Goal: Task Accomplishment & Management: Complete application form

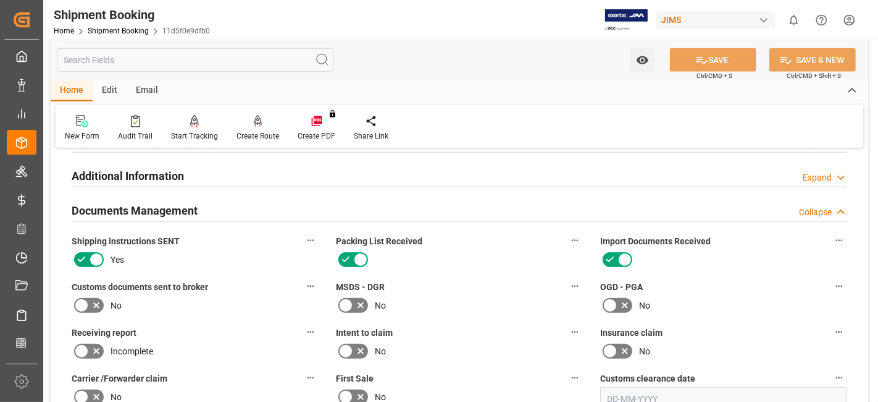
scroll to position [1166, 0]
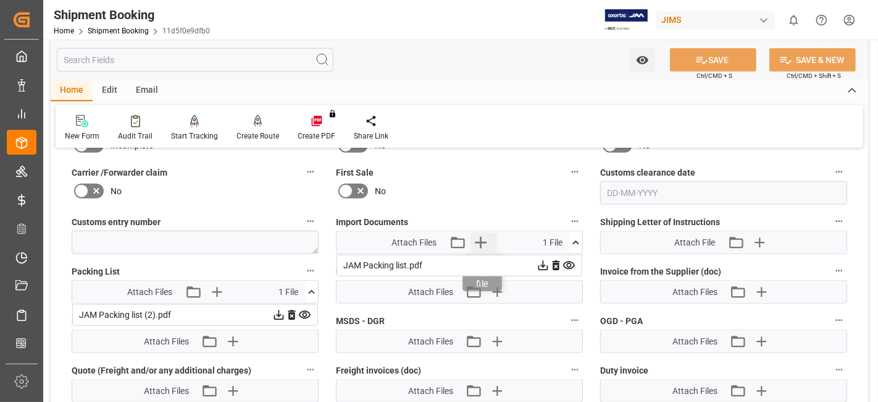
click at [480, 237] on icon "button" at bounding box center [481, 243] width 12 height 12
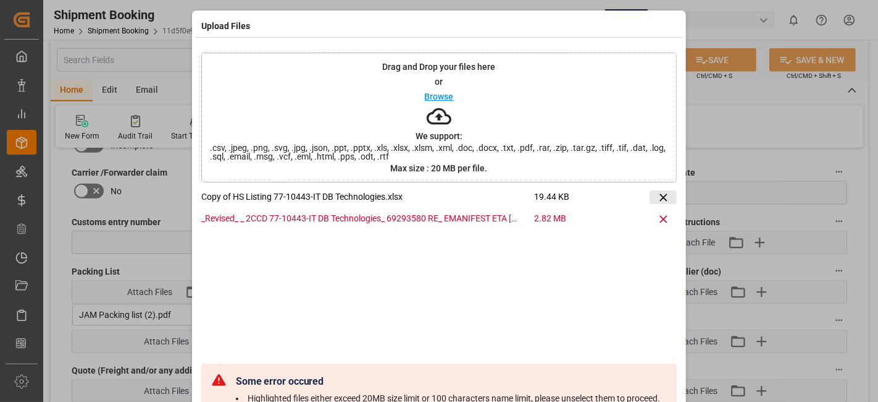
click at [659, 197] on icon at bounding box center [663, 197] width 13 height 13
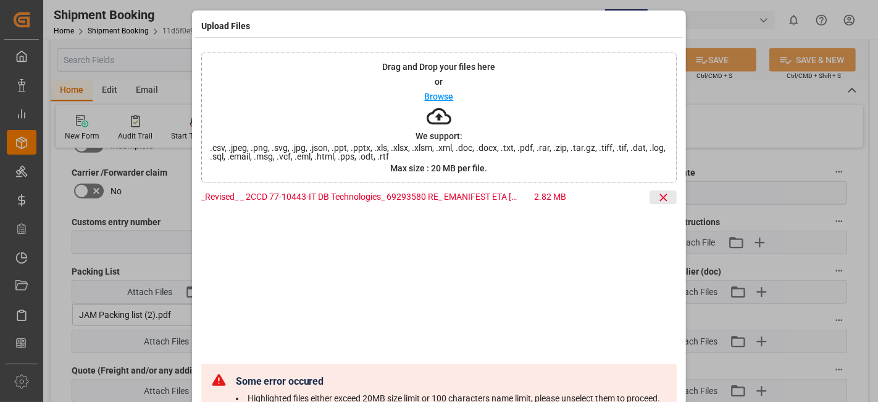
click at [660, 198] on icon at bounding box center [663, 196] width 7 height 7
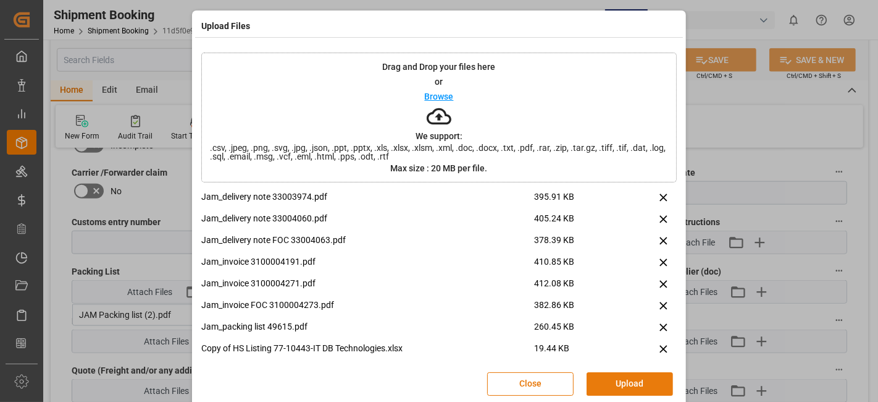
click at [628, 386] on button "Upload" at bounding box center [630, 383] width 86 height 23
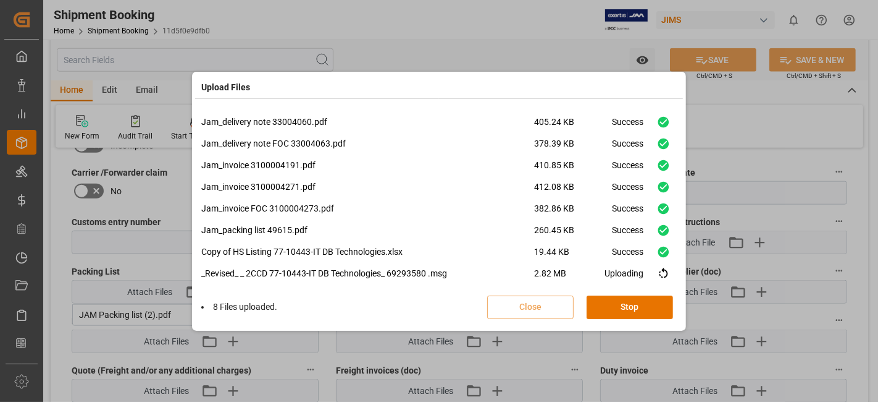
scroll to position [30, 0]
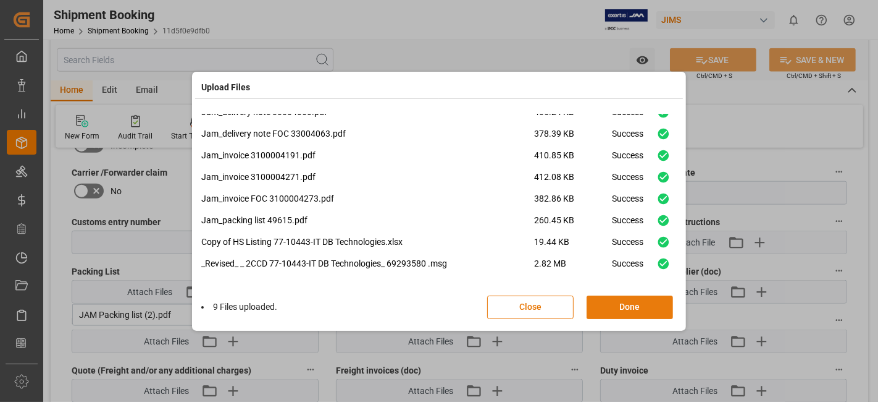
click at [623, 306] on button "Done" at bounding box center [630, 306] width 86 height 23
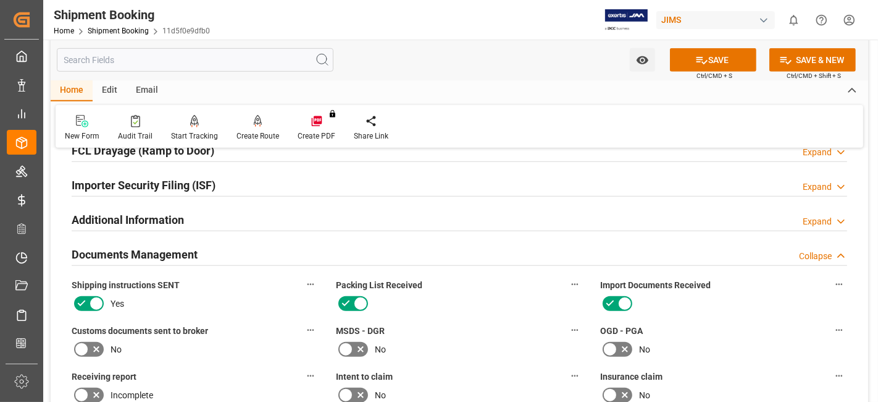
scroll to position [892, 0]
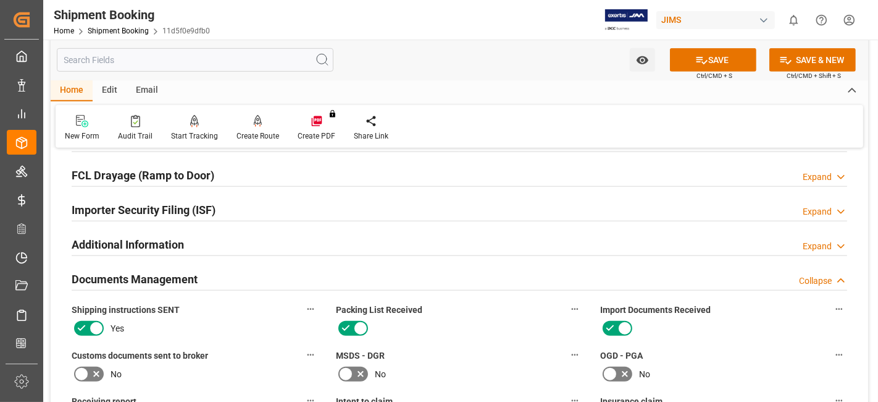
click at [94, 368] on icon at bounding box center [96, 373] width 15 height 15
click at [0, 0] on input "checkbox" at bounding box center [0, 0] width 0 height 0
click at [697, 57] on icon at bounding box center [702, 60] width 11 height 7
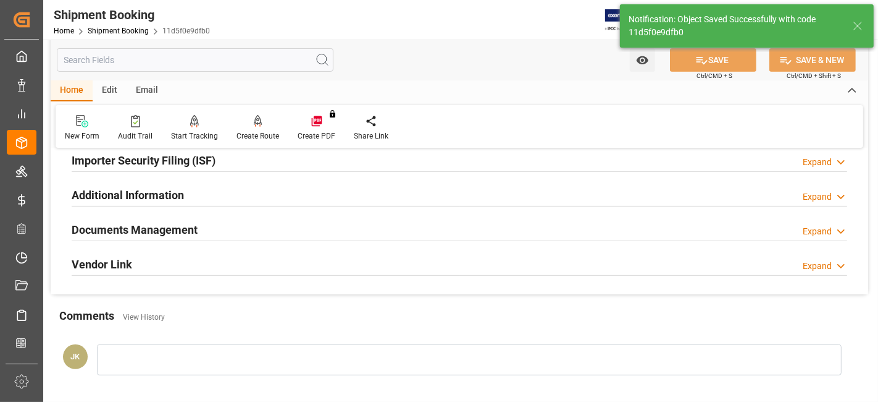
scroll to position [317, 0]
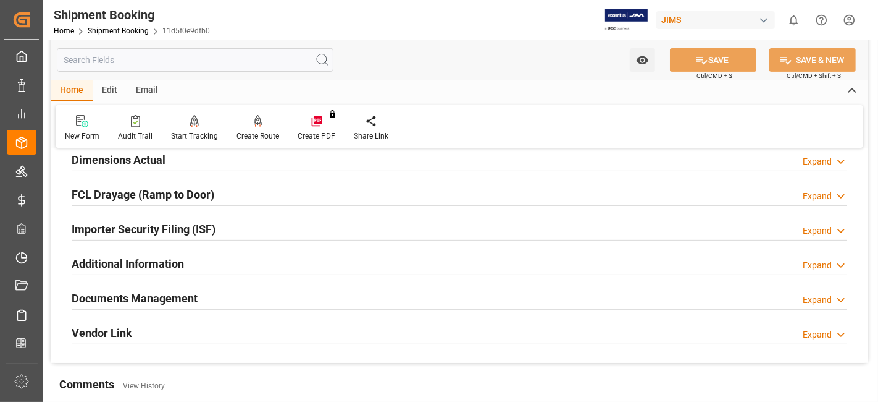
click at [187, 294] on h2 "Documents Management" at bounding box center [135, 298] width 126 height 17
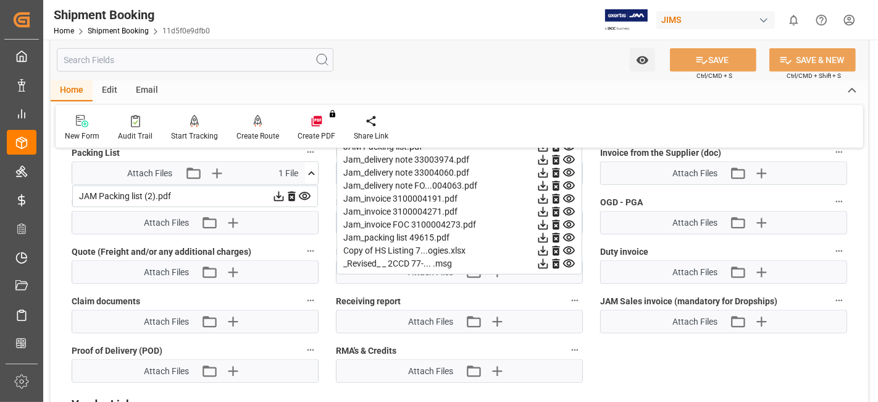
scroll to position [591, 0]
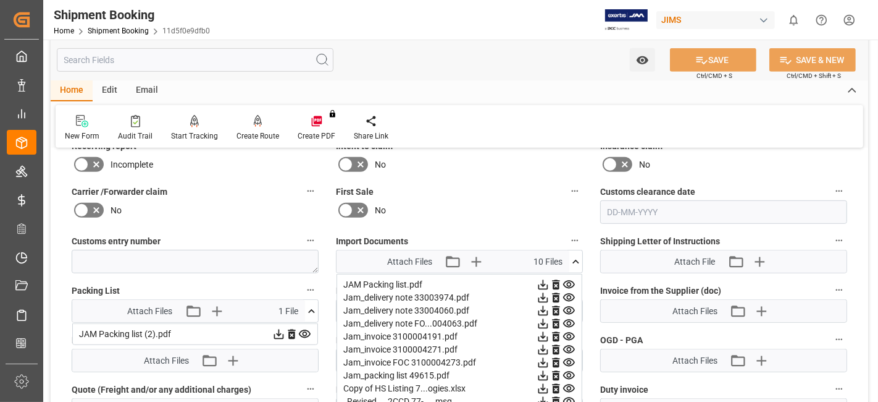
click at [578, 258] on icon at bounding box center [576, 261] width 13 height 13
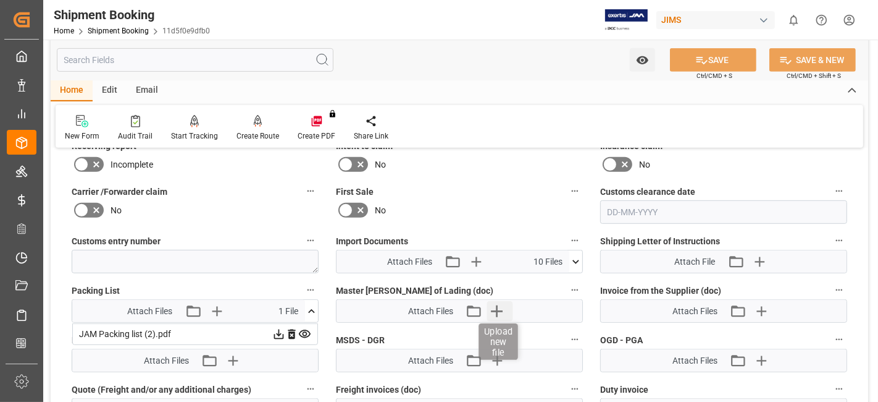
click at [491, 308] on icon "button" at bounding box center [497, 311] width 20 height 20
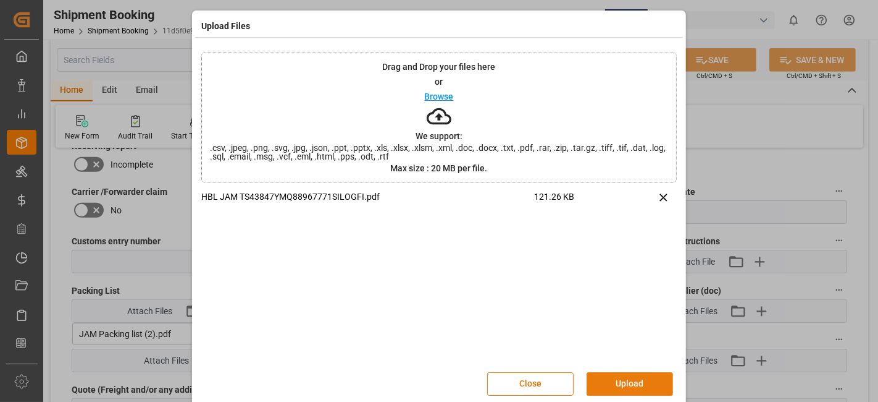
click at [616, 377] on button "Upload" at bounding box center [630, 383] width 86 height 23
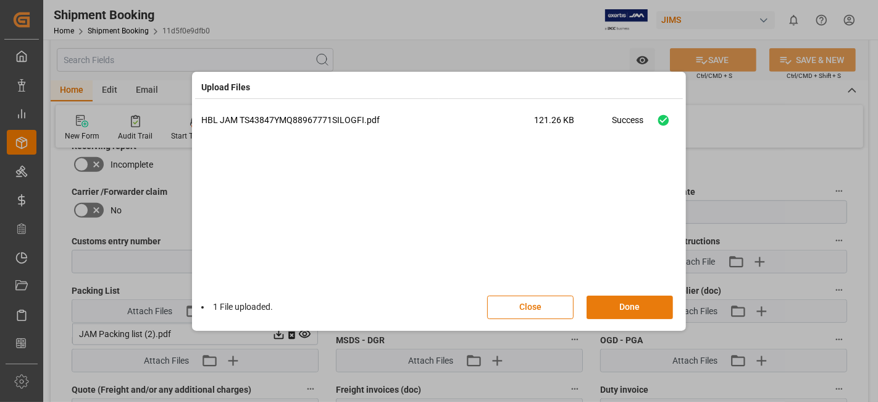
click at [634, 312] on button "Done" at bounding box center [630, 306] width 86 height 23
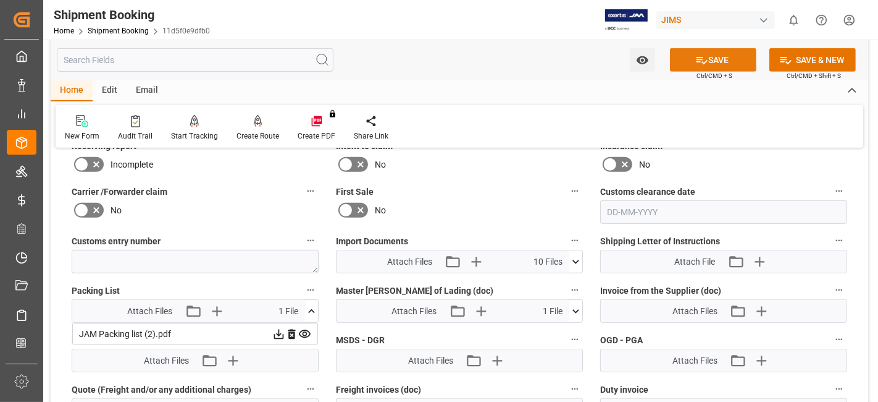
click at [703, 62] on icon at bounding box center [702, 60] width 11 height 7
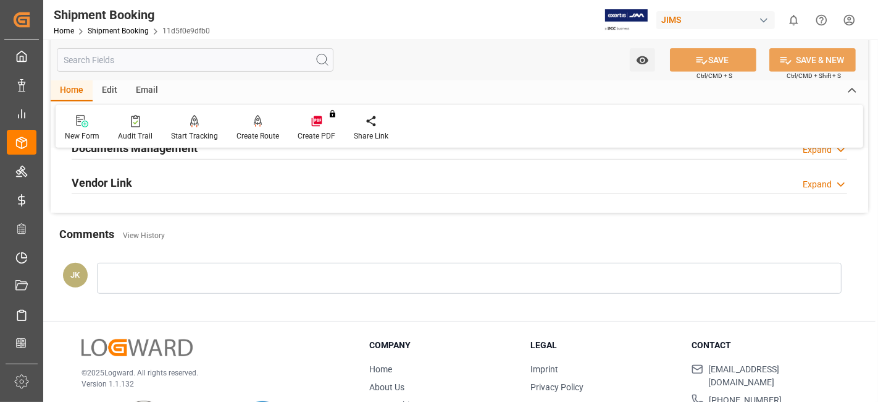
scroll to position [385, 0]
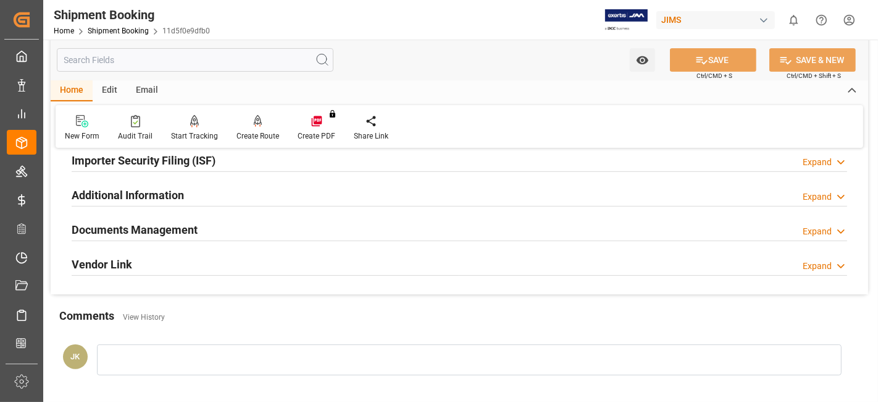
drag, startPoint x: 295, startPoint y: 232, endPoint x: 358, endPoint y: 290, distance: 86.6
click at [295, 231] on div "Documents Management Expand" at bounding box center [460, 228] width 776 height 23
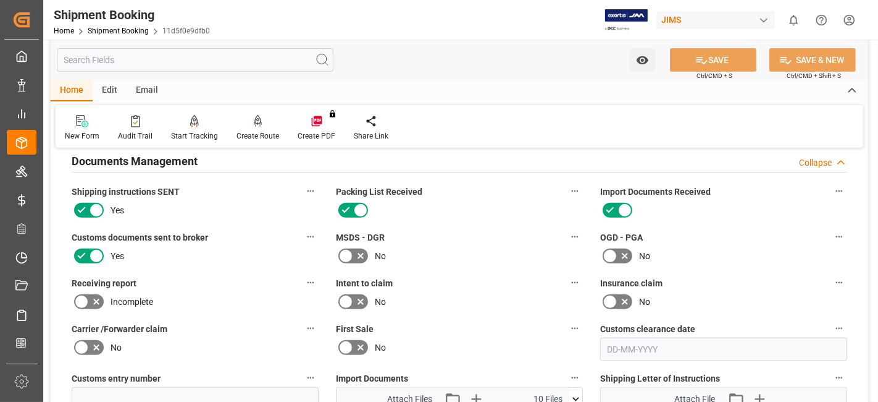
scroll to position [660, 0]
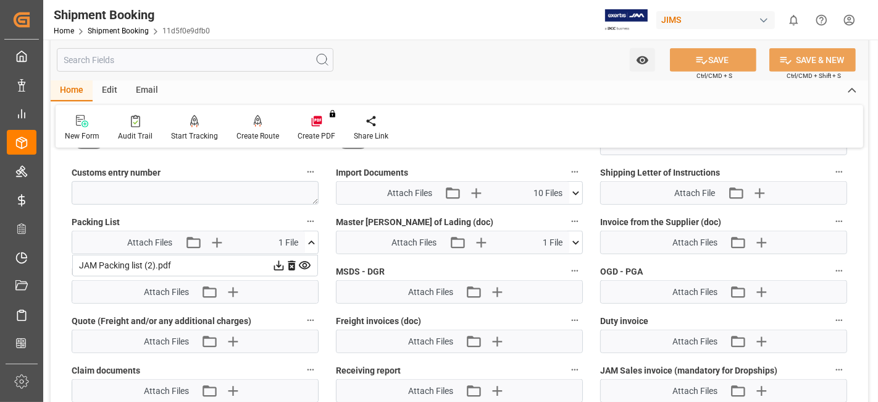
click at [579, 191] on icon at bounding box center [576, 193] width 13 height 13
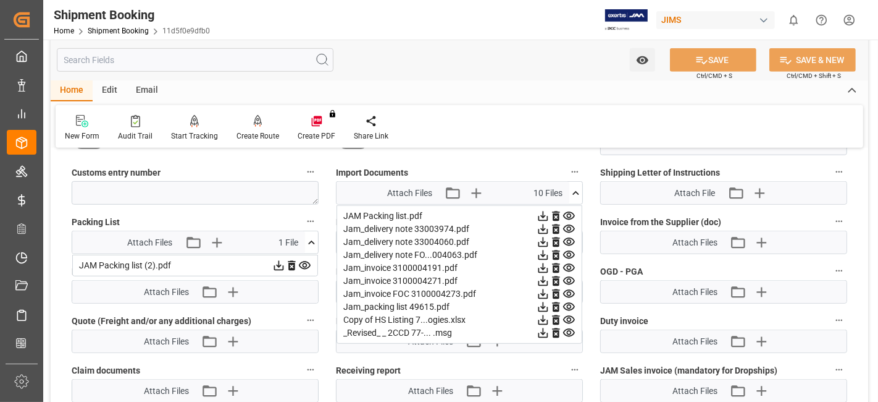
click at [579, 191] on icon at bounding box center [576, 193] width 13 height 13
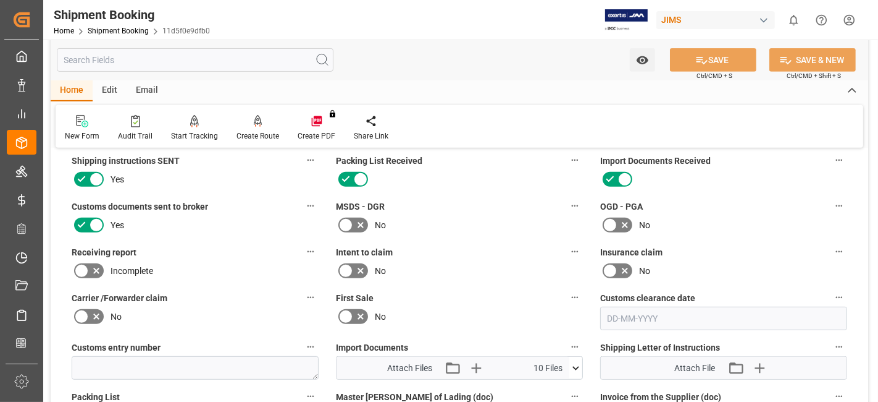
scroll to position [454, 0]
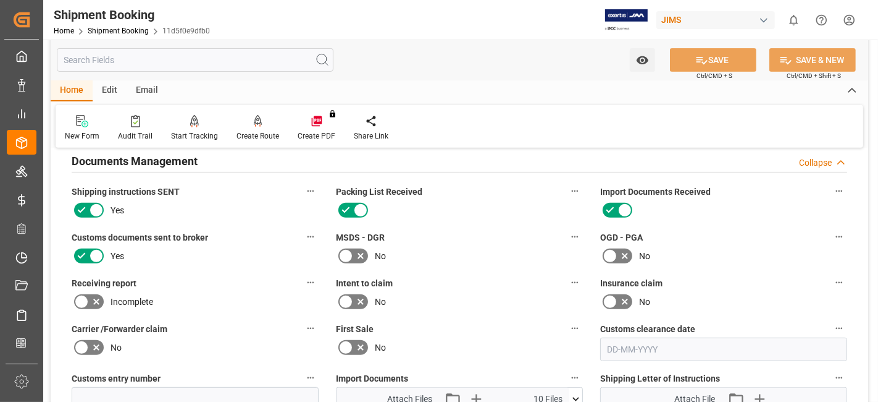
click at [230, 276] on label "Receiving report" at bounding box center [195, 282] width 247 height 17
click at [303, 276] on button "Receiving report" at bounding box center [311, 282] width 16 height 16
click at [245, 195] on div at bounding box center [439, 201] width 878 height 402
click at [192, 158] on h2 "Documents Management" at bounding box center [135, 161] width 126 height 17
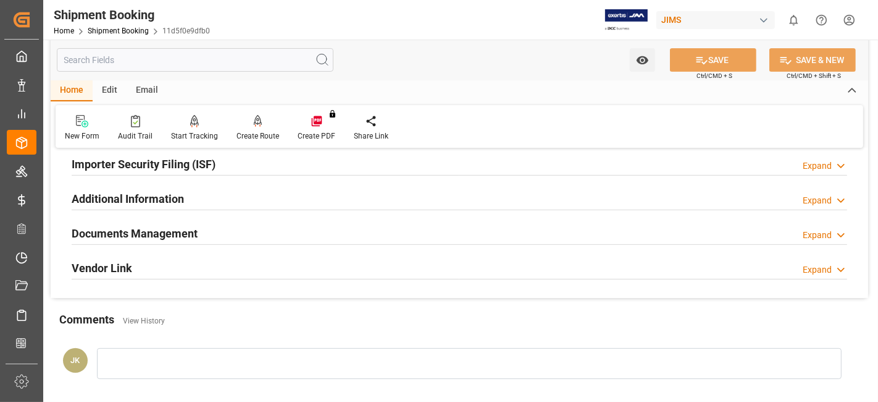
scroll to position [248, 0]
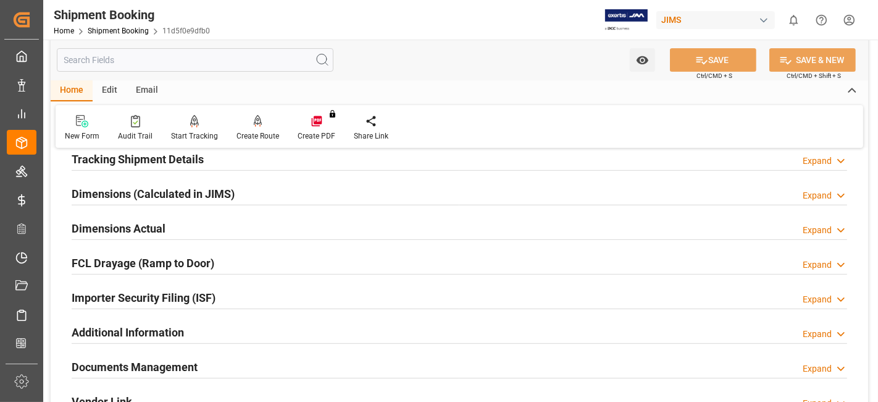
click at [170, 156] on h2 "Tracking Shipment Details" at bounding box center [138, 159] width 132 height 17
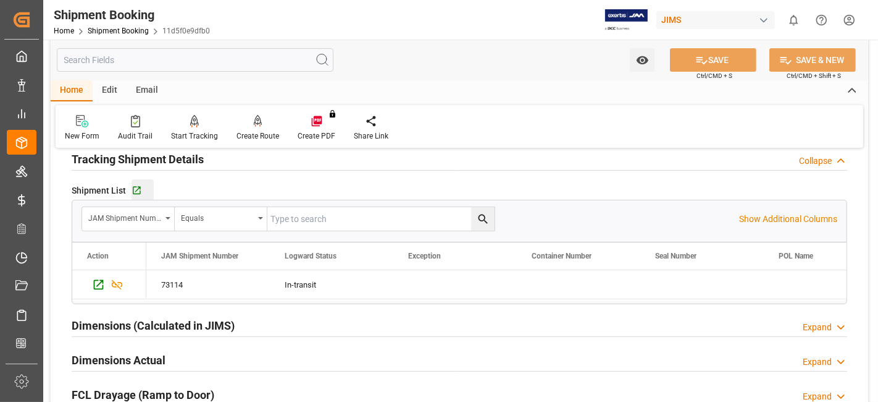
click at [145, 189] on div "Go to Shipment Tracking Grid" at bounding box center [143, 190] width 22 height 11
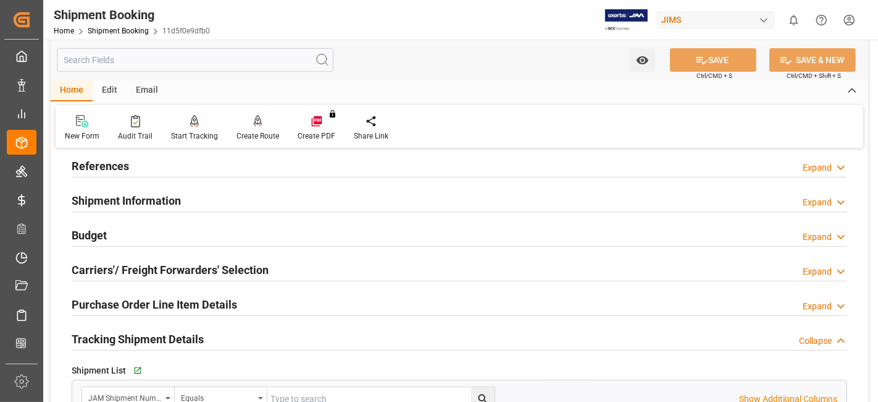
scroll to position [0, 0]
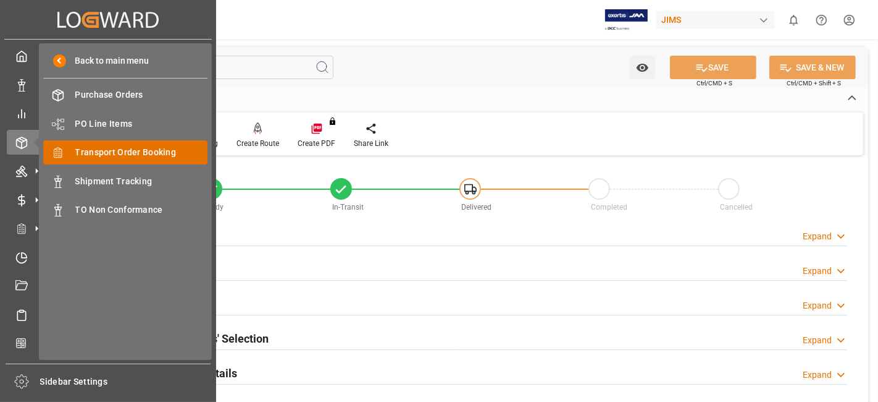
click at [143, 154] on span "Transport Order Booking" at bounding box center [141, 152] width 133 height 13
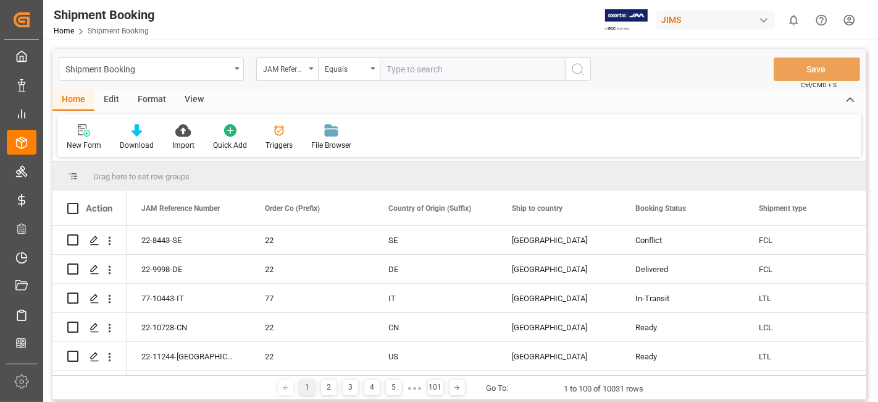
click at [405, 71] on input "text" at bounding box center [472, 68] width 185 height 23
type input "77-11188-US"
click at [577, 67] on icon "search button" at bounding box center [578, 69] width 15 height 15
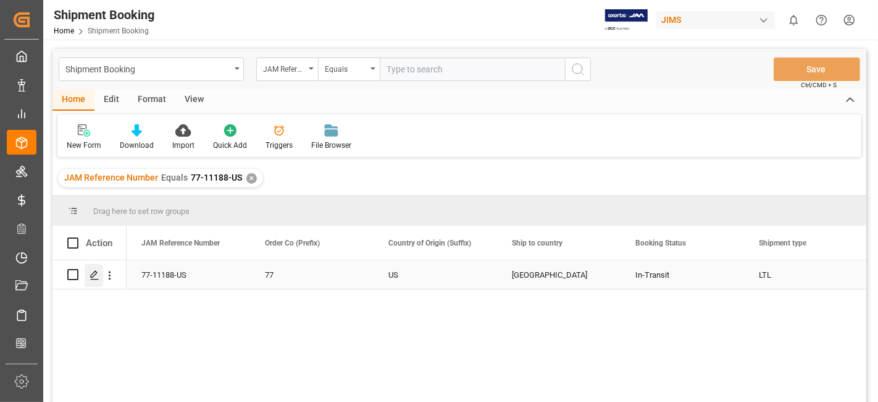
click at [96, 277] on icon "Press SPACE to select this row." at bounding box center [95, 275] width 10 height 10
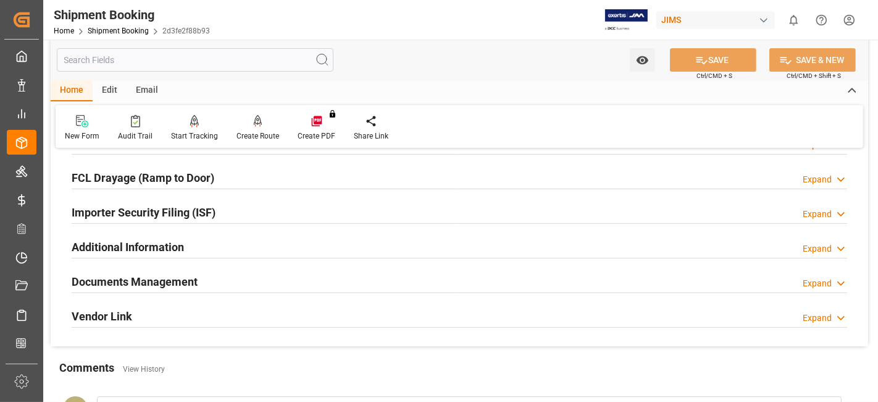
scroll to position [411, 0]
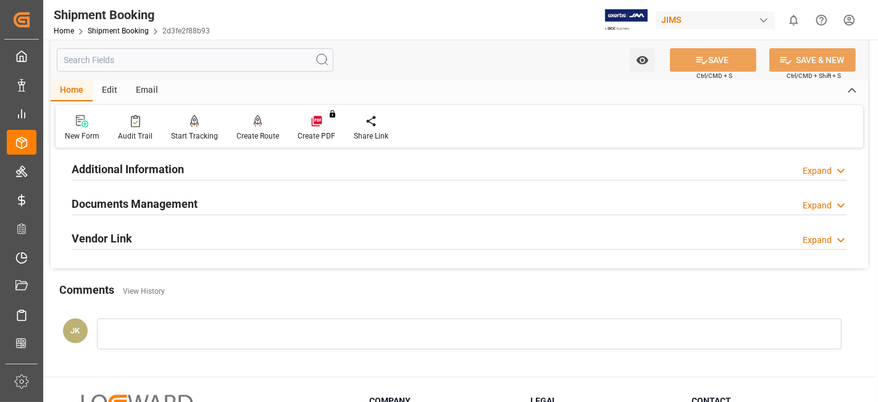
click at [211, 204] on div "Documents Management Expand" at bounding box center [460, 202] width 776 height 23
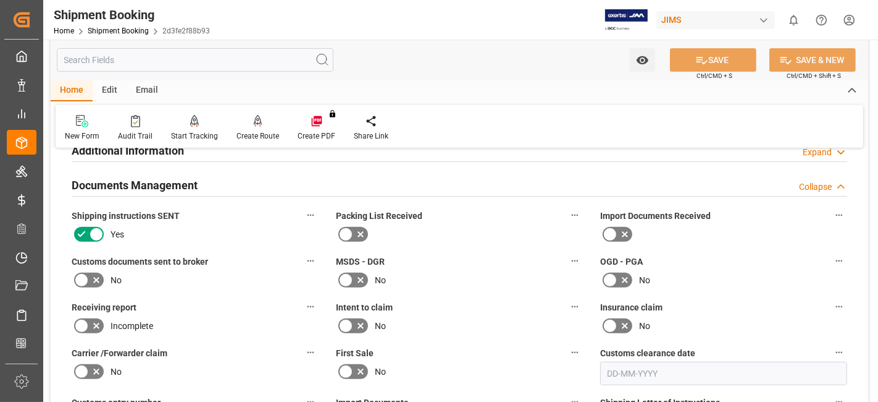
scroll to position [480, 0]
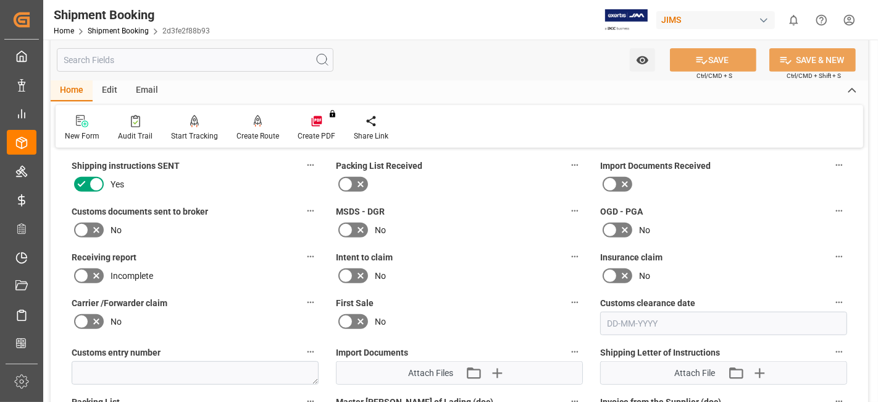
click at [100, 225] on icon at bounding box center [96, 229] width 15 height 15
click at [0, 0] on input "checkbox" at bounding box center [0, 0] width 0 height 0
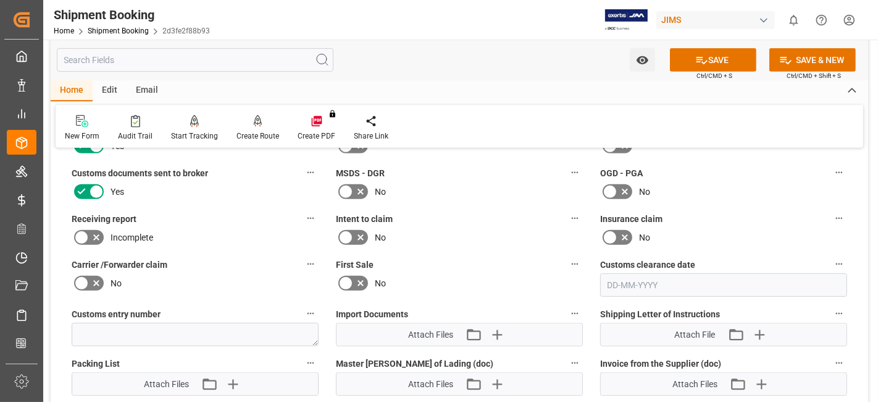
scroll to position [549, 0]
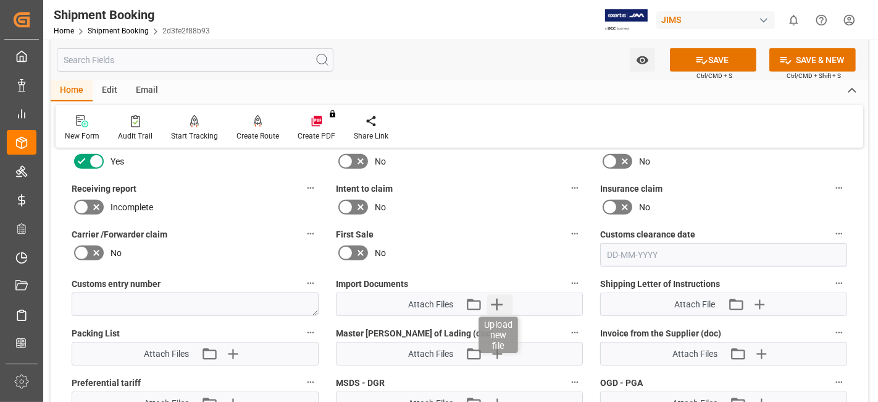
click at [507, 299] on icon "button" at bounding box center [497, 304] width 20 height 20
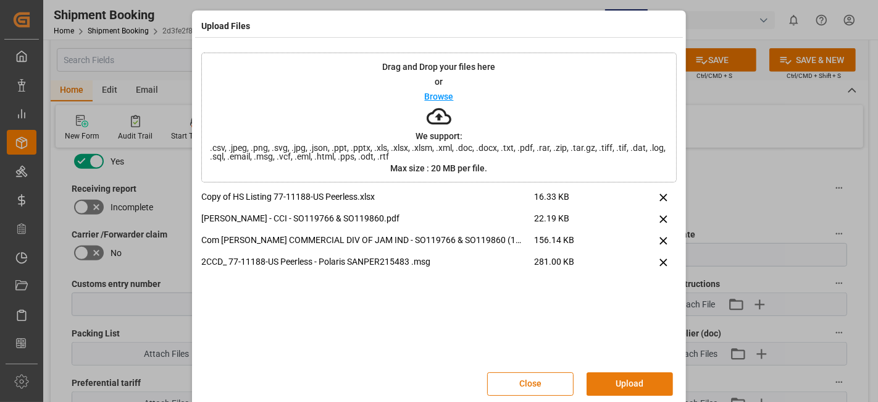
click at [616, 377] on button "Upload" at bounding box center [630, 383] width 86 height 23
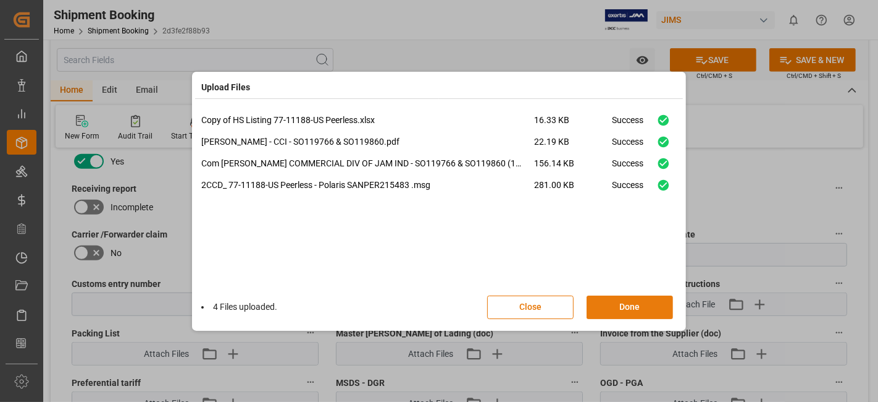
click at [613, 303] on button "Done" at bounding box center [630, 306] width 86 height 23
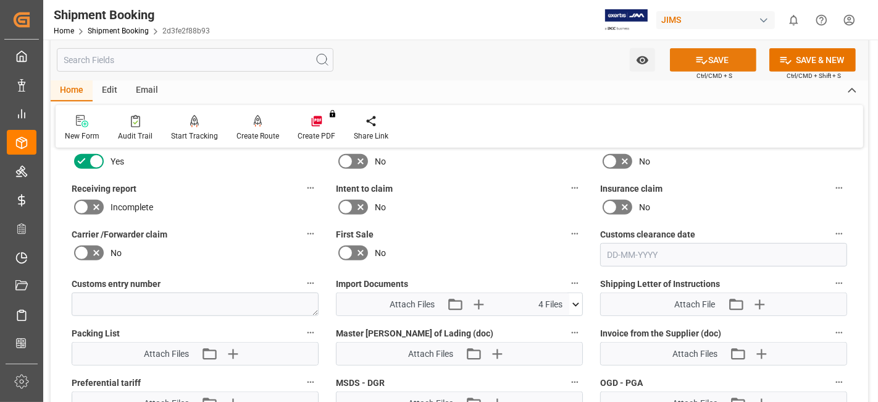
click at [692, 52] on button "SAVE" at bounding box center [713, 59] width 86 height 23
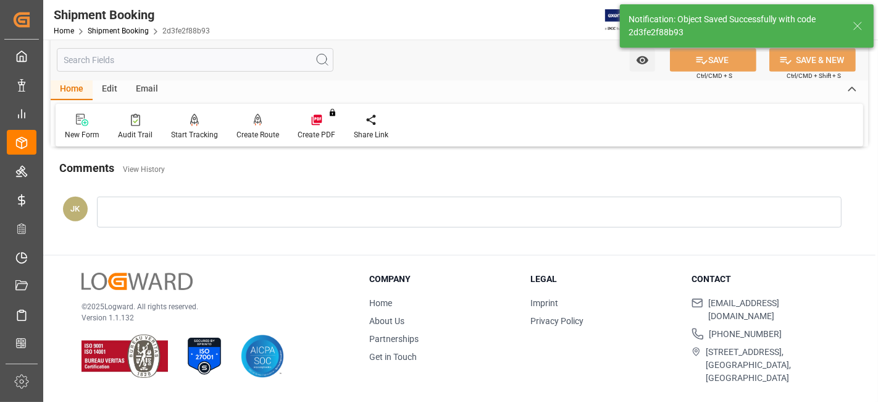
scroll to position [523, 0]
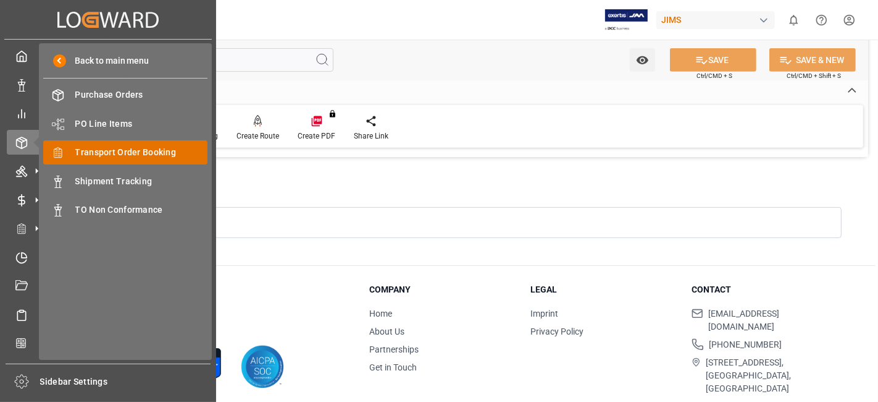
click at [153, 154] on span "Transport Order Booking" at bounding box center [141, 152] width 133 height 13
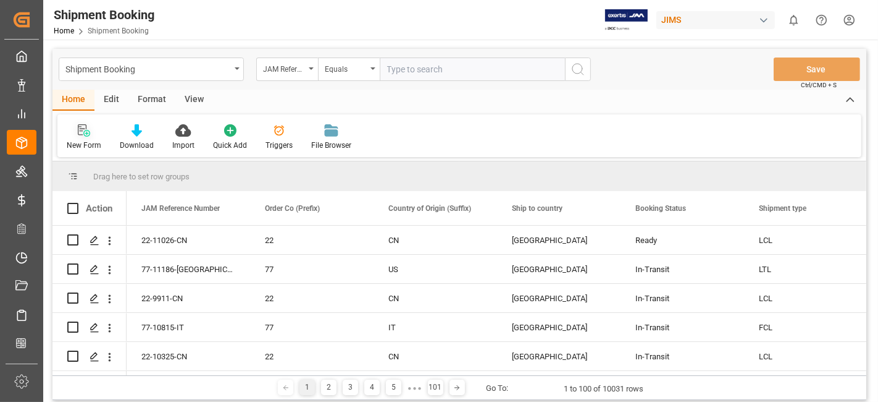
click at [86, 140] on div "New Form" at bounding box center [84, 145] width 35 height 11
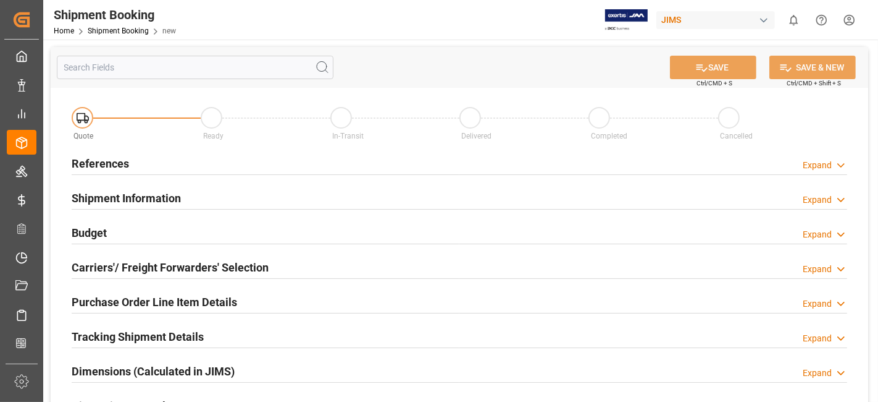
click at [149, 163] on div "References Expand" at bounding box center [460, 162] width 776 height 23
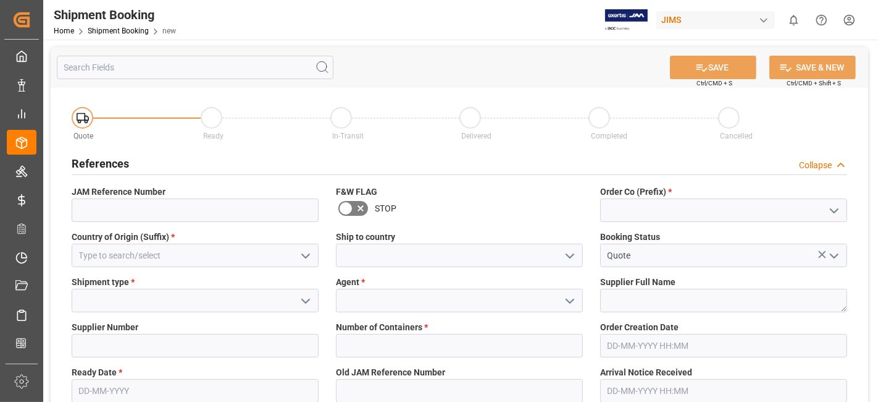
click at [828, 214] on icon "open menu" at bounding box center [834, 210] width 15 height 15
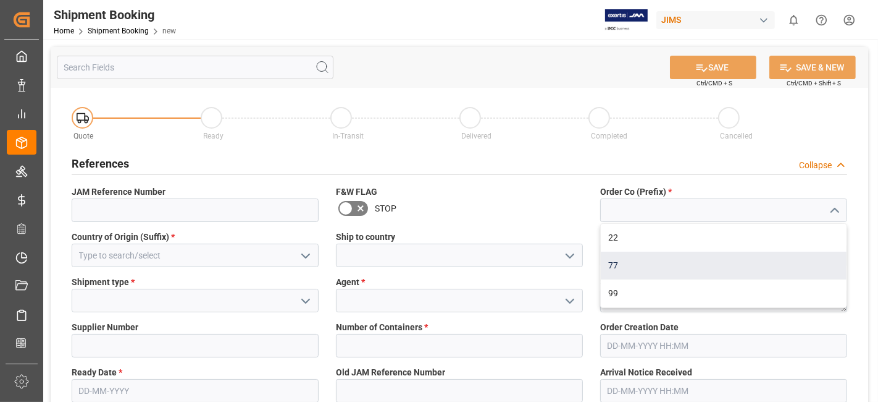
click at [717, 259] on div "77" at bounding box center [724, 265] width 246 height 28
type input "77"
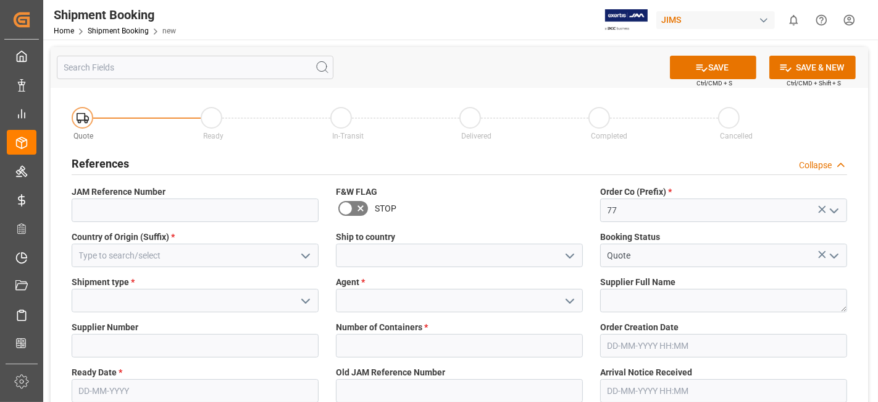
click at [301, 267] on div "Country of Origin (Suffix) *" at bounding box center [195, 248] width 264 height 45
click at [300, 264] on button "open menu" at bounding box center [305, 255] width 19 height 19
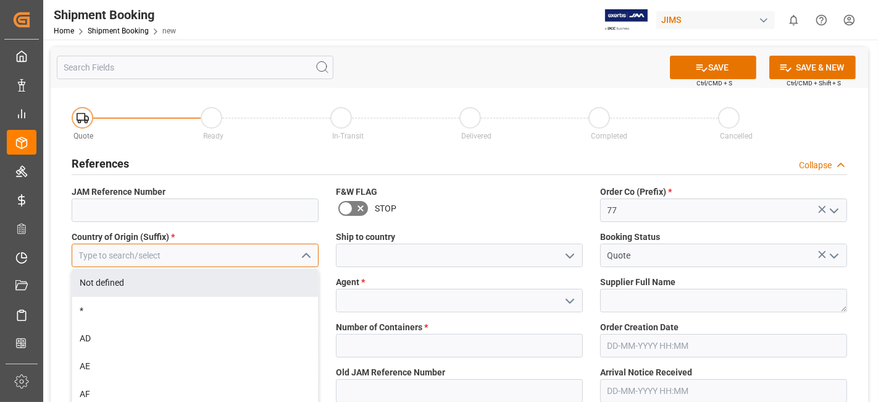
click at [143, 247] on input at bounding box center [195, 254] width 247 height 23
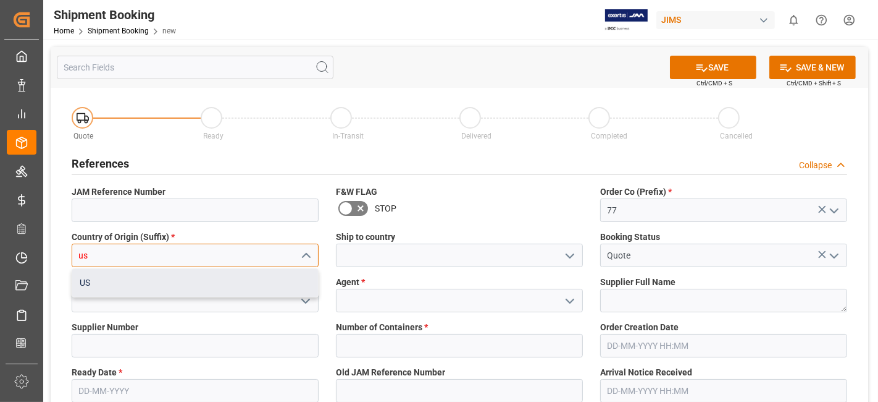
click at [183, 283] on div "US" at bounding box center [195, 283] width 246 height 28
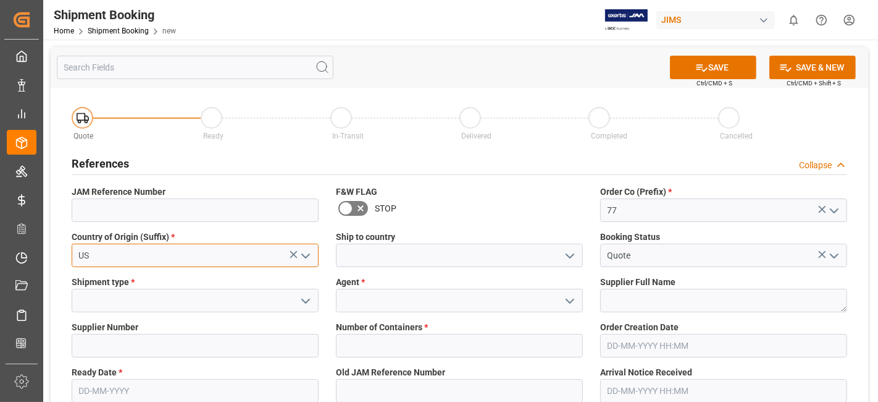
type input "US"
click at [570, 255] on icon "open menu" at bounding box center [570, 255] width 15 height 15
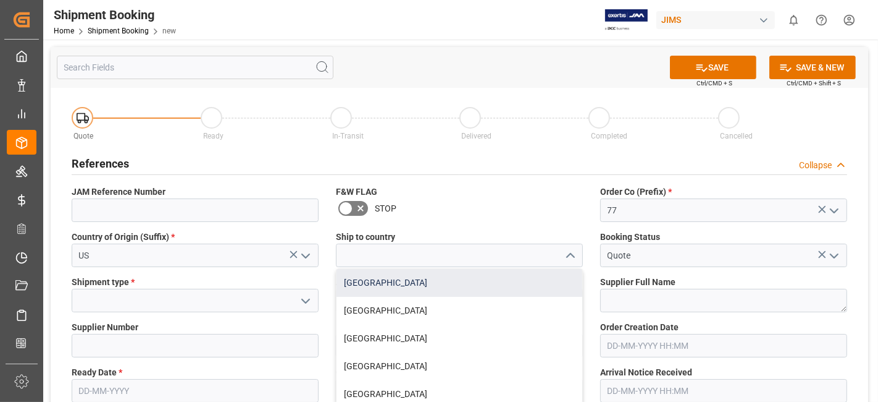
click at [542, 286] on div "[GEOGRAPHIC_DATA]" at bounding box center [460, 283] width 246 height 28
type input "[GEOGRAPHIC_DATA]"
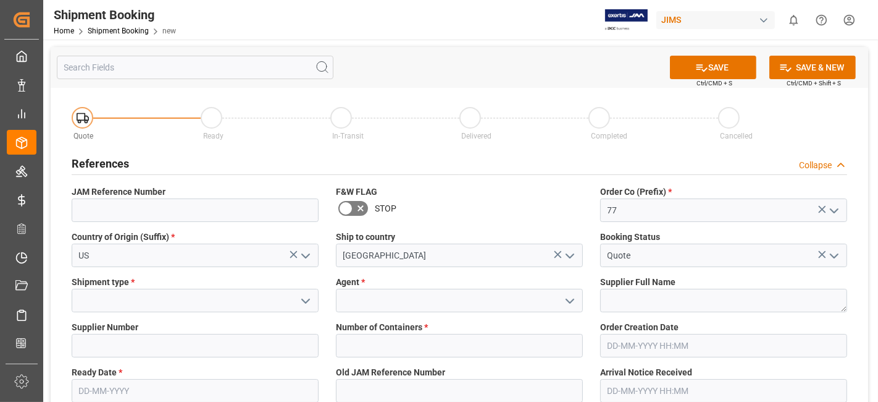
click at [298, 301] on icon "open menu" at bounding box center [305, 300] width 15 height 15
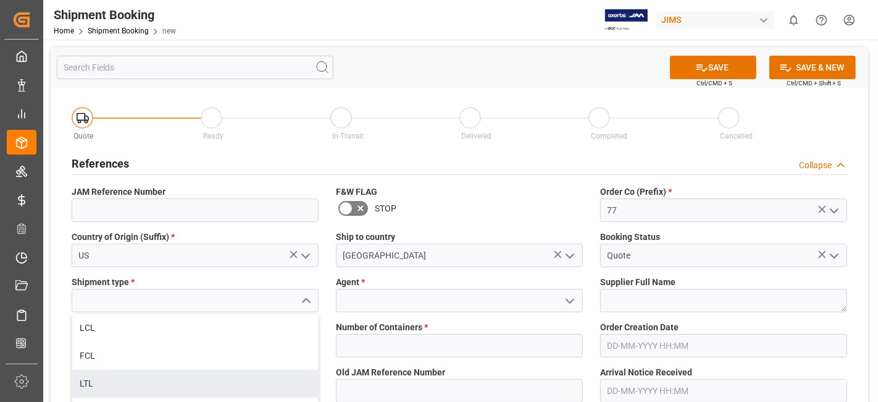
click at [264, 378] on div "LTL" at bounding box center [195, 383] width 246 height 28
type input "LTL"
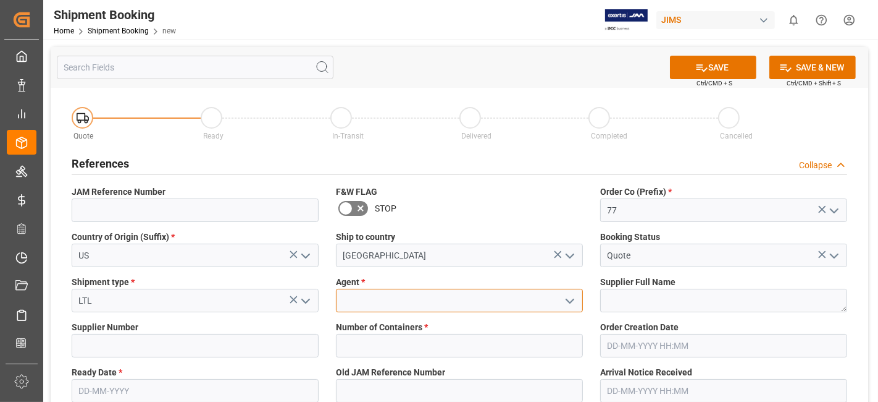
click at [473, 299] on input at bounding box center [459, 299] width 247 height 23
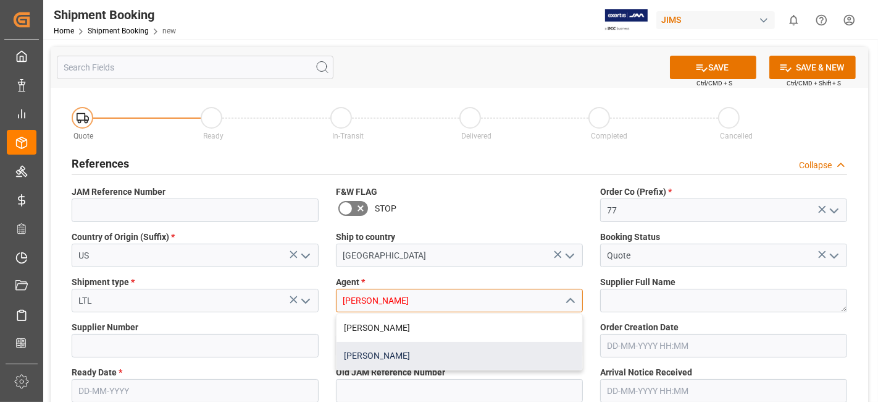
click at [474, 358] on div "[PERSON_NAME]" at bounding box center [460, 356] width 246 height 28
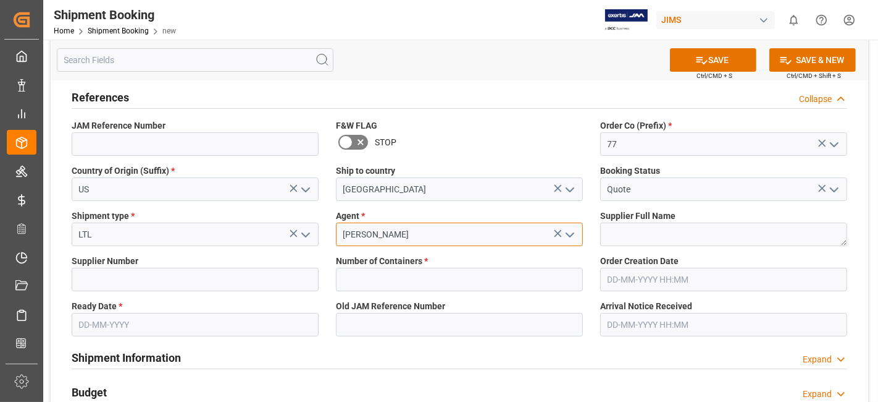
scroll to position [137, 0]
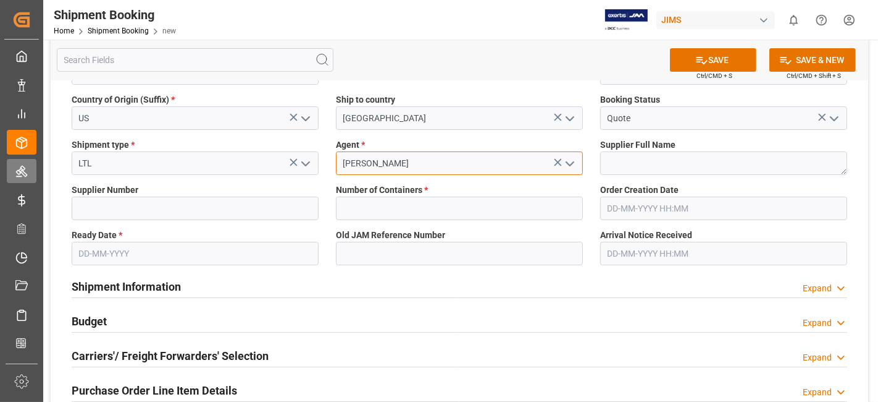
type input "[PERSON_NAME]"
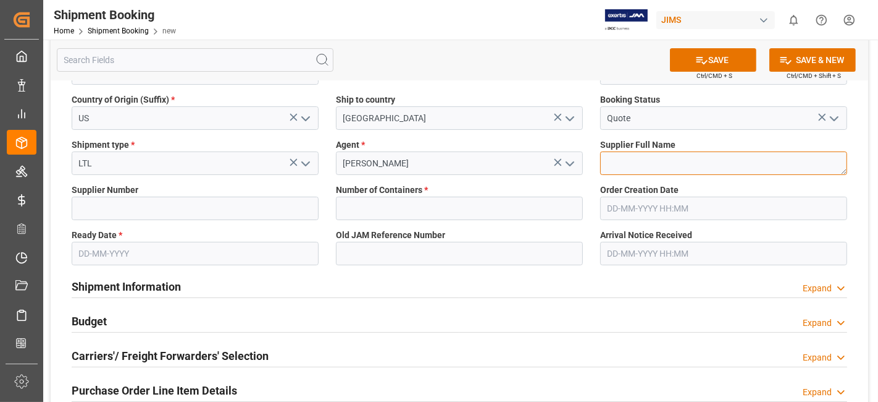
click at [641, 162] on textarea at bounding box center [723, 162] width 247 height 23
paste textarea "Radio Design Labs"
type textarea "Radio Design Labs"
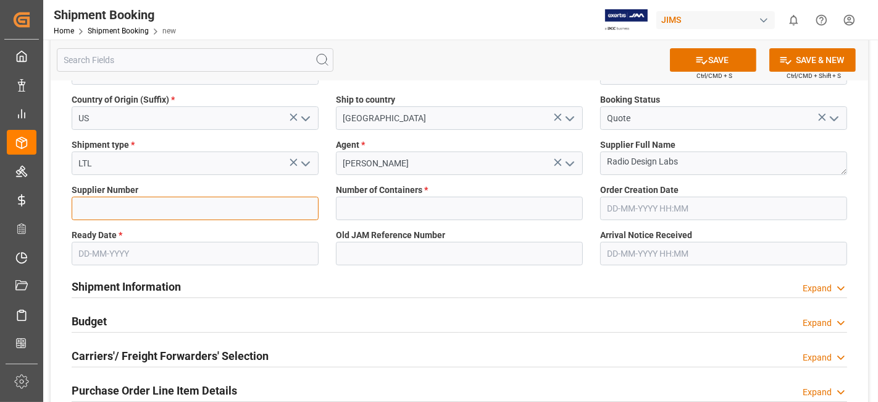
click at [154, 207] on input at bounding box center [195, 207] width 247 height 23
paste input "181970"
type input "181970"
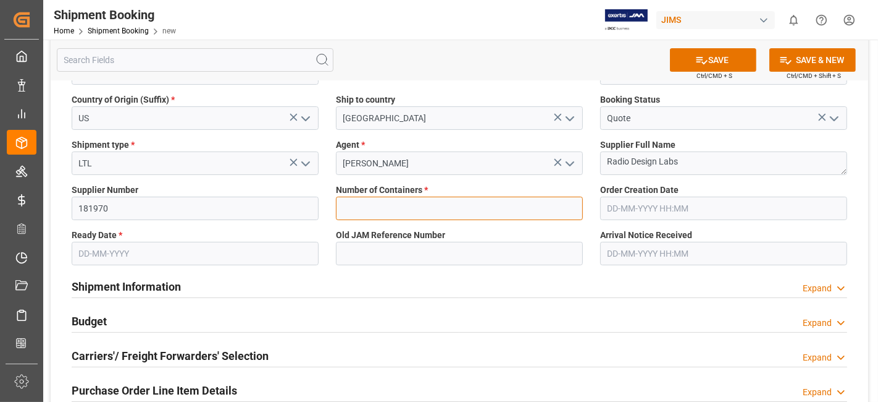
click at [437, 208] on input "text" at bounding box center [459, 207] width 247 height 23
type input "0"
click at [180, 255] on input "text" at bounding box center [195, 253] width 247 height 23
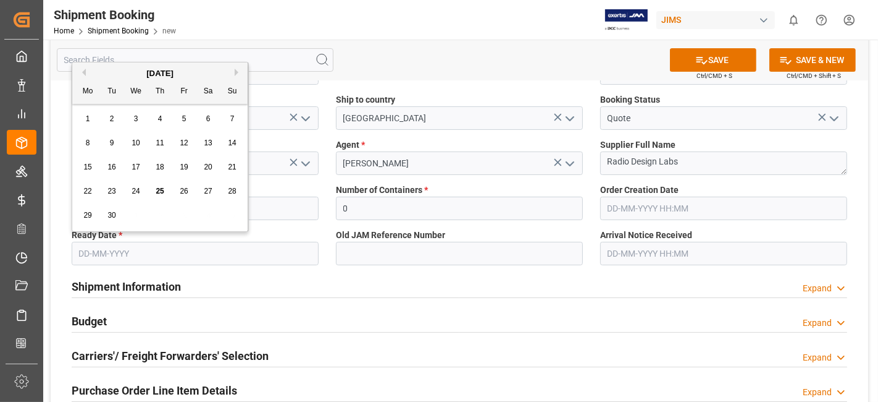
click at [122, 114] on div "1 2 3 4 5 6 7" at bounding box center [160, 119] width 169 height 24
click at [114, 192] on span "23" at bounding box center [111, 191] width 8 height 9
type input "[DATE]"
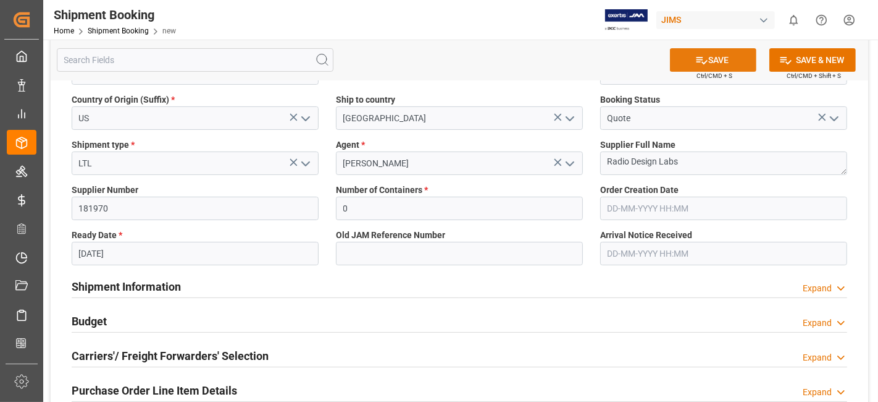
click at [696, 58] on icon at bounding box center [702, 60] width 13 height 13
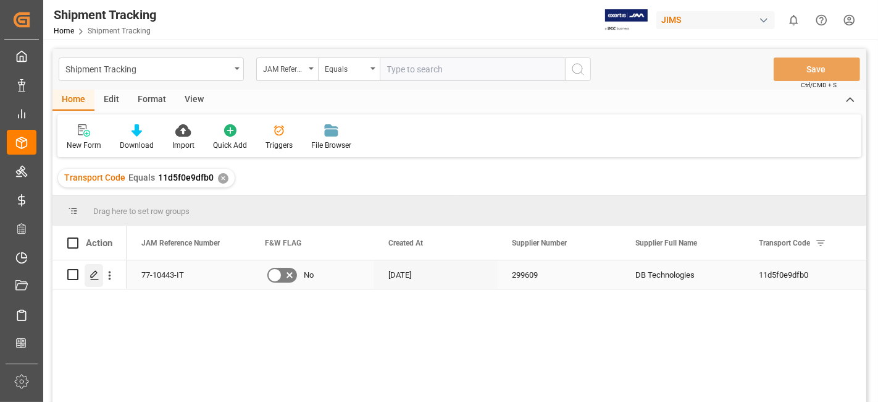
click at [90, 279] on icon "Press SPACE to select this row." at bounding box center [95, 275] width 10 height 10
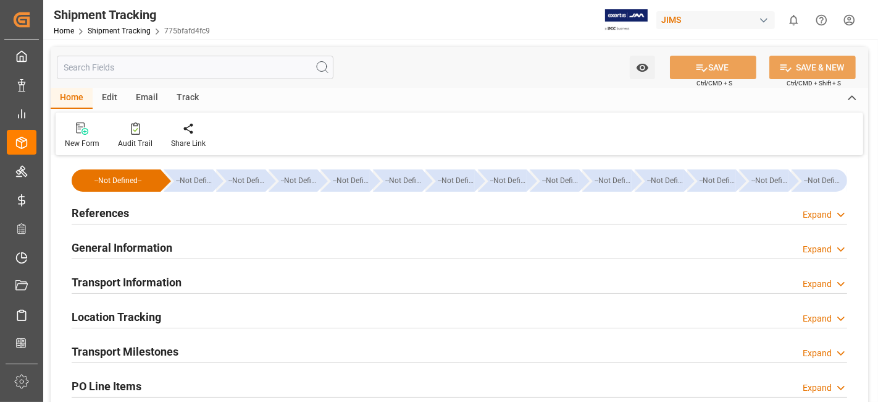
type input "05-08-2025 00:00"
type input "02-09-2025 00:00"
type input "03-10-2025 00:00"
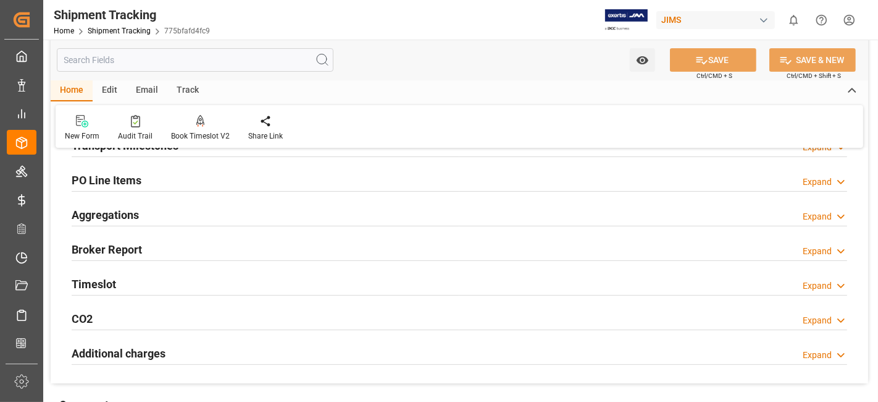
scroll to position [137, 0]
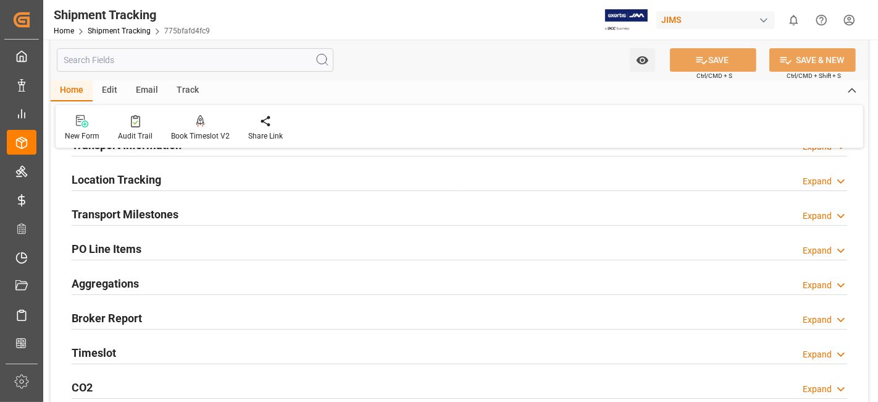
click at [233, 217] on div "Transport Milestones Expand" at bounding box center [460, 212] width 776 height 23
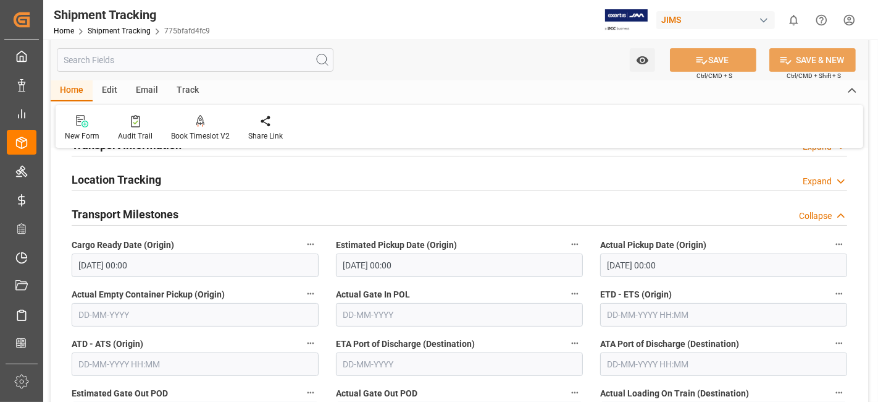
click at [188, 215] on div "Transport Milestones Collapse" at bounding box center [460, 212] width 776 height 23
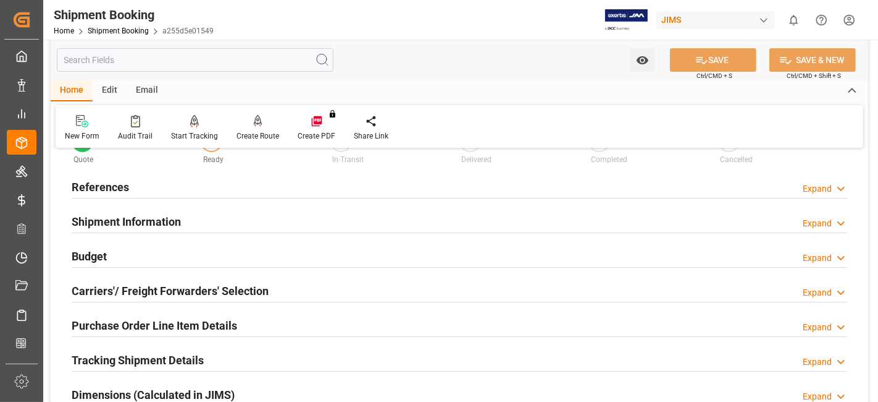
scroll to position [69, 0]
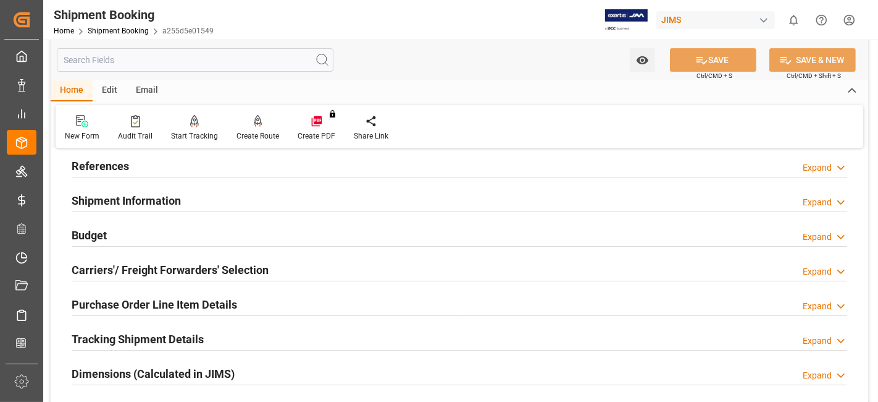
click at [183, 271] on h2 "Carriers'/ Freight Forwarders' Selection" at bounding box center [170, 269] width 197 height 17
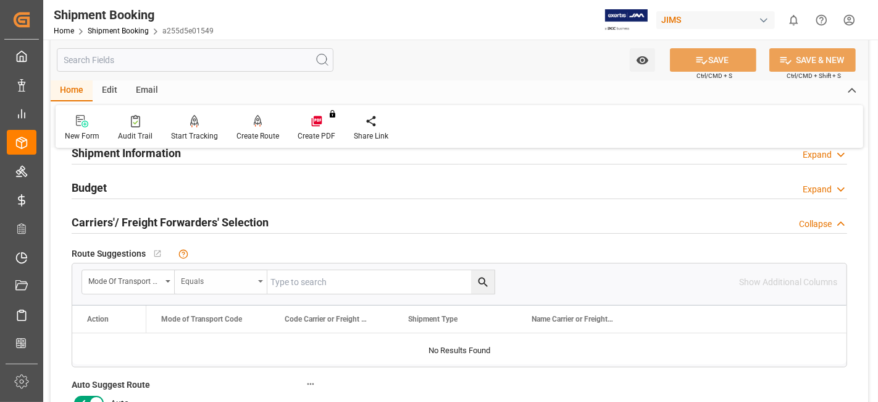
scroll to position [137, 0]
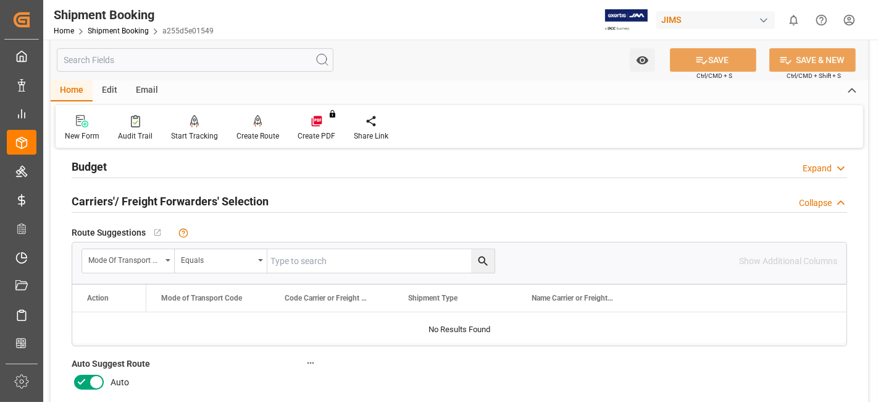
click at [89, 381] on icon at bounding box center [96, 381] width 15 height 15
click at [0, 0] on input "checkbox" at bounding box center [0, 0] width 0 height 0
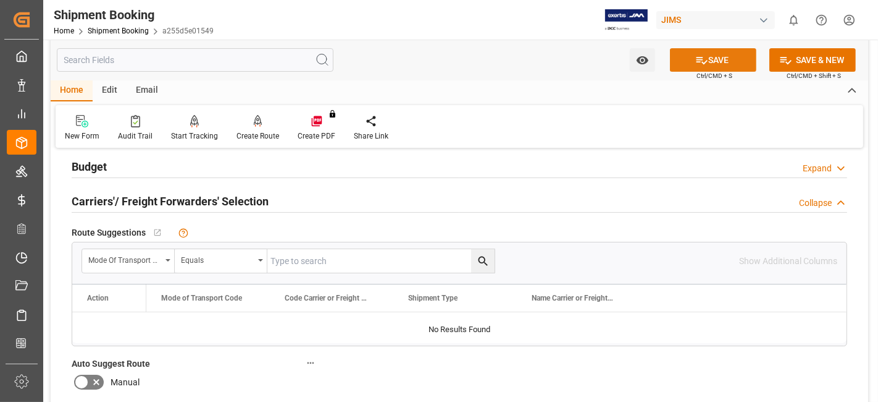
click at [702, 64] on icon at bounding box center [702, 60] width 13 height 13
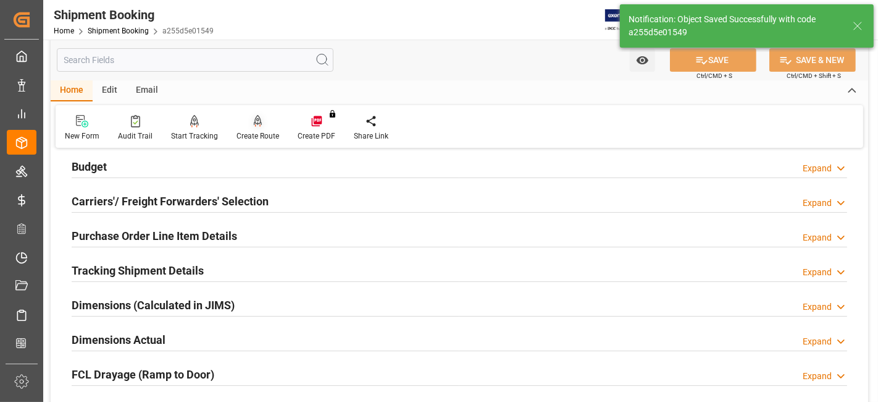
click at [251, 128] on div "Create Route" at bounding box center [257, 127] width 61 height 27
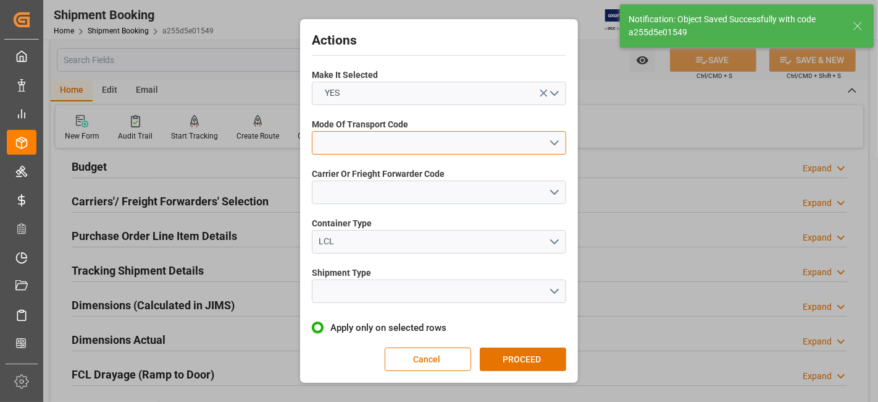
click at [549, 142] on button "open menu" at bounding box center [439, 142] width 255 height 23
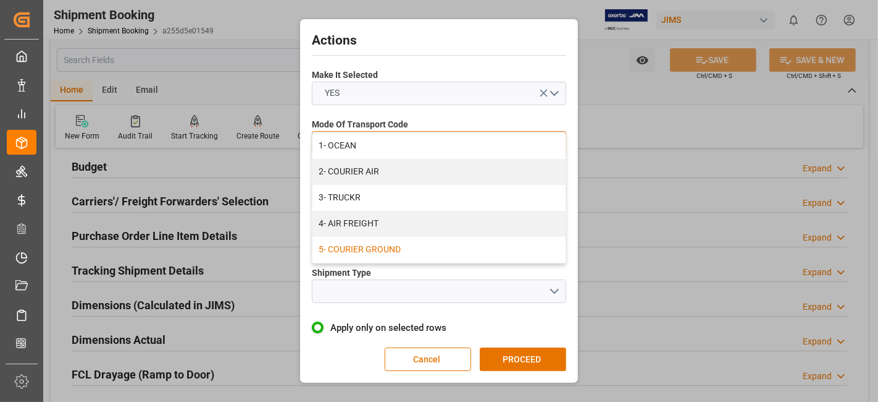
click at [468, 242] on div "5- COURIER GROUND" at bounding box center [439, 250] width 253 height 26
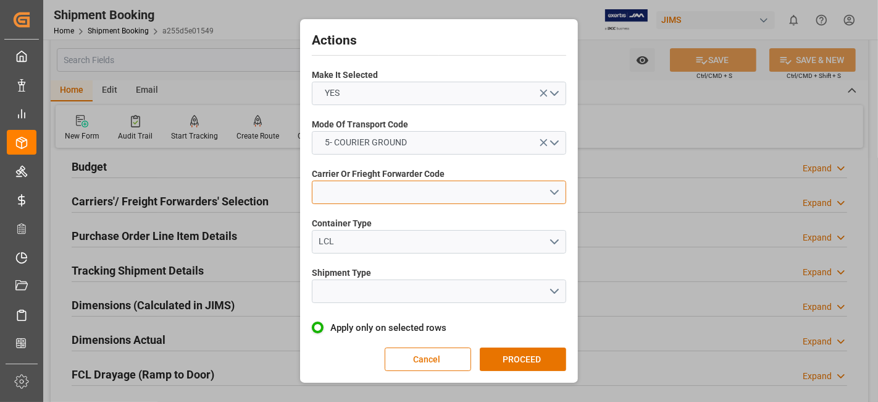
click at [538, 188] on button "open menu" at bounding box center [439, 191] width 255 height 23
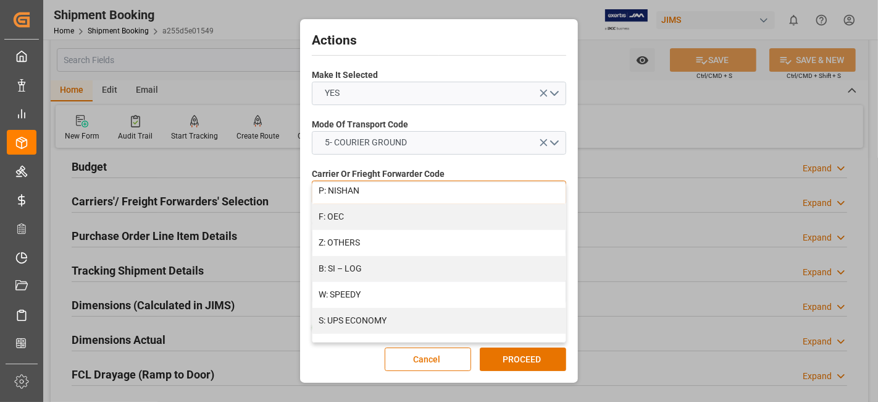
scroll to position [715, 0]
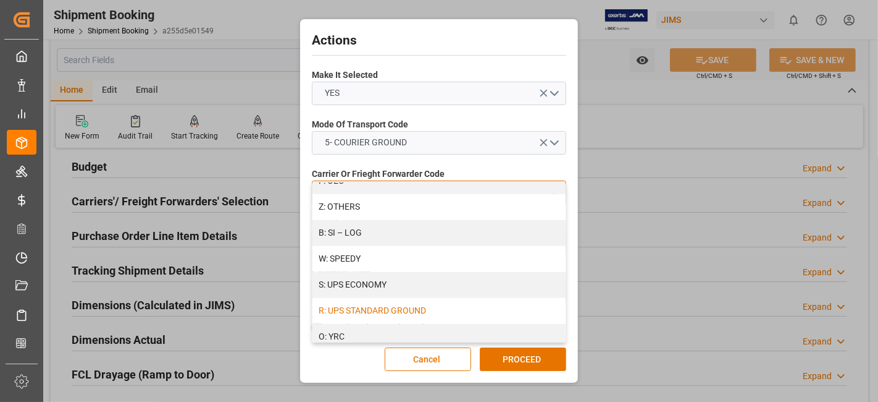
click at [464, 313] on div "R: UPS STANDARD GROUND" at bounding box center [439, 311] width 253 height 26
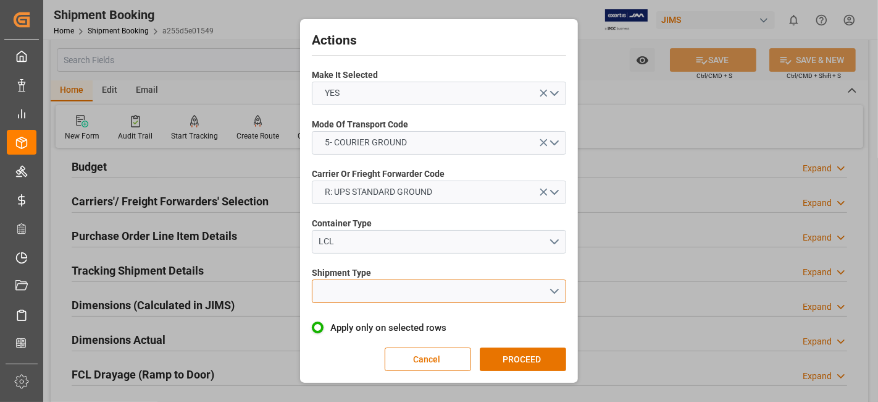
click at [544, 290] on button "open menu" at bounding box center [439, 290] width 255 height 23
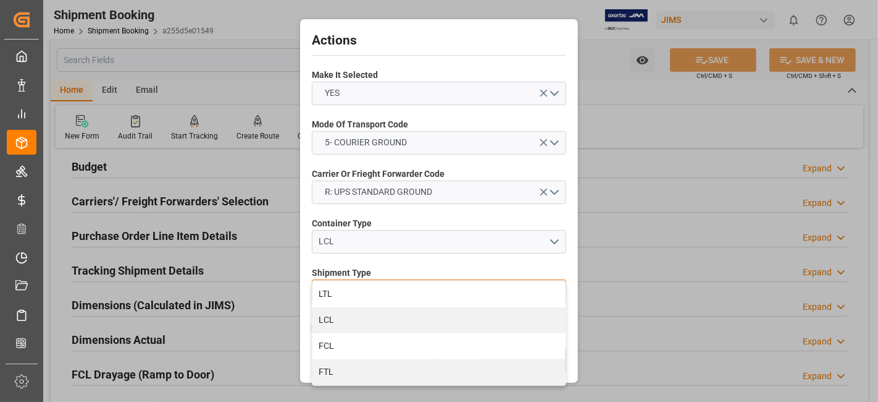
click at [350, 298] on div "LTL" at bounding box center [439, 294] width 253 height 26
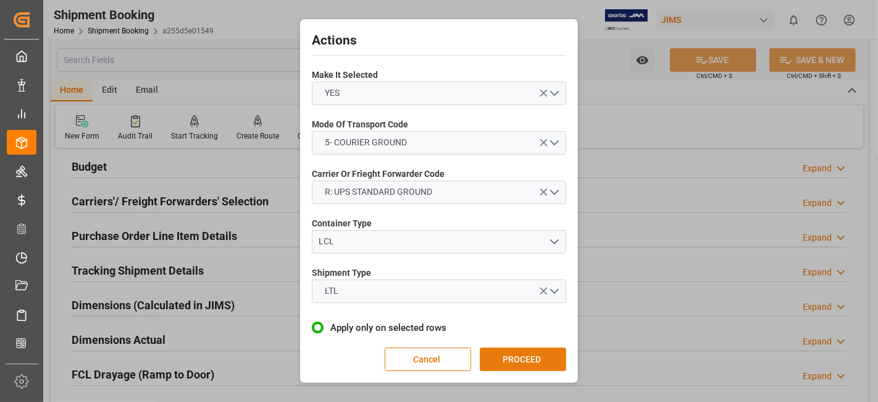
click at [522, 352] on button "PROCEED" at bounding box center [523, 358] width 86 height 23
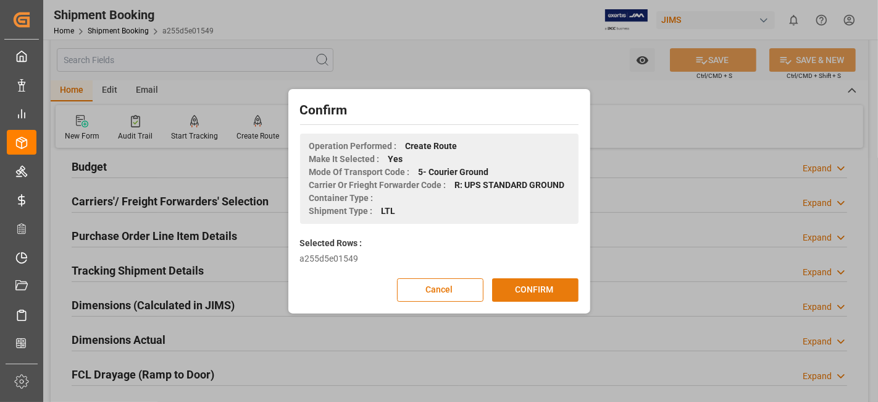
click at [528, 291] on button "CONFIRM" at bounding box center [535, 289] width 86 height 23
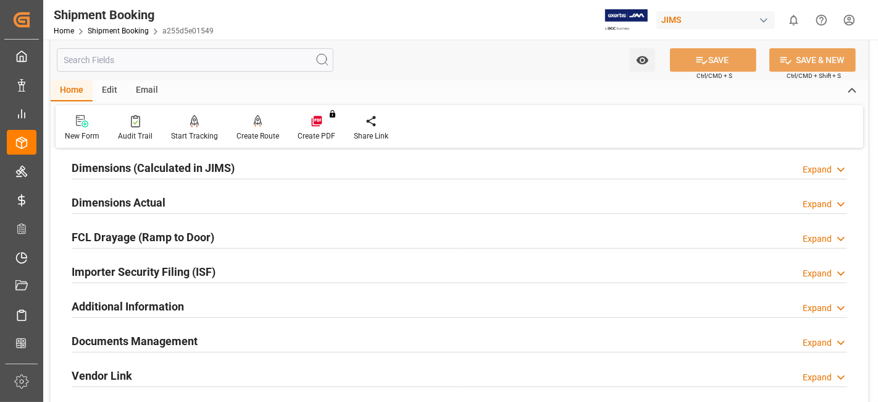
scroll to position [206, 0]
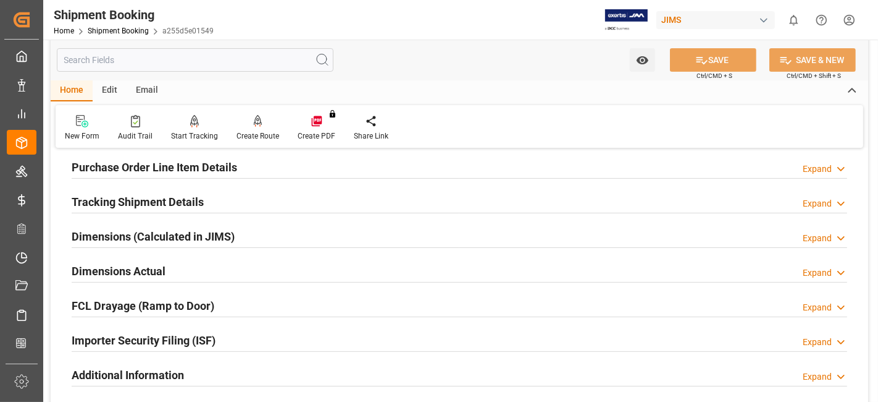
click at [198, 196] on h2 "Tracking Shipment Details" at bounding box center [138, 201] width 132 height 17
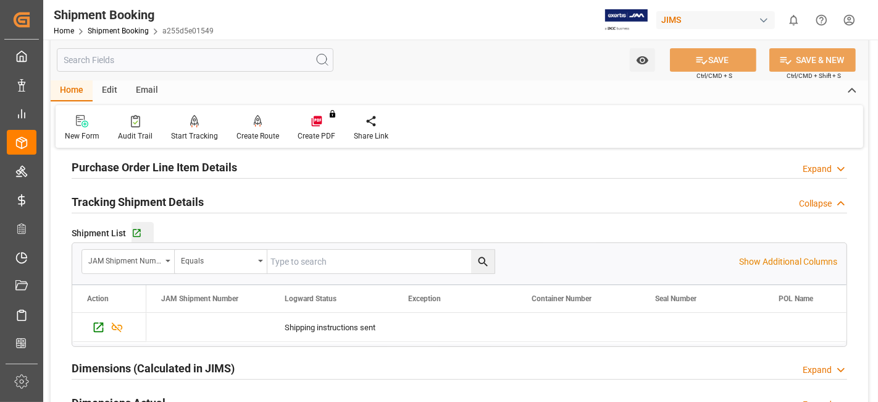
click at [141, 228] on div "Go to Shipment Tracking Grid" at bounding box center [143, 233] width 22 height 11
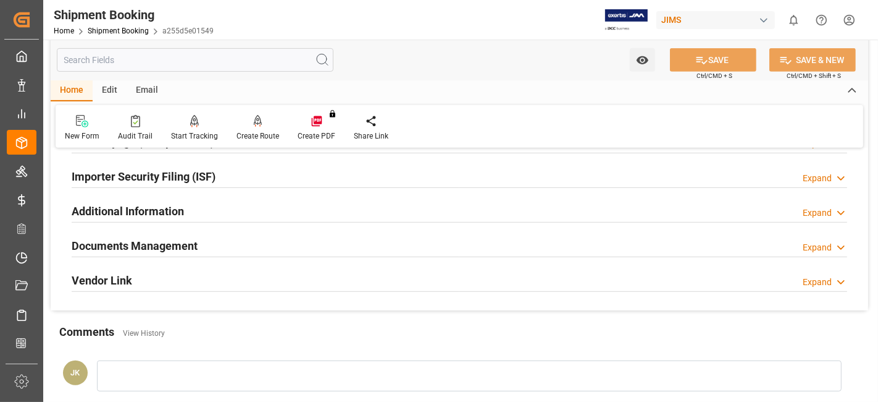
scroll to position [480, 0]
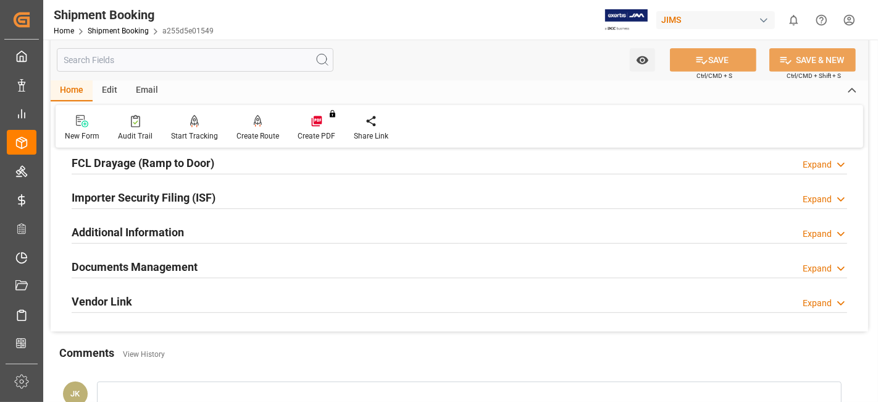
click at [355, 271] on div "Documents Management Expand" at bounding box center [460, 265] width 776 height 23
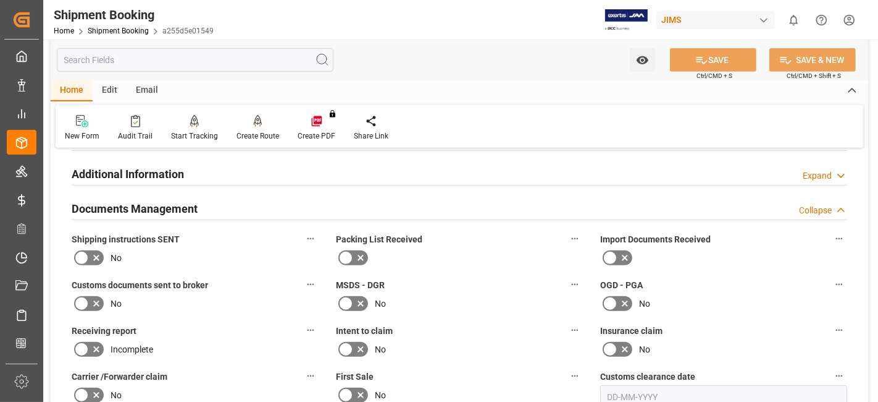
scroll to position [686, 0]
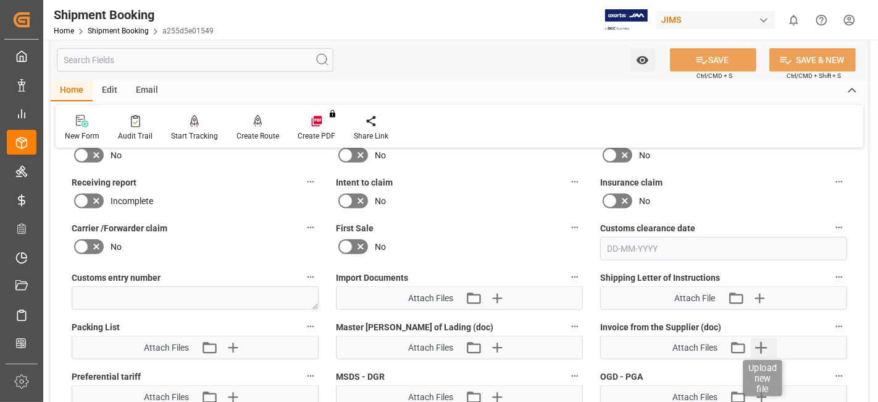
click at [761, 344] on icon "button" at bounding box center [762, 348] width 12 height 12
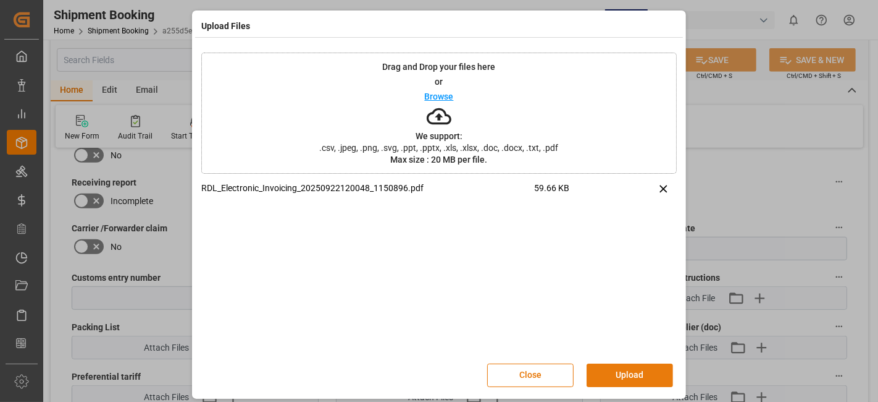
click at [623, 369] on button "Upload" at bounding box center [630, 374] width 86 height 23
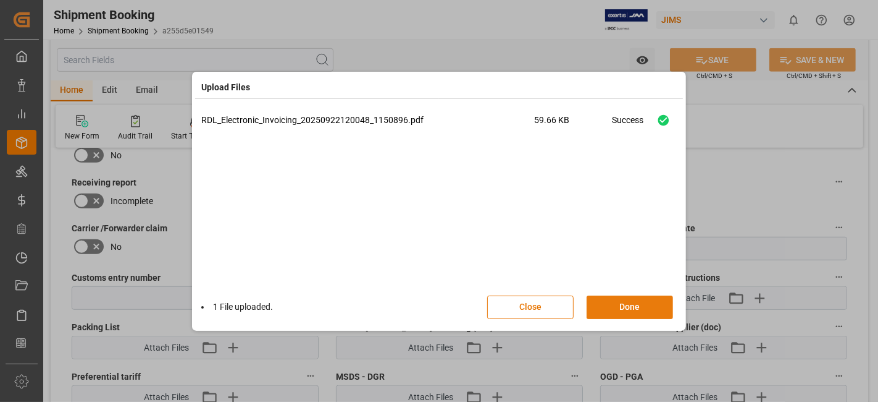
click at [623, 306] on button "Done" at bounding box center [630, 306] width 86 height 23
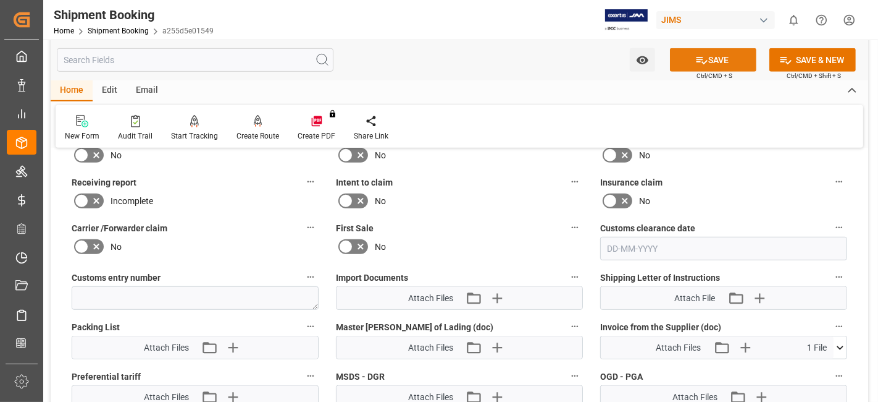
click at [690, 64] on button "SAVE" at bounding box center [713, 59] width 86 height 23
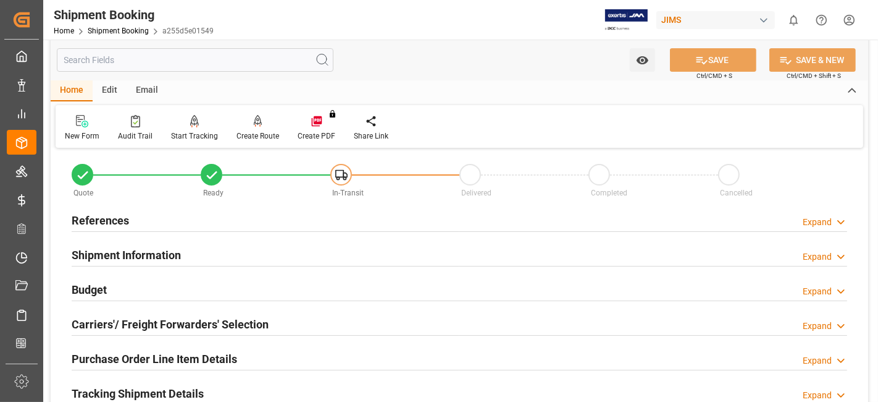
scroll to position [0, 0]
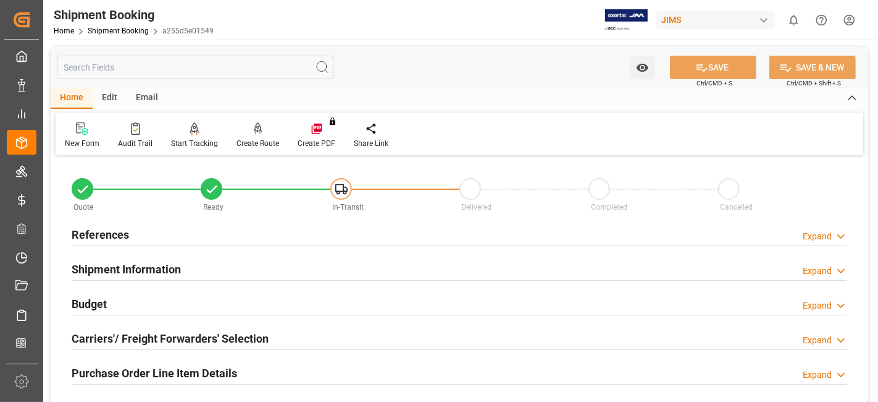
click at [122, 238] on h2 "References" at bounding box center [100, 234] width 57 height 17
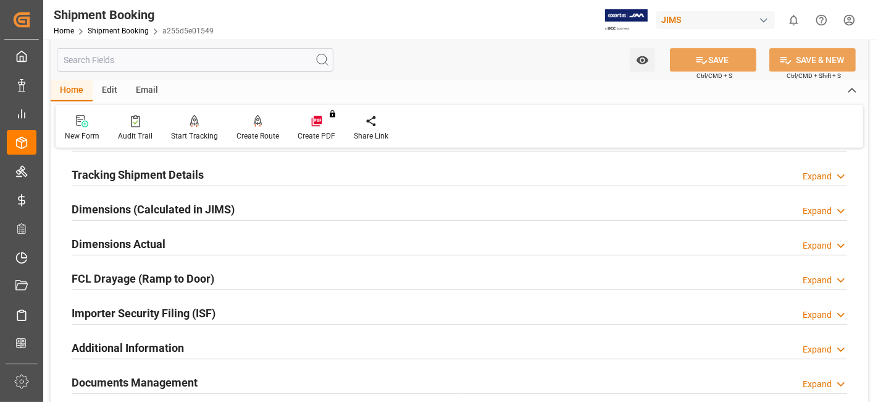
scroll to position [549, 0]
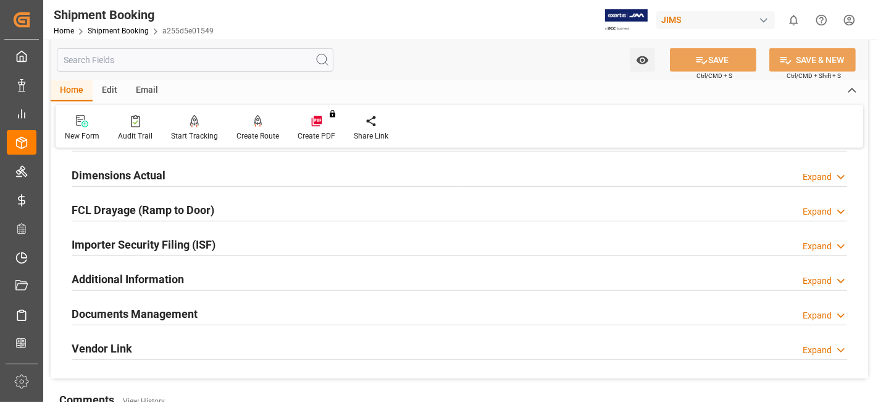
click at [219, 309] on div "Documents Management Expand" at bounding box center [460, 312] width 776 height 23
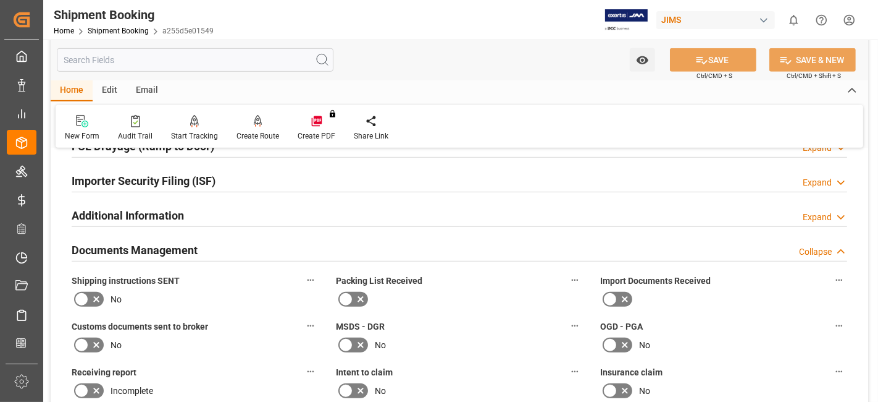
scroll to position [686, 0]
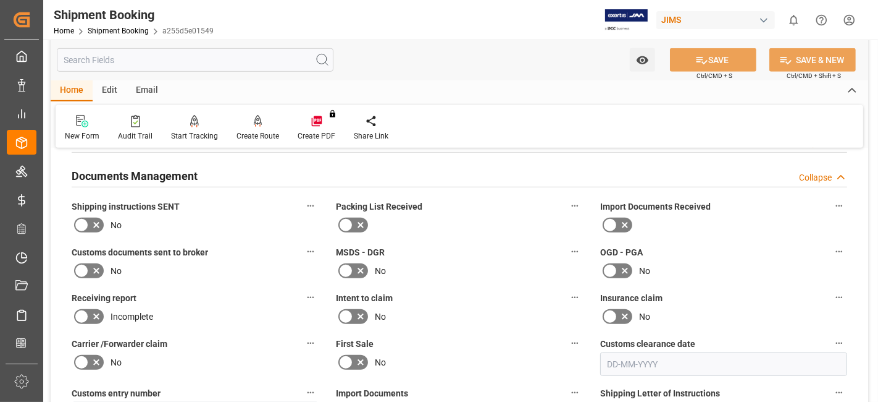
click at [99, 264] on icon at bounding box center [96, 270] width 15 height 15
click at [0, 0] on input "checkbox" at bounding box center [0, 0] width 0 height 0
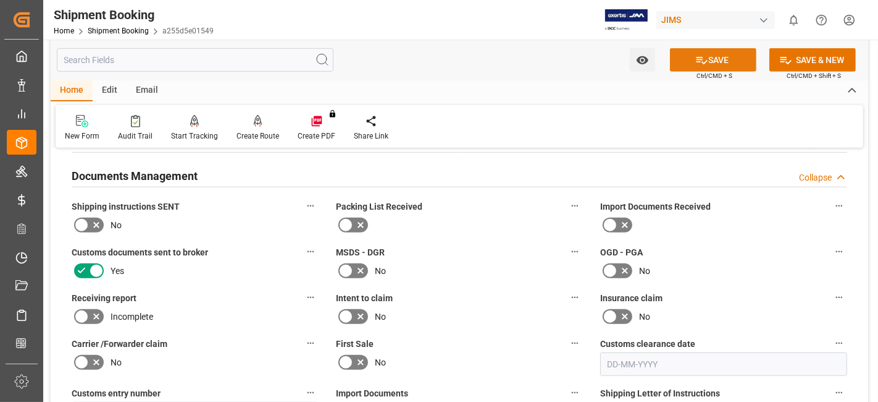
click at [696, 65] on icon at bounding box center [702, 60] width 13 height 13
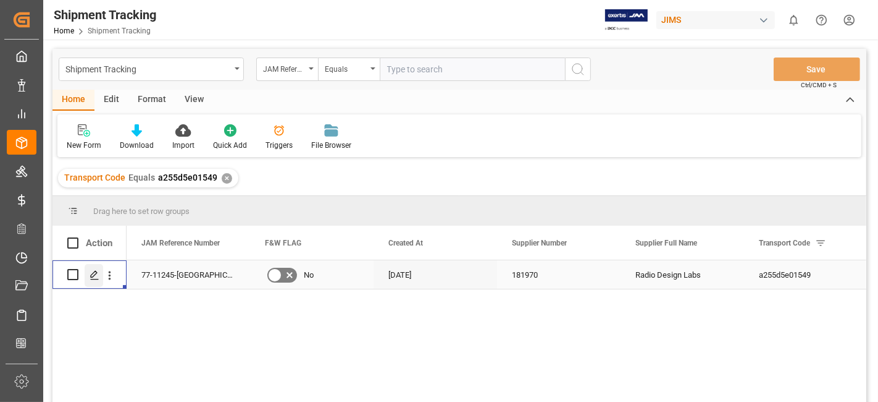
click at [96, 279] on line "Press SPACE to select this row." at bounding box center [94, 279] width 7 height 0
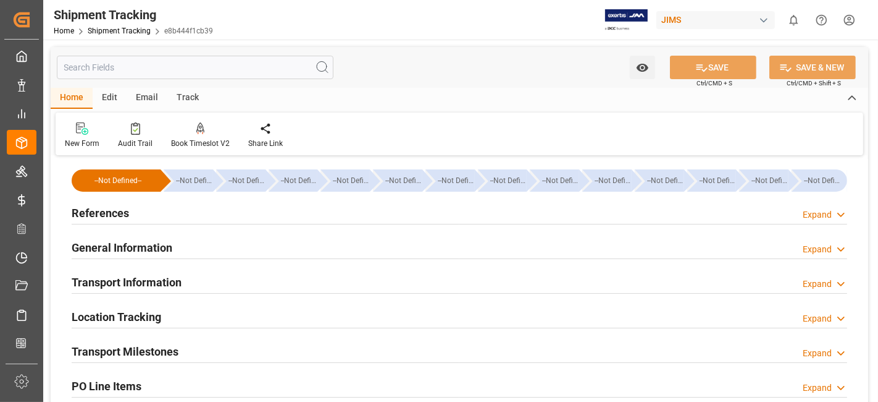
type input "[DATE]"
click at [143, 210] on div "References Expand" at bounding box center [460, 211] width 776 height 23
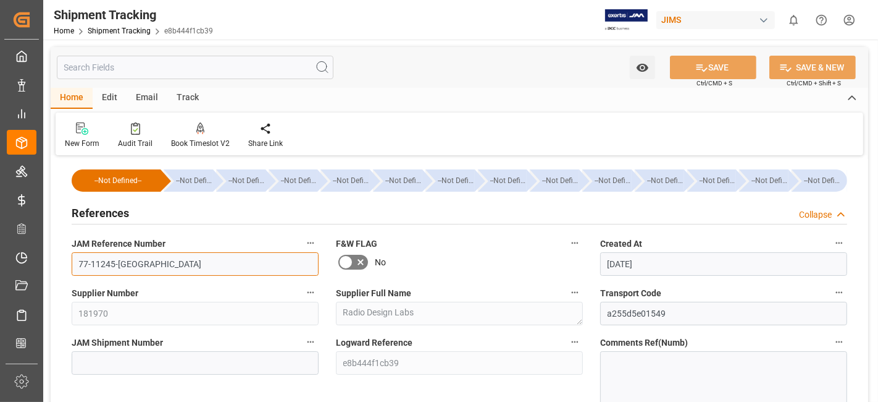
drag, startPoint x: 152, startPoint y: 274, endPoint x: 55, endPoint y: 264, distance: 97.6
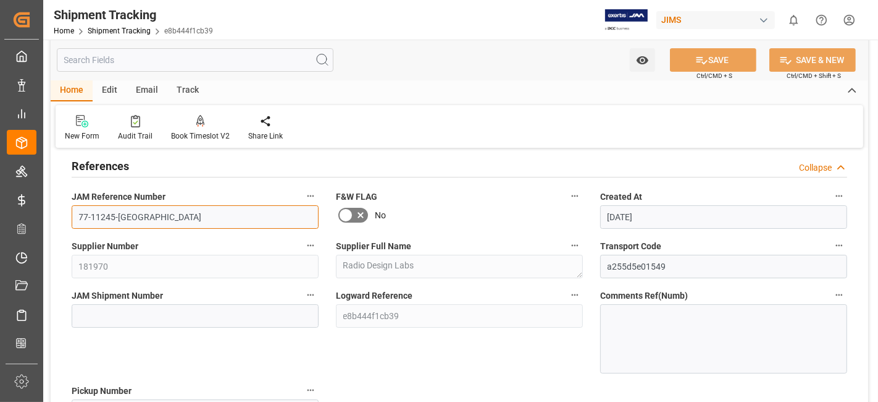
scroll to position [69, 0]
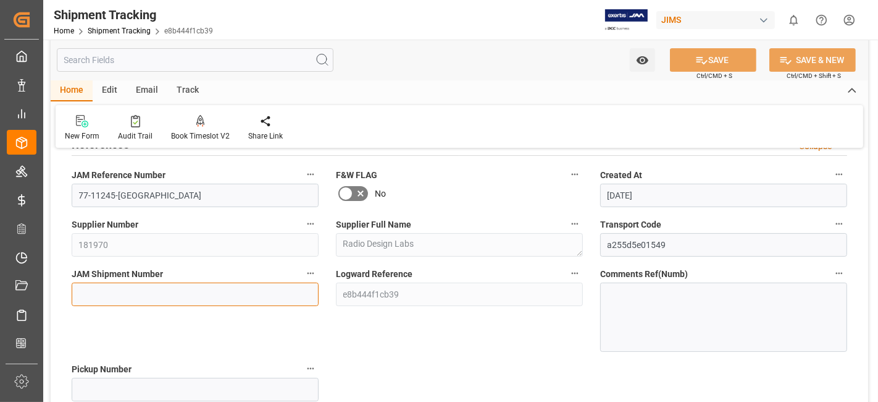
click at [102, 288] on input at bounding box center [195, 293] width 247 height 23
paste input "73190"
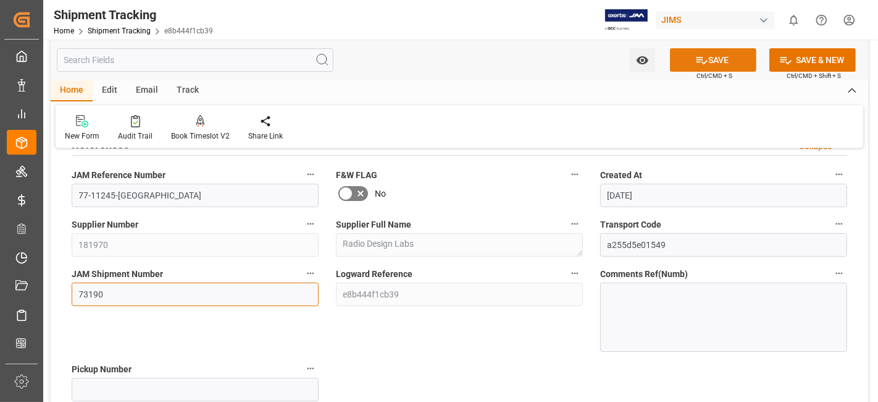
type input "73190"
click at [706, 57] on button "SAVE" at bounding box center [713, 59] width 86 height 23
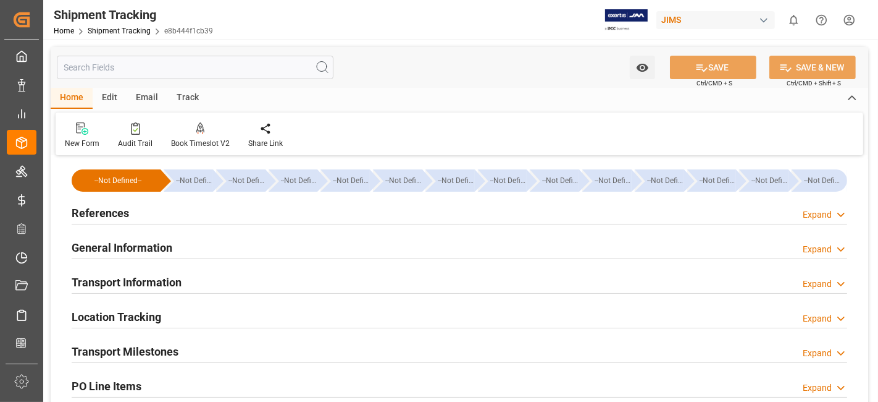
type input "[DATE]"
click at [111, 214] on h2 "References" at bounding box center [100, 212] width 57 height 17
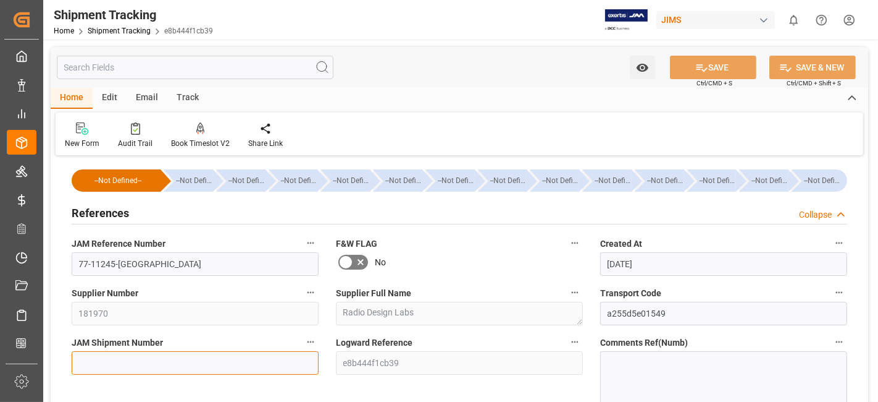
click at [101, 357] on input at bounding box center [195, 362] width 247 height 23
paste input "73190"
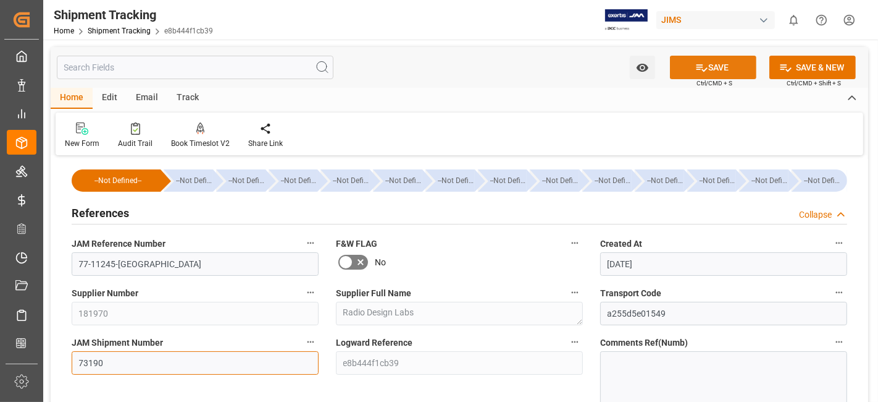
type input "73190"
click at [682, 59] on button "SAVE" at bounding box center [713, 67] width 86 height 23
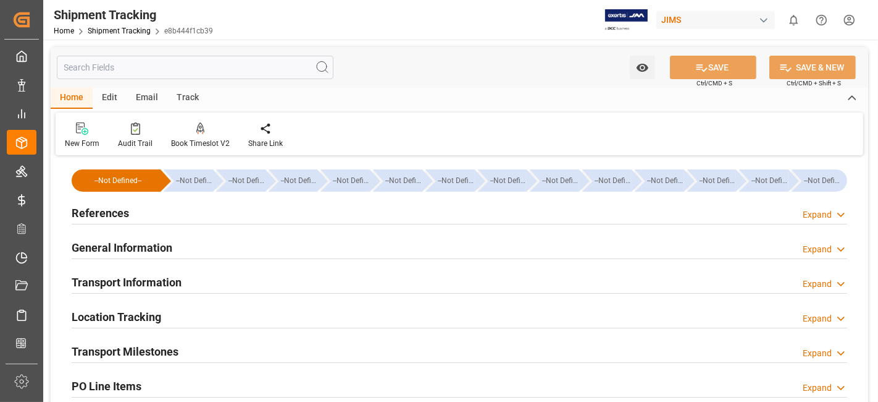
click at [144, 219] on div "References Expand" at bounding box center [460, 211] width 776 height 23
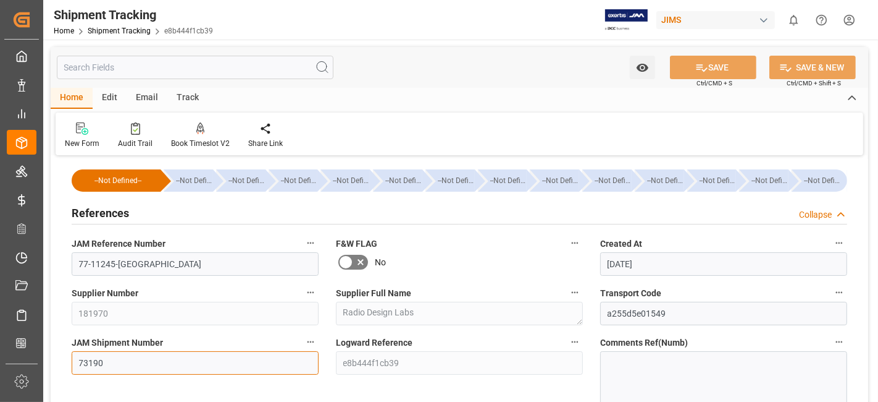
click at [94, 352] on input "73190" at bounding box center [195, 362] width 247 height 23
click at [125, 216] on h2 "References" at bounding box center [100, 212] width 57 height 17
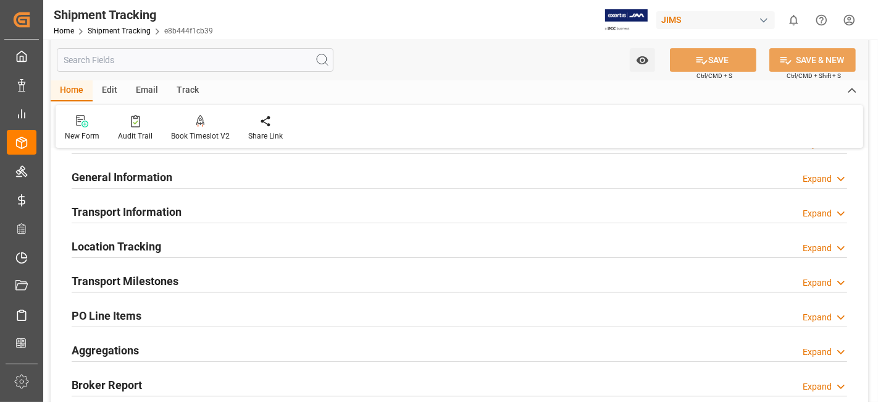
scroll to position [137, 0]
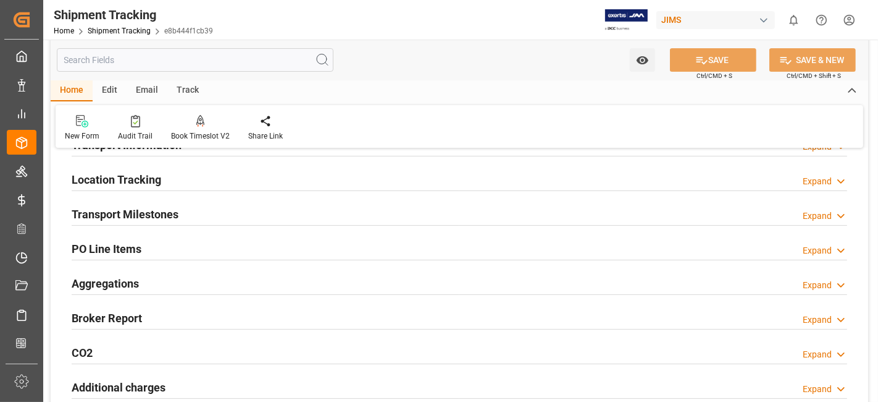
click at [141, 216] on h2 "Transport Milestones" at bounding box center [125, 214] width 107 height 17
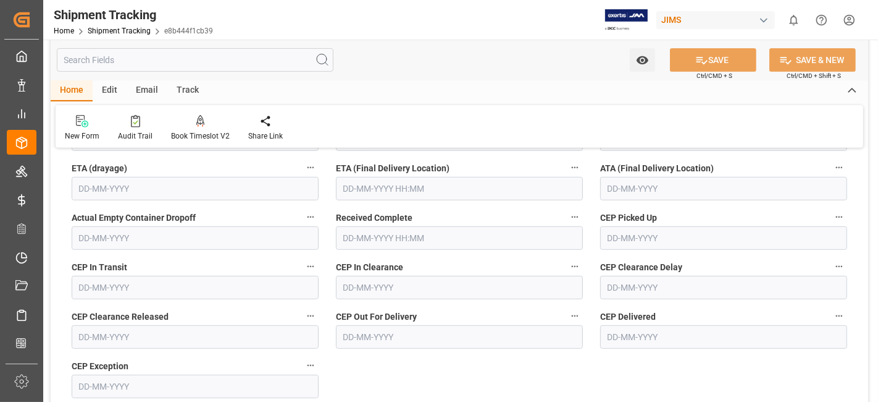
scroll to position [343, 0]
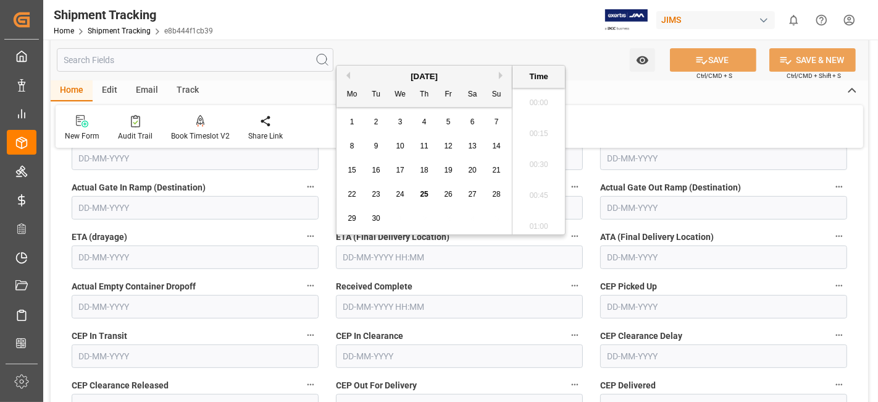
click at [358, 257] on input "text" at bounding box center [459, 256] width 247 height 23
click at [390, 184] on div "22 23 24 25 26 27 28" at bounding box center [424, 194] width 169 height 24
click at [429, 195] on div "25" at bounding box center [424, 194] width 15 height 15
type input "[DATE] 00:00"
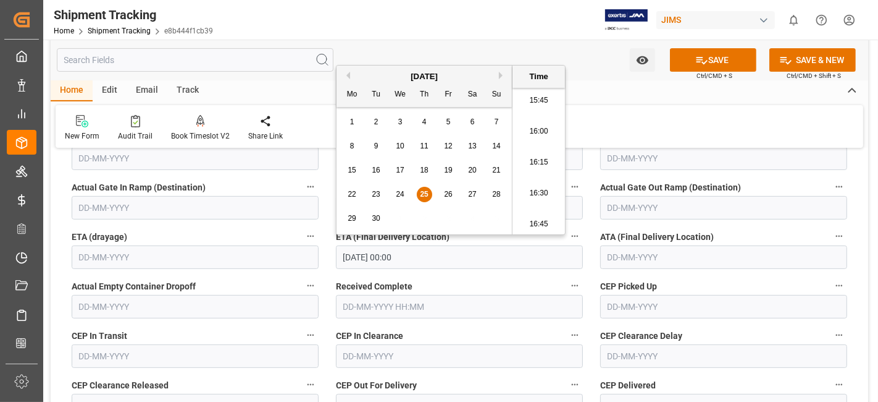
click at [232, 232] on label "ETA (drayage)" at bounding box center [195, 236] width 247 height 17
click at [303, 232] on button "ETA (drayage)" at bounding box center [311, 236] width 16 height 16
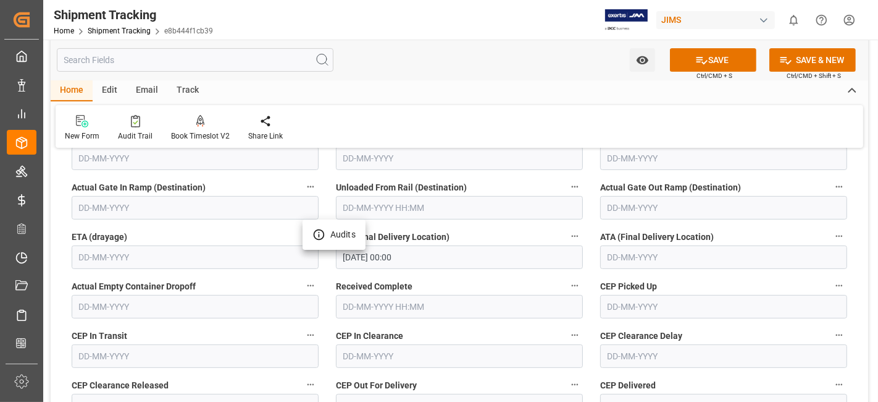
click at [253, 192] on div at bounding box center [439, 201] width 878 height 402
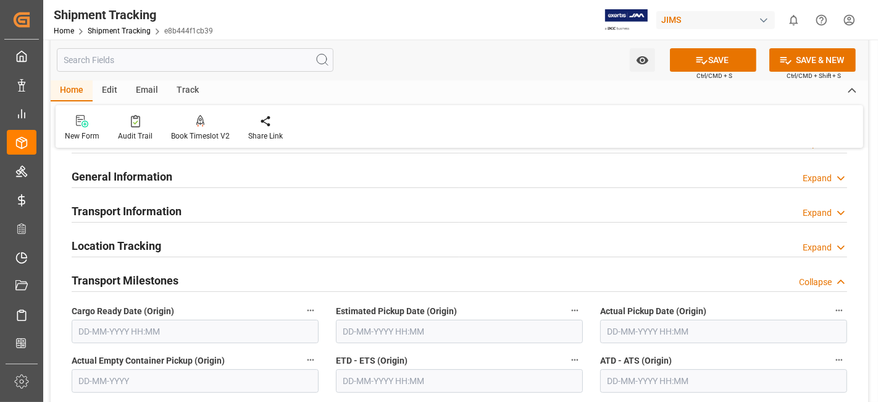
scroll to position [69, 0]
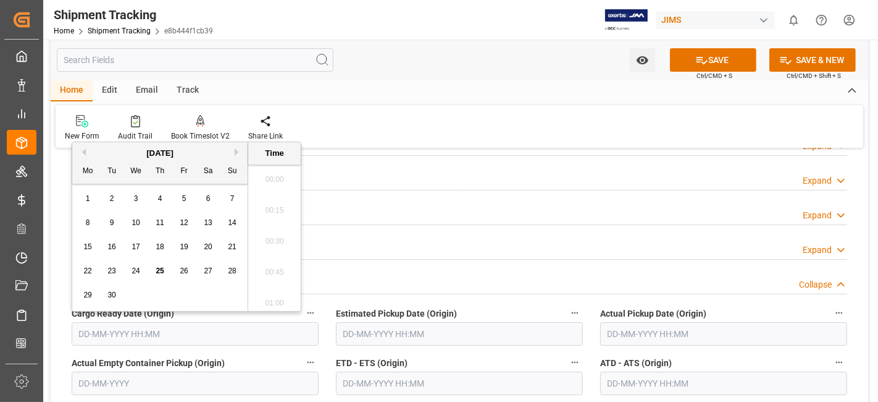
click at [182, 331] on input "text" at bounding box center [195, 333] width 247 height 23
click at [119, 248] on div "15 16 17 18 19 20 21" at bounding box center [160, 247] width 169 height 24
click at [180, 251] on div "19" at bounding box center [184, 247] width 15 height 15
type input "19-09-2025 00:00"
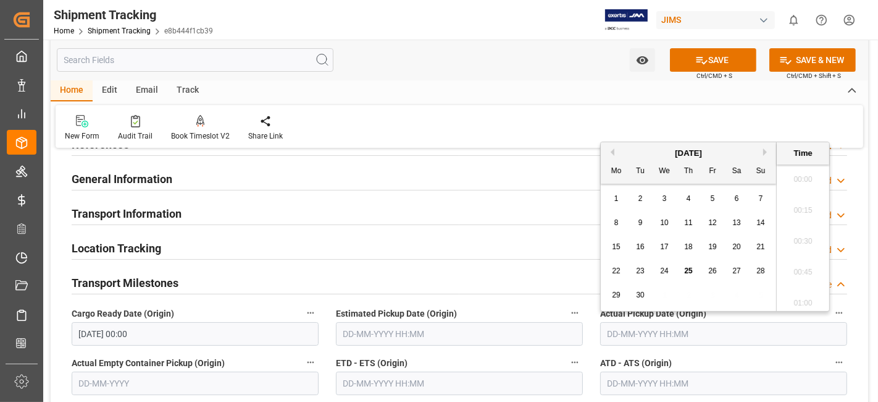
click at [655, 326] on input "text" at bounding box center [723, 333] width 247 height 23
click at [655, 259] on div "22 23 24 25 26 27 28" at bounding box center [689, 271] width 169 height 24
click at [713, 251] on div "19" at bounding box center [712, 247] width 15 height 15
type input "19-09-2025 00:00"
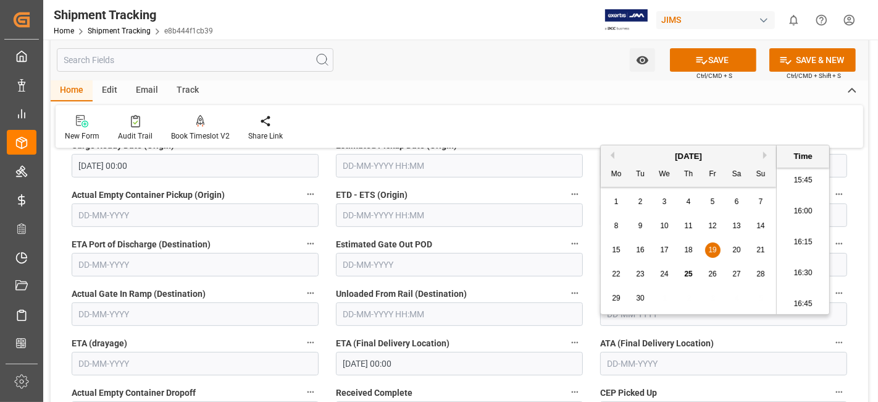
scroll to position [206, 0]
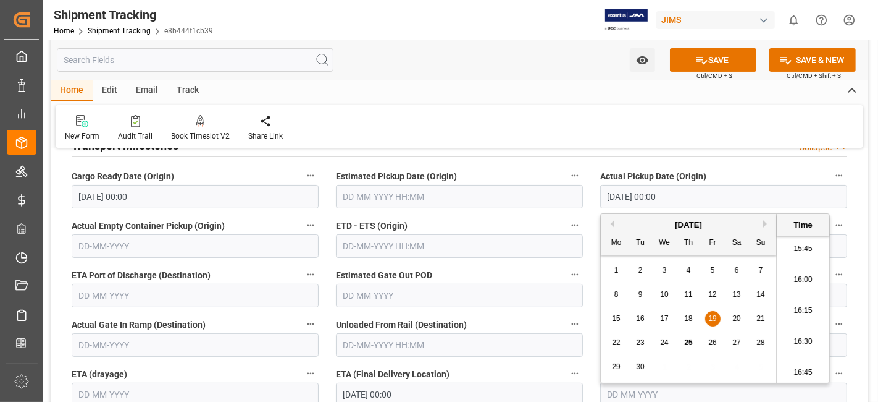
click at [513, 225] on label "ETD - ETS (Origin)" at bounding box center [459, 225] width 247 height 17
click at [567, 225] on button "ETD - ETS (Origin)" at bounding box center [575, 225] width 16 height 16
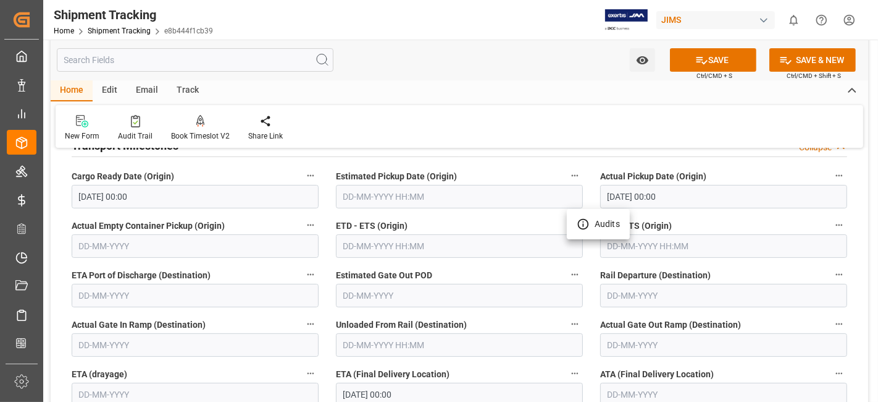
click at [648, 247] on div at bounding box center [439, 201] width 878 height 402
click at [633, 246] on body "Created by potrace 1.15, written by Peter Selinger 2001-2017 Created by potrace…" at bounding box center [439, 201] width 878 height 402
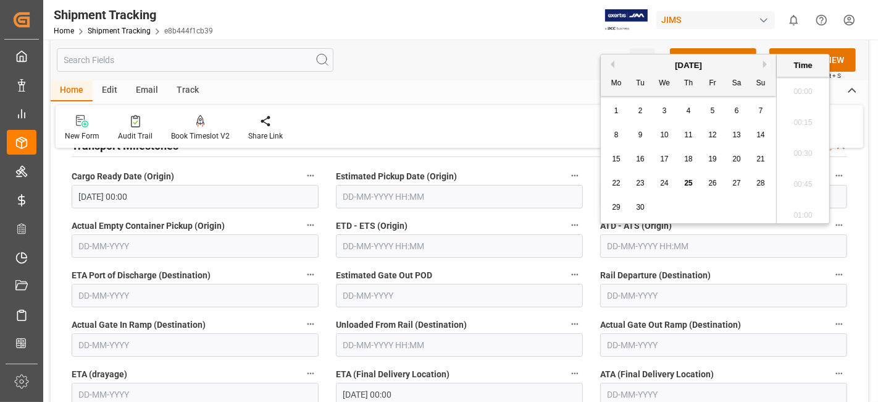
click at [621, 241] on input "text" at bounding box center [723, 245] width 247 height 23
click at [450, 237] on input "text" at bounding box center [459, 245] width 247 height 23
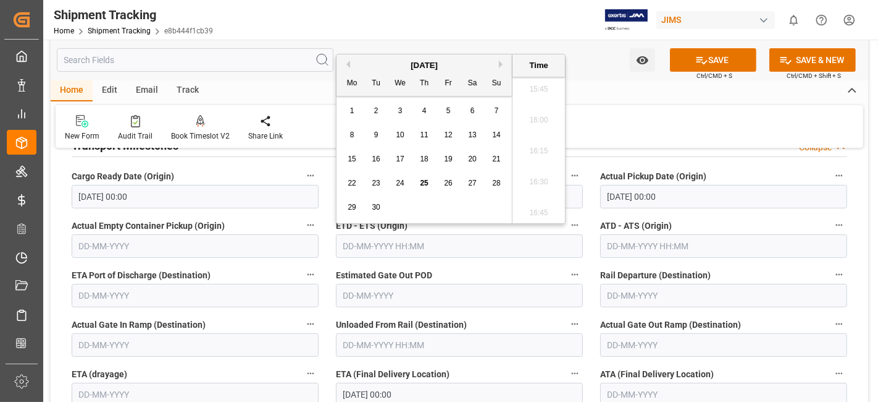
click at [382, 248] on input "text" at bounding box center [459, 245] width 247 height 23
click at [443, 163] on div "19" at bounding box center [448, 159] width 15 height 15
type input "19-09-2025 00:00"
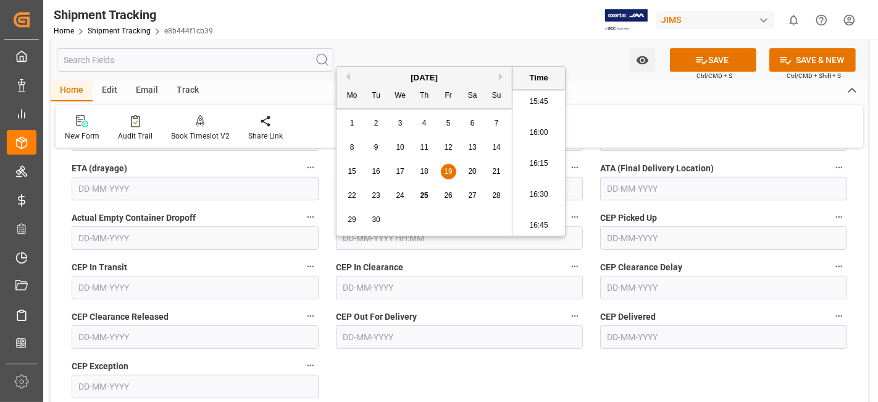
scroll to position [343, 0]
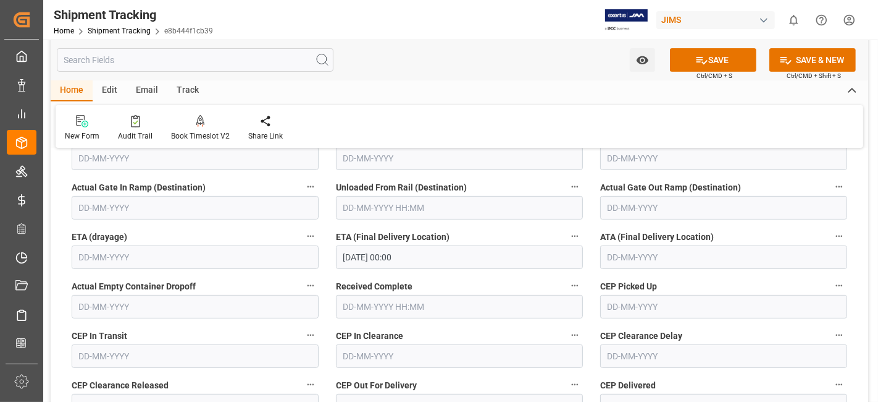
click at [479, 335] on label "CEP In Clearance" at bounding box center [459, 335] width 247 height 17
click at [567, 335] on button "CEP In Clearance" at bounding box center [575, 335] width 16 height 16
click at [686, 62] on div at bounding box center [439, 201] width 878 height 402
click at [686, 62] on button "SAVE" at bounding box center [713, 59] width 86 height 23
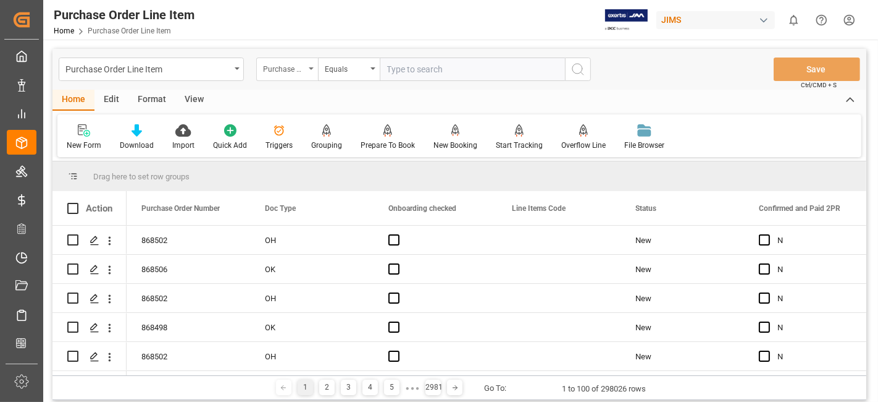
click at [298, 69] on div "Purchase Order Number" at bounding box center [284, 68] width 42 height 14
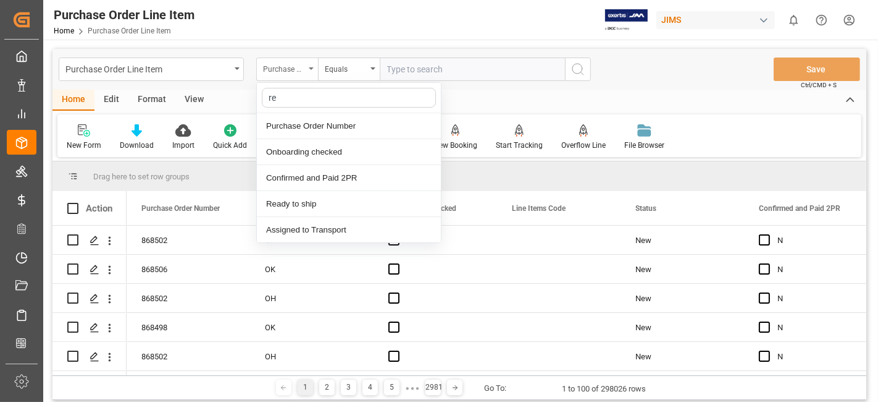
type input "ref"
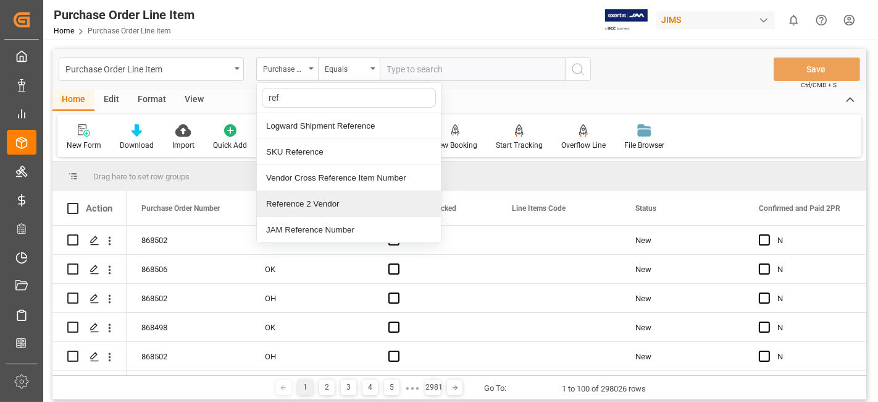
click at [314, 200] on div "Reference 2 Vendor" at bounding box center [349, 204] width 184 height 26
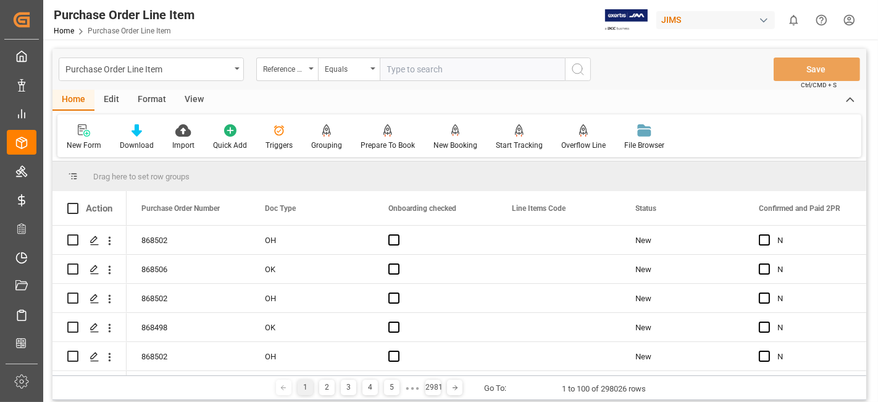
click at [435, 75] on input "text" at bounding box center [472, 68] width 185 height 23
paste input "77-11245-[GEOGRAPHIC_DATA]"
type input "77-11245-[GEOGRAPHIC_DATA]"
click at [579, 76] on icon "search button" at bounding box center [578, 69] width 15 height 15
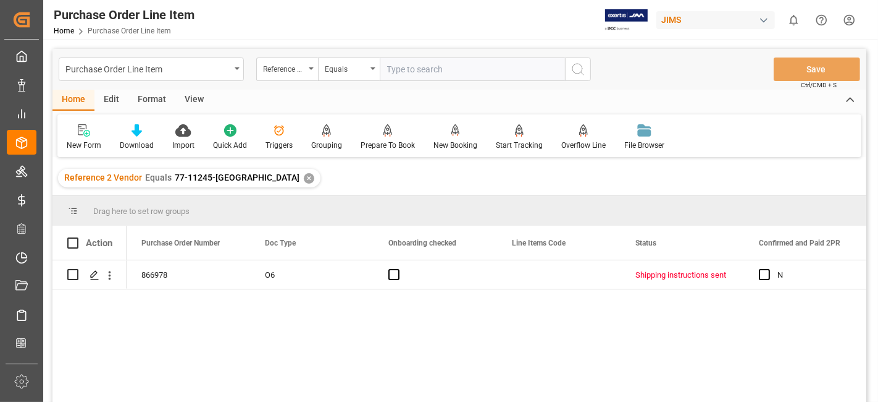
click at [194, 100] on div "View" at bounding box center [194, 100] width 38 height 21
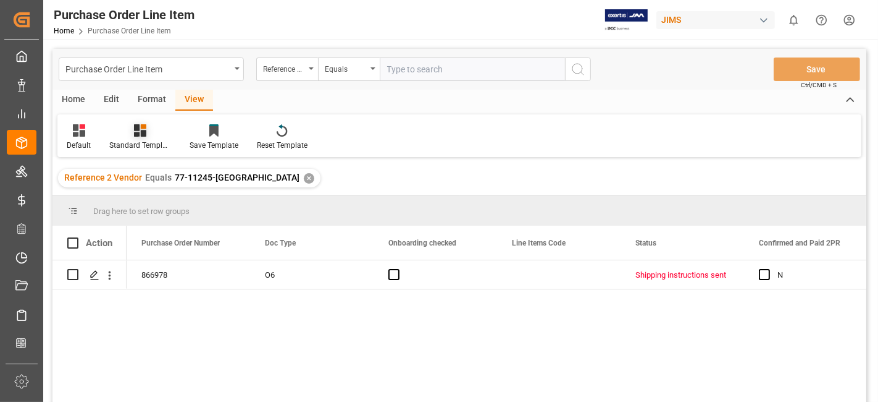
click at [134, 145] on div "Standard Templates" at bounding box center [140, 145] width 62 height 11
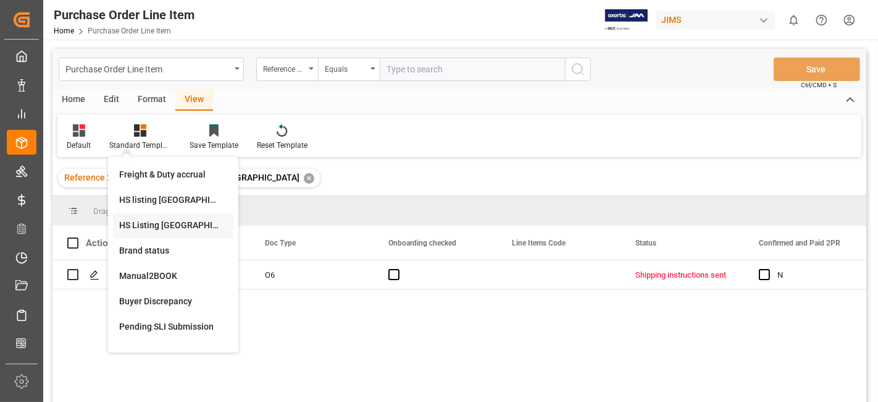
click at [159, 225] on div "HS Listing CANADA" at bounding box center [173, 225] width 108 height 13
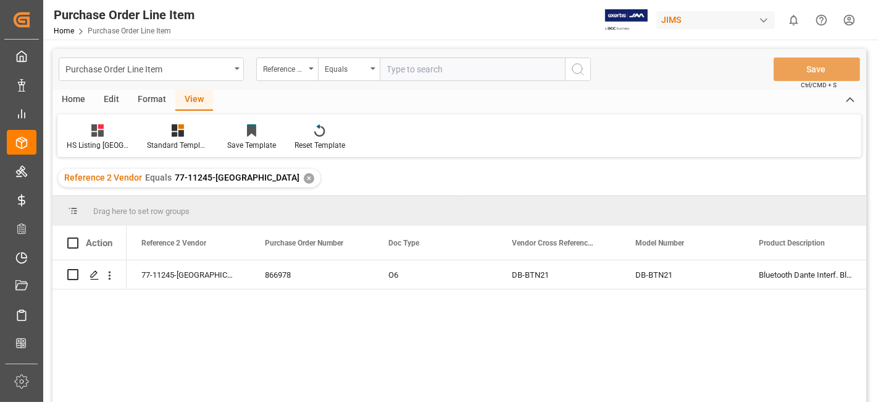
click at [73, 99] on div "Home" at bounding box center [74, 100] width 42 height 21
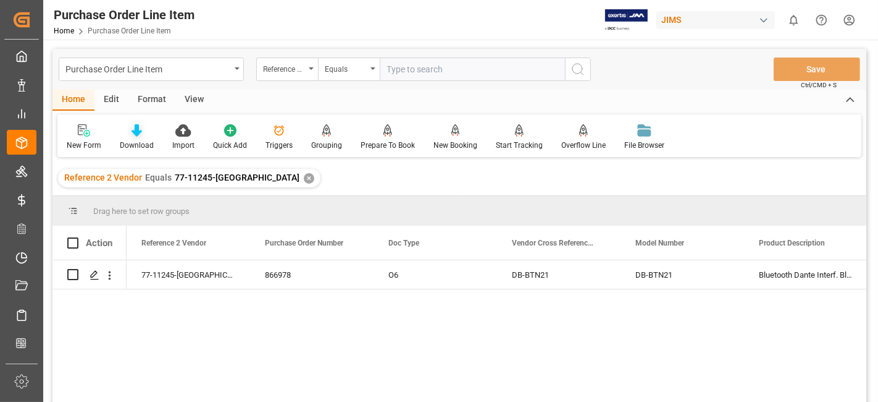
click at [128, 137] on div "Download" at bounding box center [137, 137] width 53 height 27
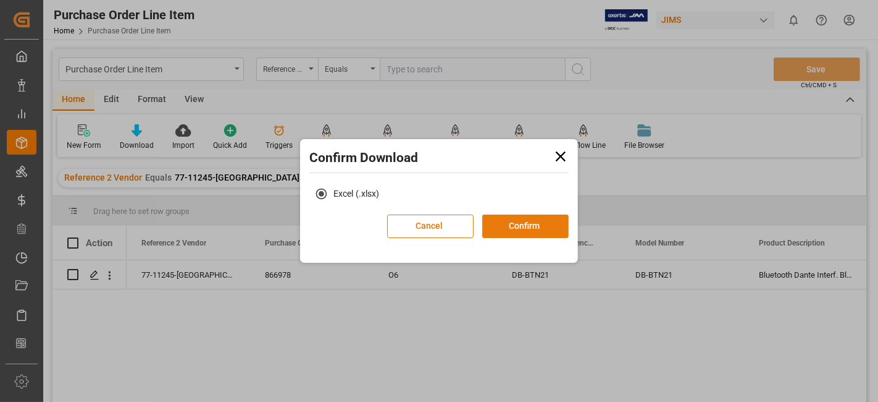
click at [536, 227] on button "Confirm" at bounding box center [525, 225] width 86 height 23
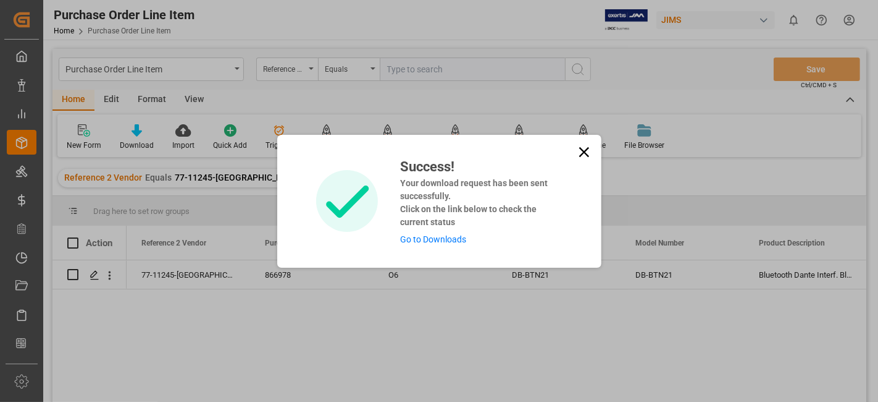
click at [448, 242] on link "Go to Downloads" at bounding box center [433, 239] width 66 height 10
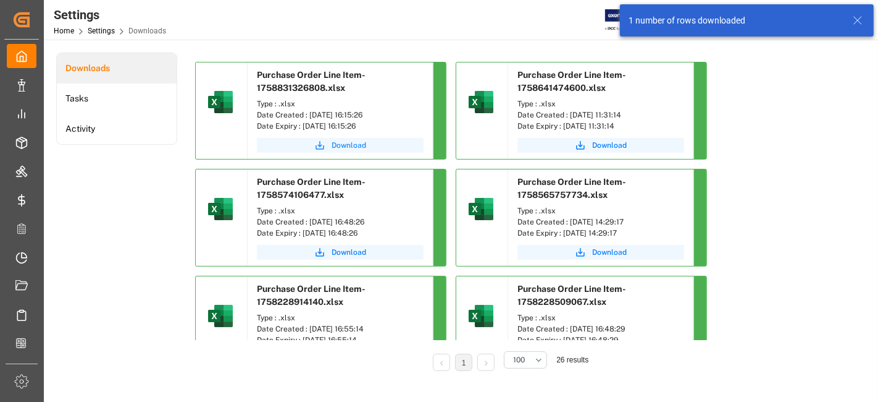
click at [330, 148] on button "Download" at bounding box center [340, 145] width 167 height 15
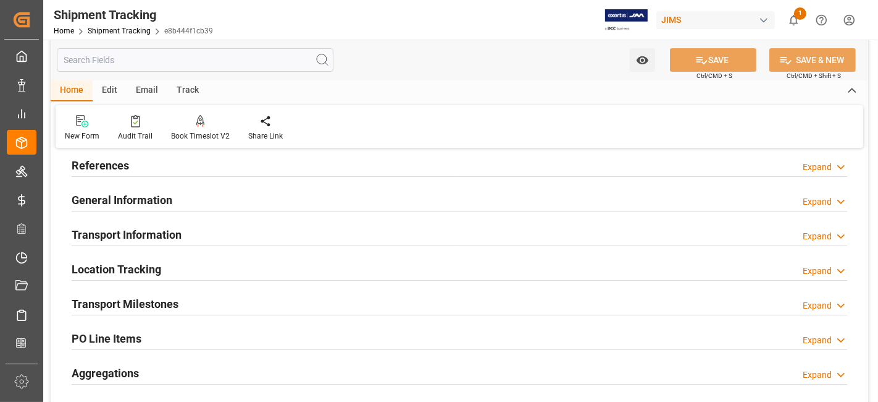
scroll to position [69, 0]
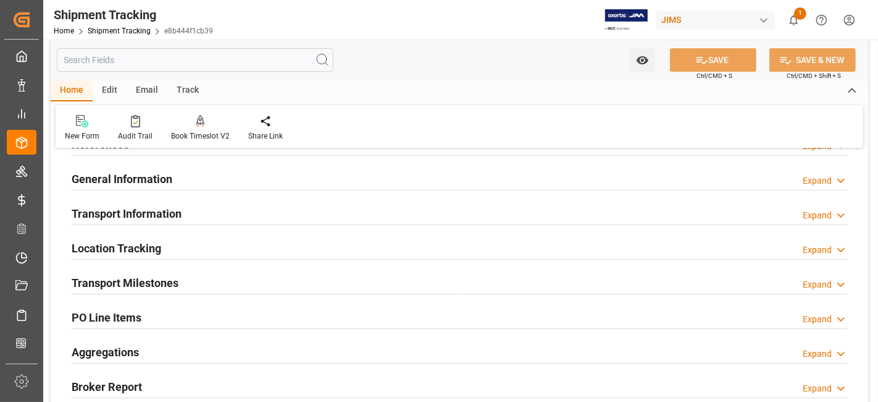
click at [151, 279] on h2 "Transport Milestones" at bounding box center [125, 282] width 107 height 17
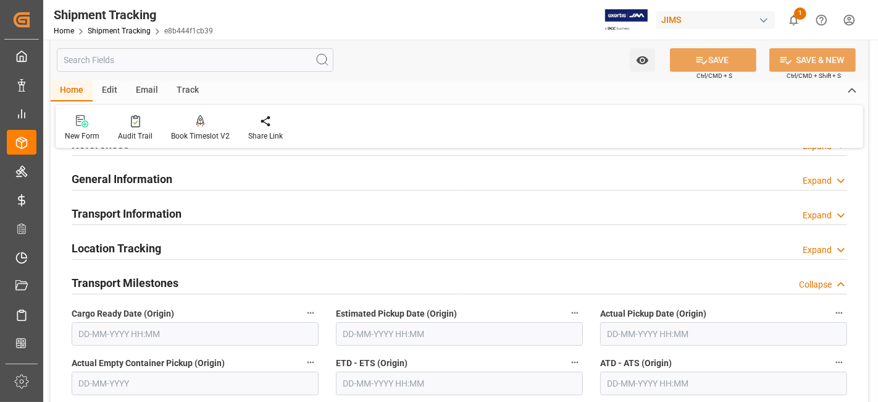
click at [143, 332] on input "text" at bounding box center [195, 333] width 247 height 23
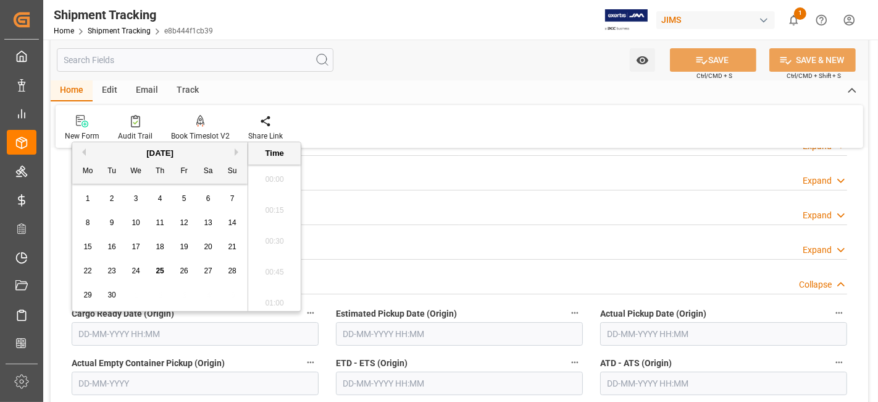
scroll to position [1948, 0]
click at [121, 263] on div "22 23 24 25 26 27 28" at bounding box center [160, 271] width 169 height 24
click at [187, 251] on span "19" at bounding box center [184, 246] width 8 height 9
type input "[DATE] 00:00"
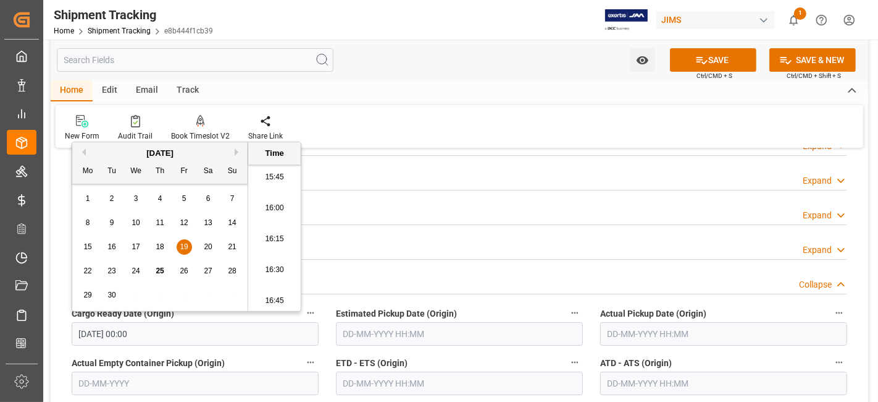
click at [660, 334] on input "text" at bounding box center [723, 333] width 247 height 23
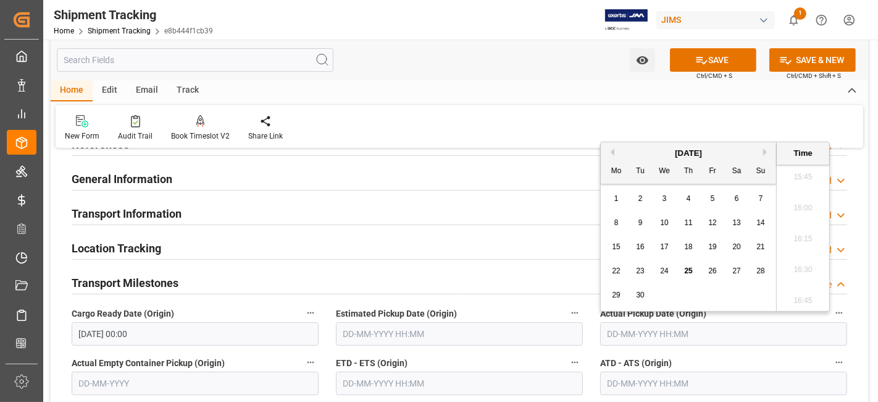
click at [652, 255] on div "15 16 17 18 19 20 21" at bounding box center [689, 247] width 169 height 24
click at [715, 248] on span "19" at bounding box center [713, 246] width 8 height 9
type input "19-09-2025 00:00"
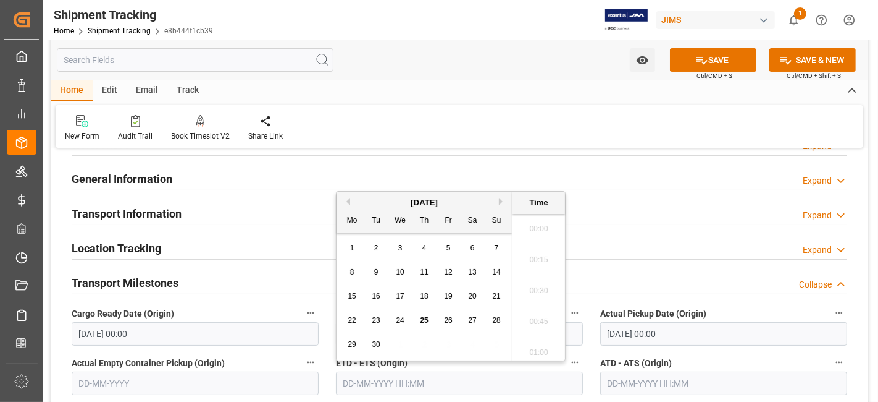
click at [393, 390] on input "text" at bounding box center [459, 382] width 247 height 23
click at [387, 316] on div "22 23 24 25 26 27 28" at bounding box center [424, 320] width 169 height 24
click at [448, 301] on div "19" at bounding box center [448, 296] width 15 height 15
type input "19-09-2025 00:00"
click at [452, 301] on div "19" at bounding box center [448, 296] width 15 height 15
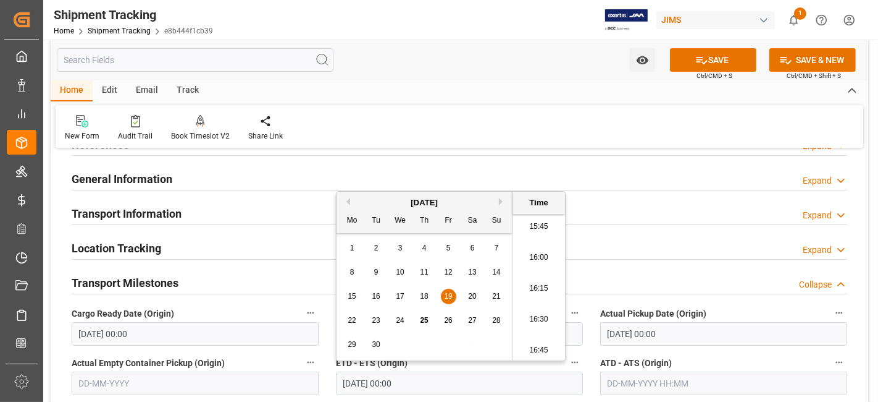
click at [452, 301] on div "19" at bounding box center [448, 296] width 15 height 15
click at [488, 364] on label "ETD - ETS (Origin)" at bounding box center [459, 362] width 247 height 17
click at [567, 364] on button "ETD - ETS (Origin)" at bounding box center [575, 362] width 16 height 16
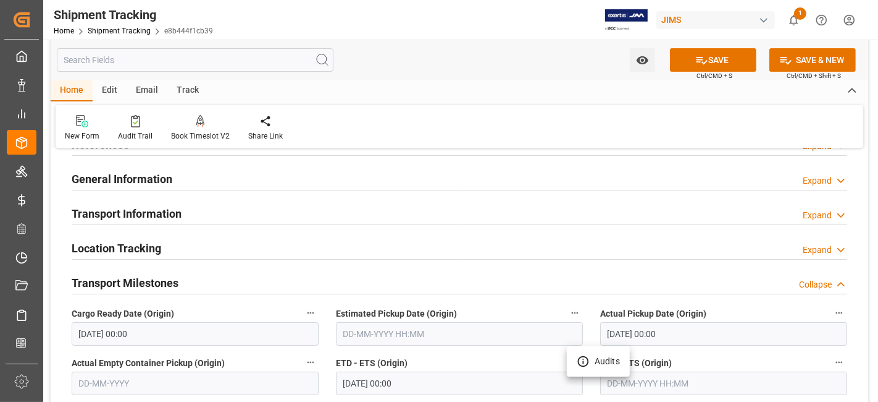
click at [487, 361] on div at bounding box center [439, 201] width 878 height 402
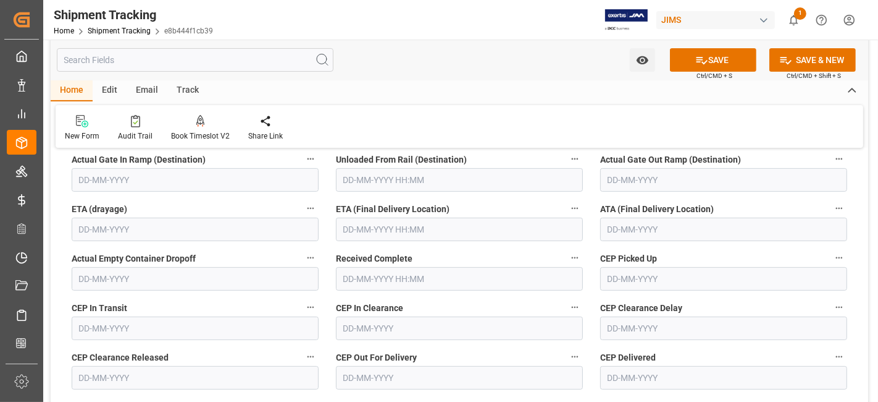
scroll to position [398, 0]
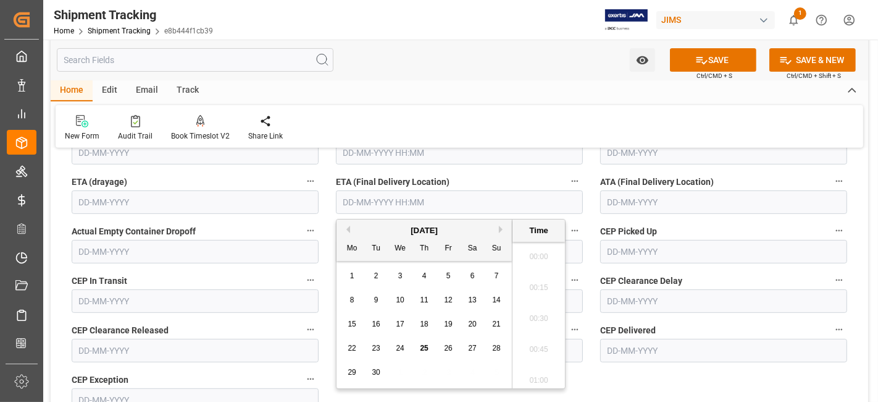
click at [378, 202] on input "text" at bounding box center [459, 201] width 247 height 23
click at [384, 339] on div "22 23 24 25 26 27 28" at bounding box center [424, 348] width 169 height 24
click at [422, 349] on span "25" at bounding box center [424, 347] width 8 height 9
type input "25-09-2025 00:00"
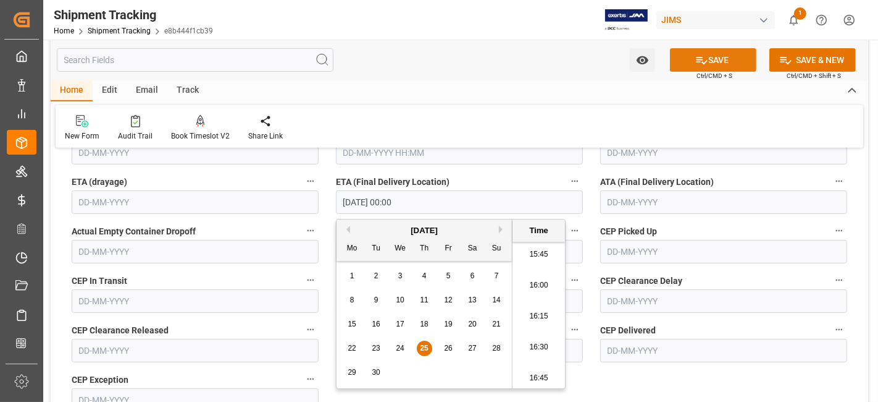
click at [686, 61] on button "SAVE" at bounding box center [713, 59] width 86 height 23
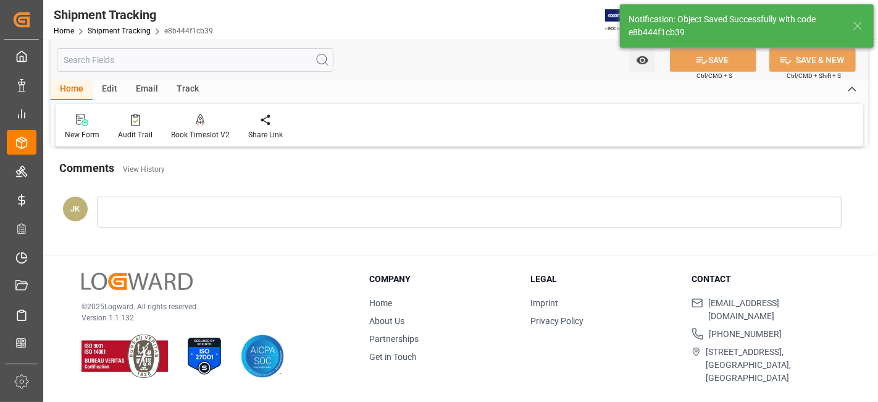
scroll to position [159, 0]
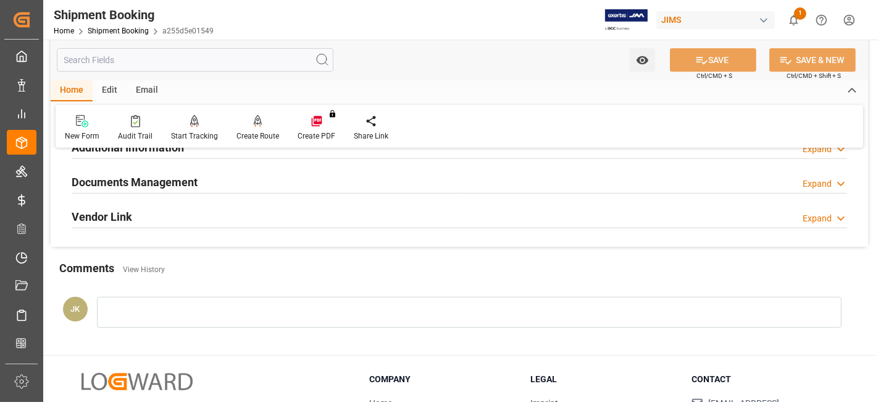
scroll to position [411, 0]
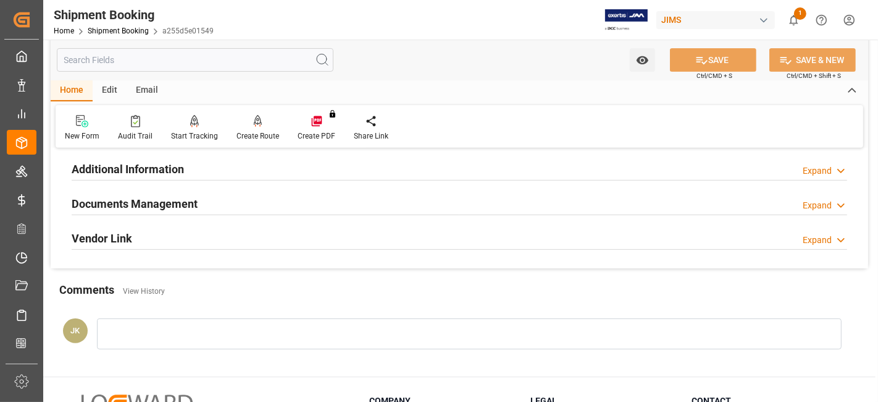
click at [120, 191] on div "Documents Management" at bounding box center [135, 202] width 126 height 23
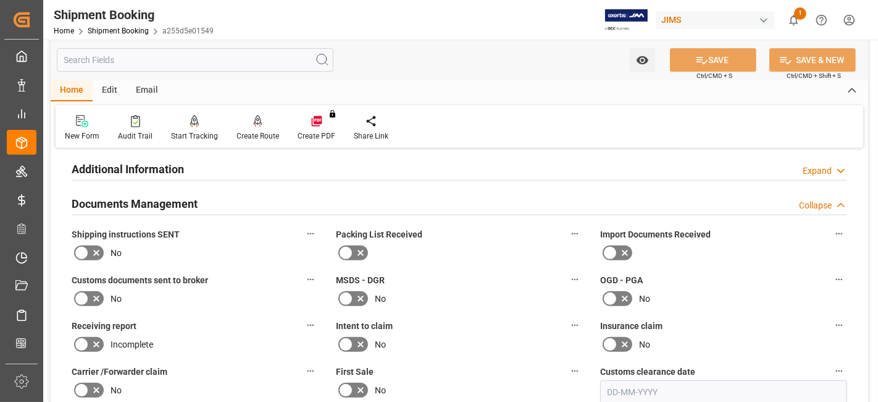
click at [96, 296] on icon at bounding box center [96, 299] width 6 height 6
click at [0, 0] on input "checkbox" at bounding box center [0, 0] width 0 height 0
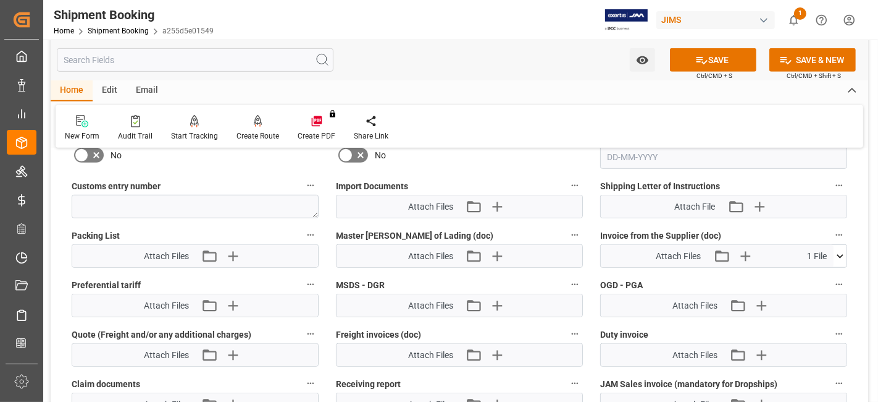
scroll to position [618, 0]
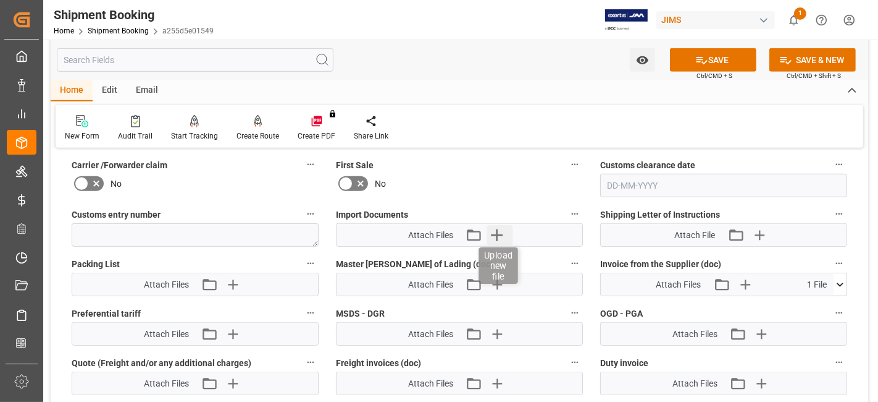
click at [503, 225] on icon "button" at bounding box center [497, 235] width 20 height 20
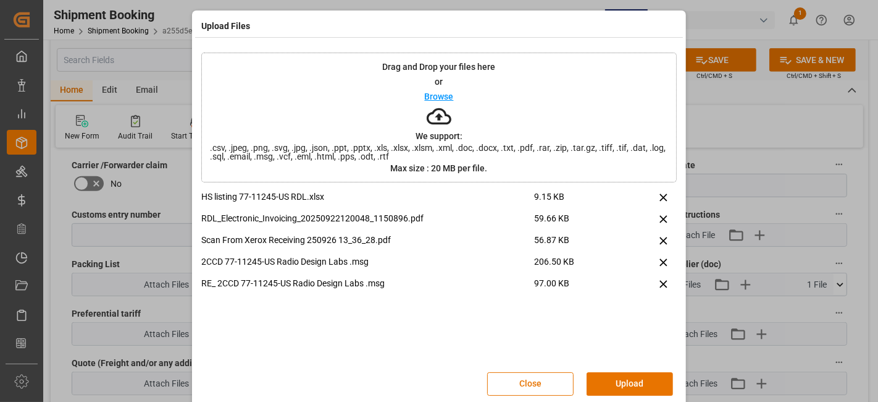
click at [620, 384] on button "Upload" at bounding box center [630, 383] width 86 height 23
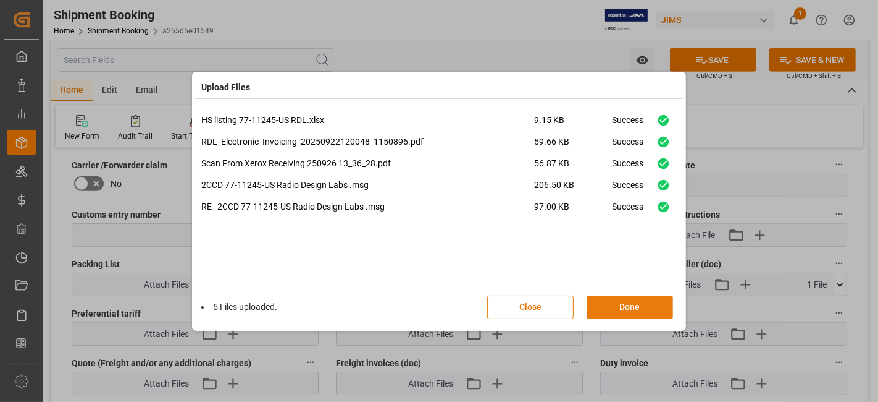
click at [615, 304] on button "Done" at bounding box center [630, 306] width 86 height 23
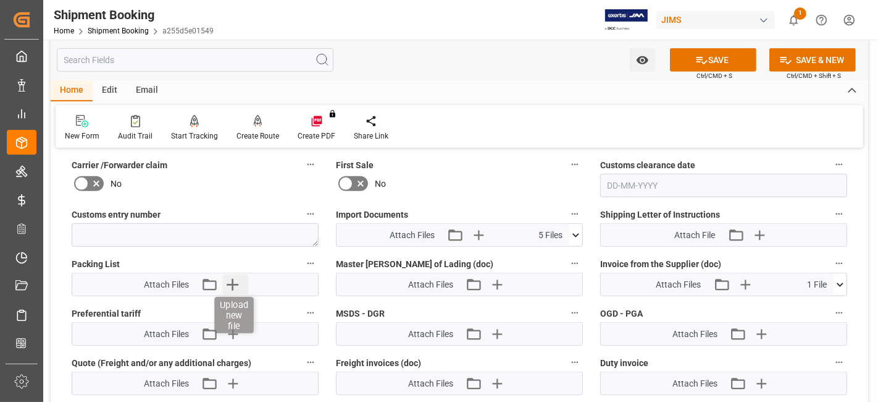
click at [235, 281] on icon "button" at bounding box center [233, 284] width 20 height 20
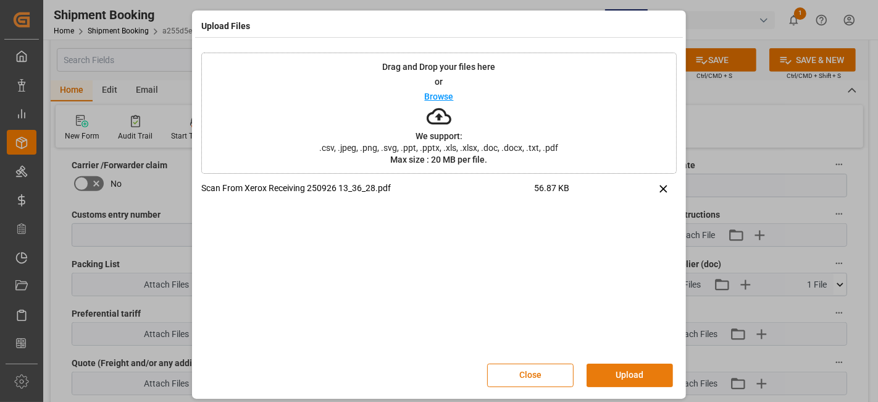
click at [608, 372] on button "Upload" at bounding box center [630, 374] width 86 height 23
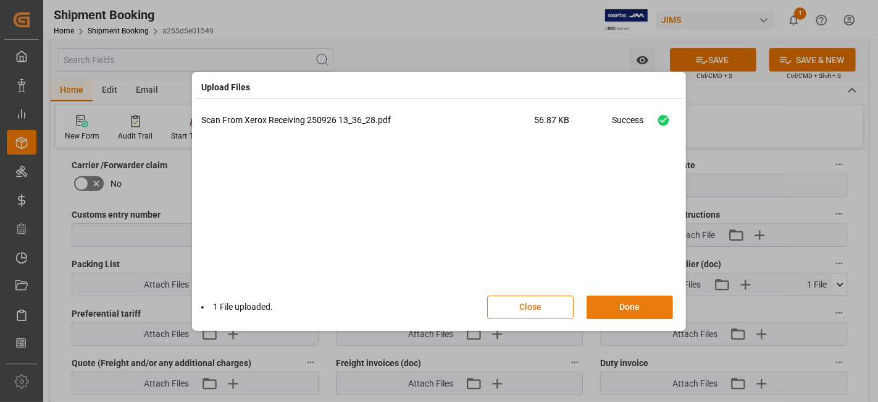
click at [620, 306] on button "Done" at bounding box center [630, 306] width 86 height 23
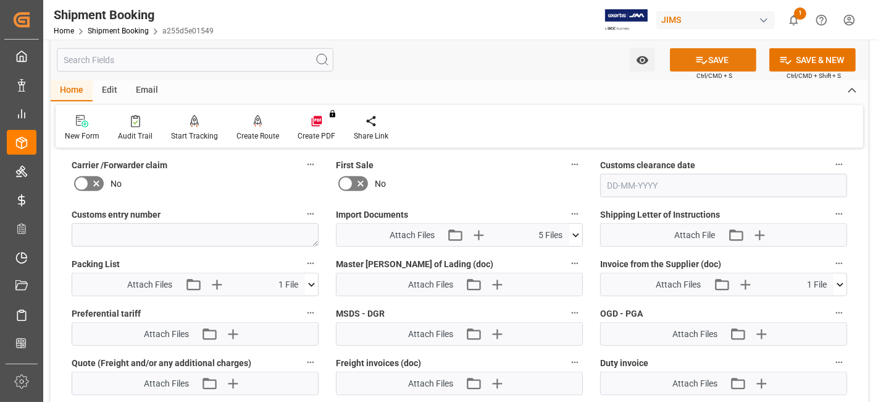
click at [707, 56] on button "SAVE" at bounding box center [713, 59] width 86 height 23
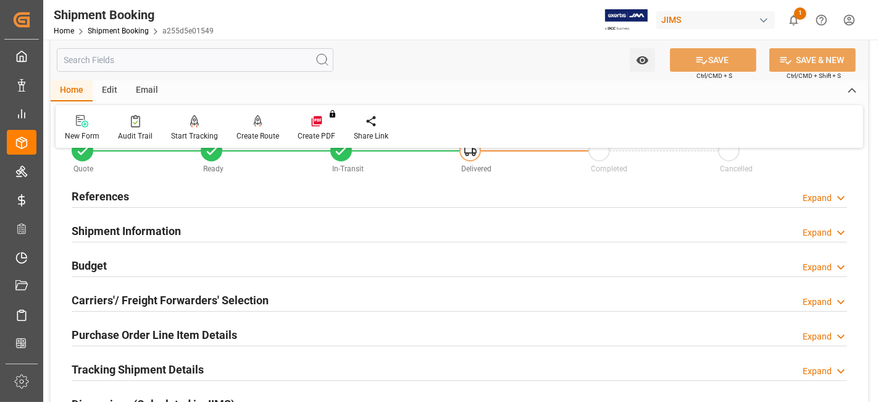
scroll to position [0, 0]
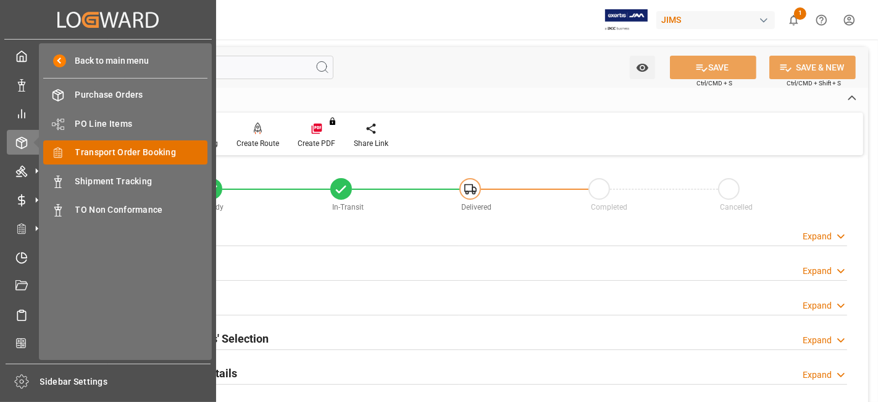
click at [161, 154] on span "Transport Order Booking" at bounding box center [141, 152] width 133 height 13
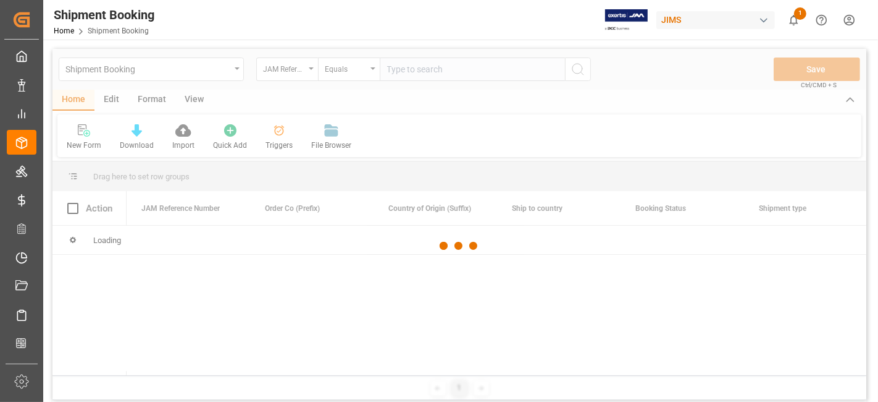
click at [409, 68] on div at bounding box center [460, 246] width 814 height 394
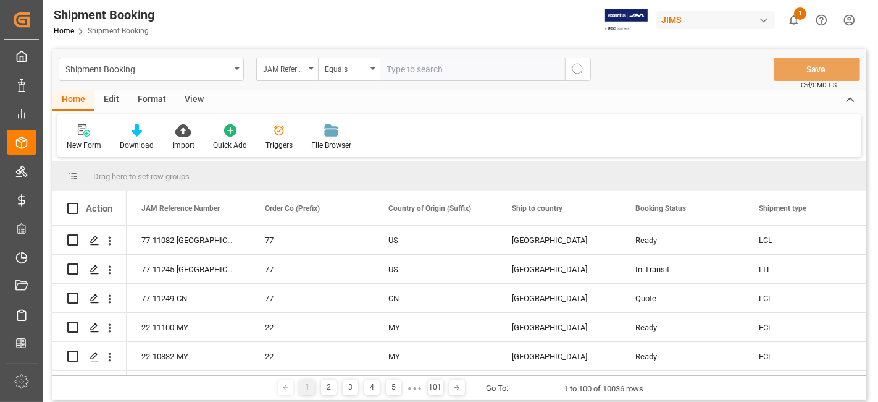
click at [411, 69] on input "text" at bounding box center [472, 68] width 185 height 23
paste input "7-10952-CN"
type input "7-10952-CN"
click at [575, 74] on icon "search button" at bounding box center [578, 69] width 15 height 15
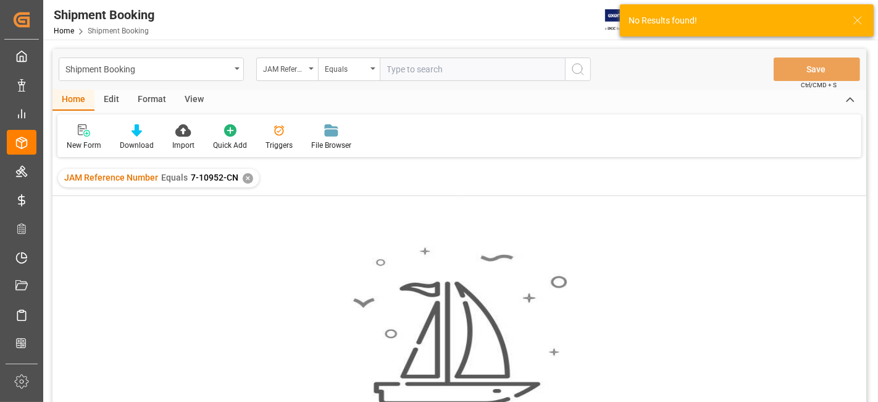
click at [243, 173] on div "✕" at bounding box center [248, 178] width 11 height 11
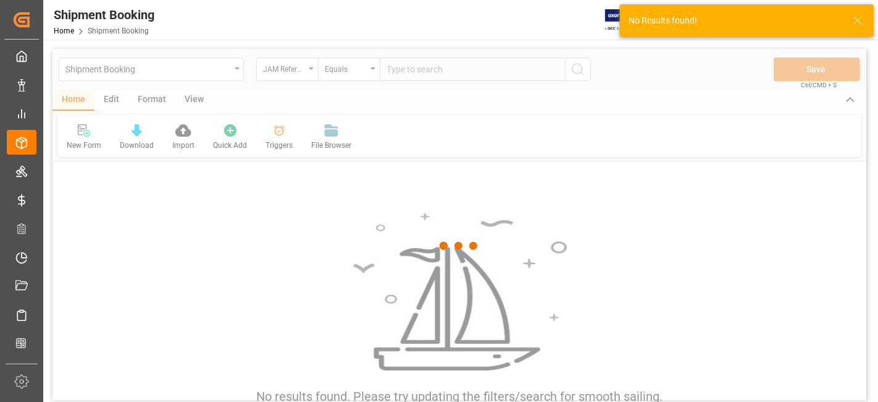
click at [400, 70] on div at bounding box center [460, 246] width 814 height 394
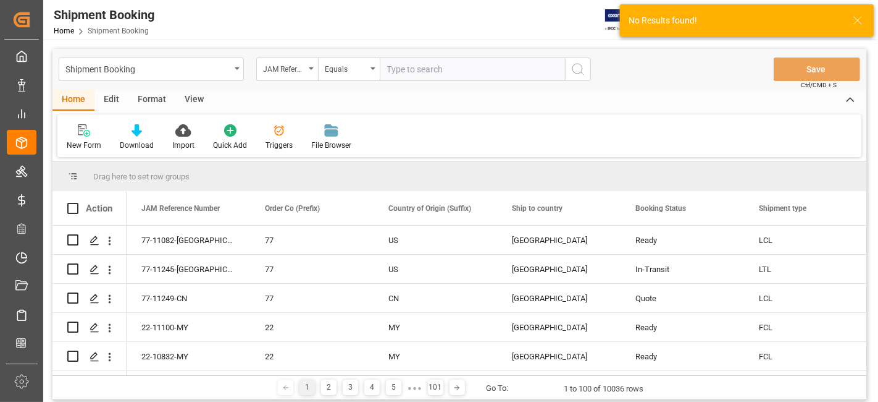
click at [400, 70] on input "text" at bounding box center [472, 68] width 185 height 23
paste input "7-10952-CN"
click at [389, 66] on input "7-10952-CN" at bounding box center [472, 68] width 185 height 23
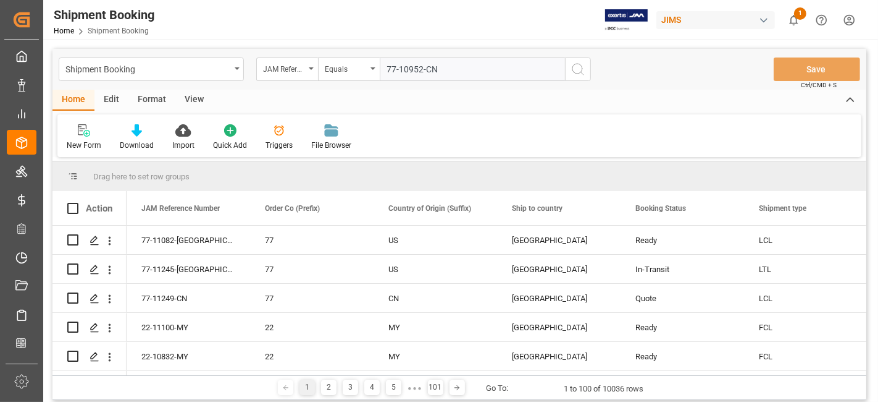
type input "77-10952-CN"
click at [582, 77] on button "search button" at bounding box center [578, 68] width 26 height 23
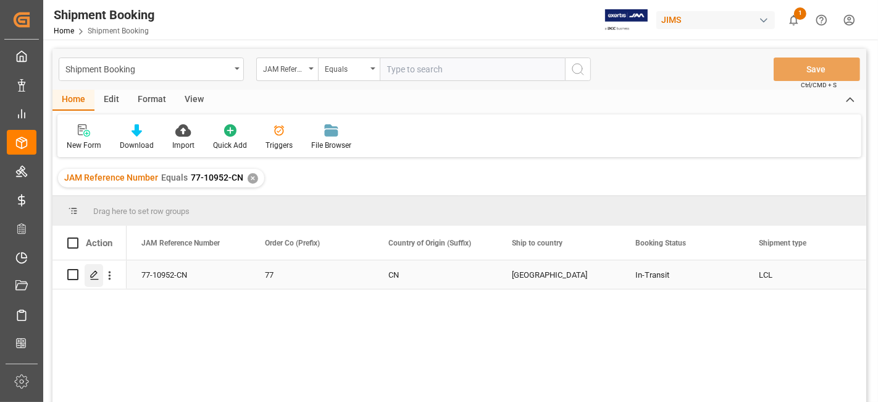
click at [90, 274] on icon "Press SPACE to select this row." at bounding box center [95, 275] width 10 height 10
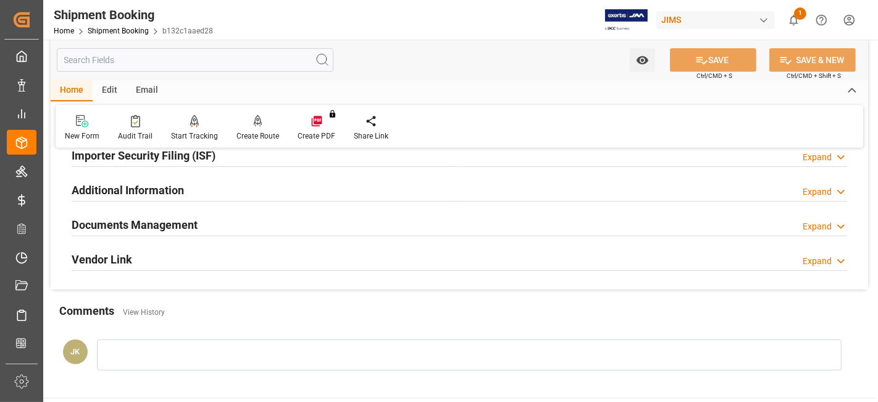
scroll to position [408, 0]
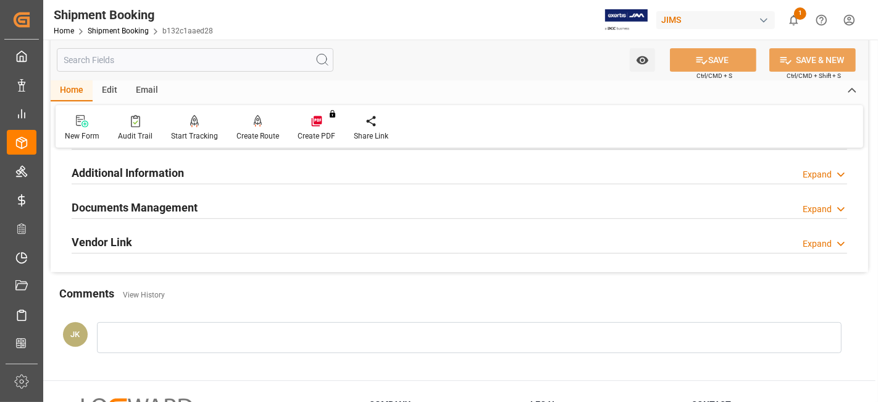
click at [198, 196] on div "Documents Management Expand" at bounding box center [460, 206] width 776 height 23
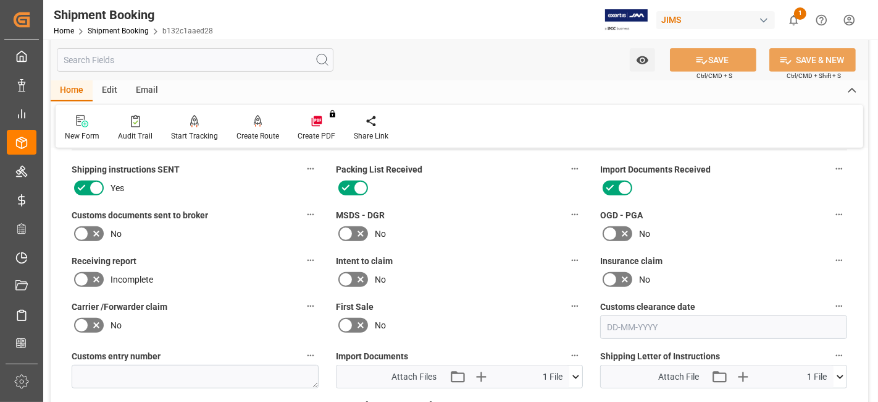
scroll to position [614, 0]
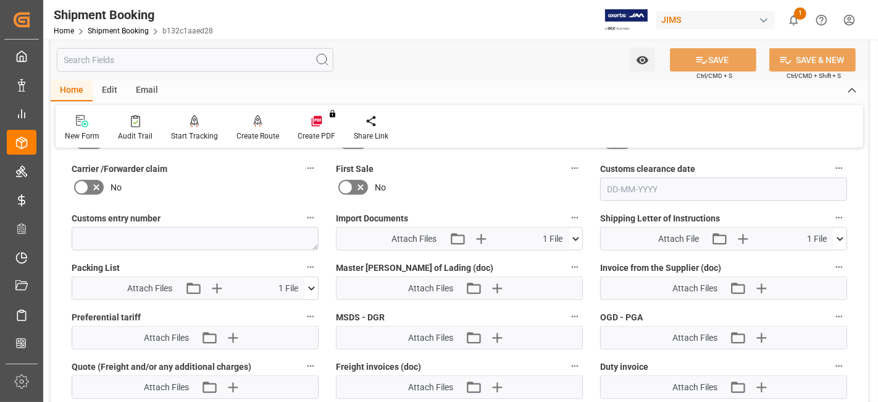
click at [579, 236] on icon at bounding box center [576, 238] width 13 height 13
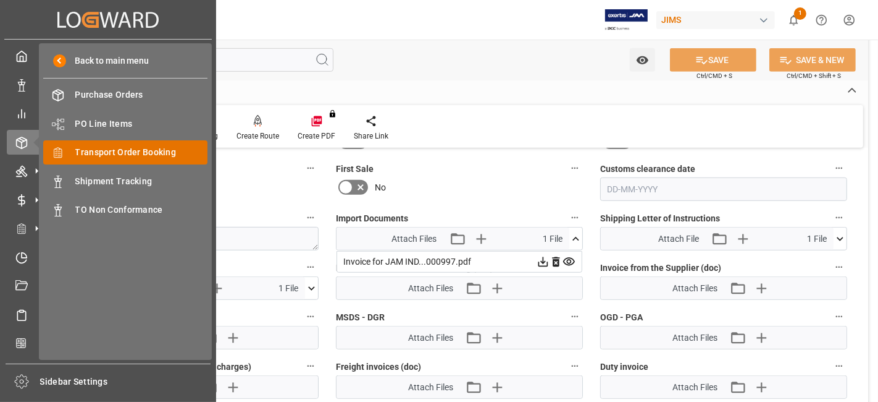
click at [162, 149] on span "Transport Order Booking" at bounding box center [141, 152] width 133 height 13
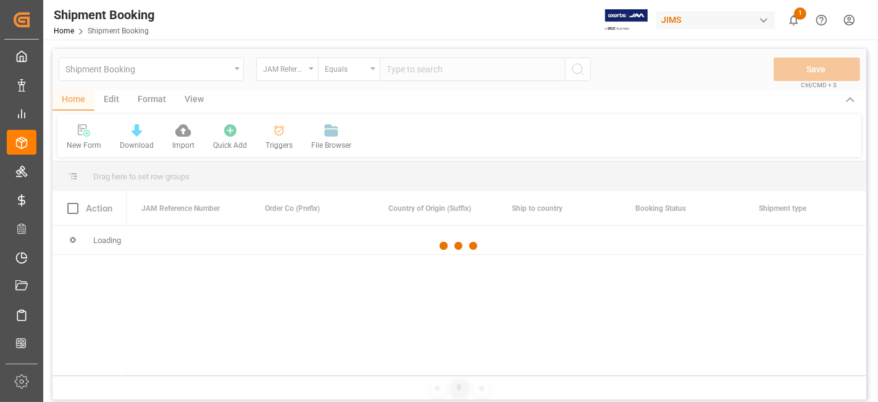
click at [409, 70] on div at bounding box center [460, 246] width 814 height 394
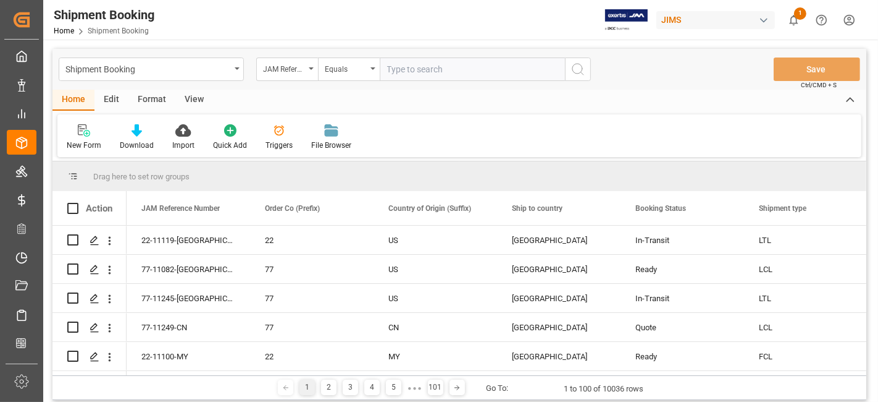
click at [409, 70] on input "text" at bounding box center [472, 68] width 185 height 23
paste input "77-11188-US"
type input "77-11188-US"
click at [566, 73] on button "search button" at bounding box center [578, 68] width 26 height 23
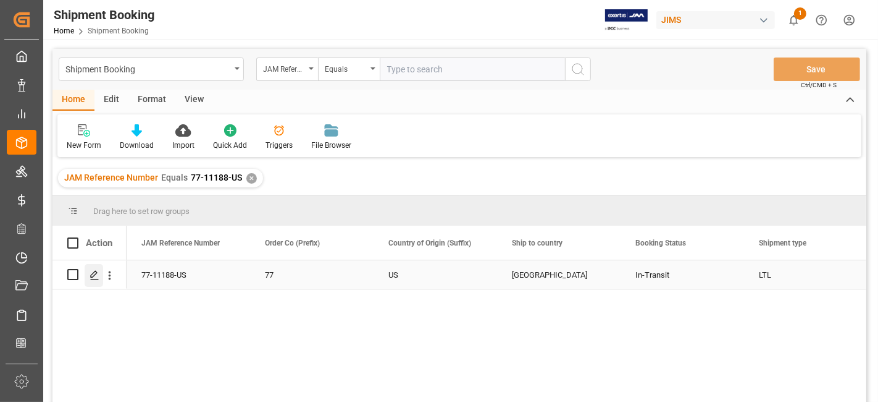
click at [90, 277] on icon "Press SPACE to select this row." at bounding box center [95, 275] width 10 height 10
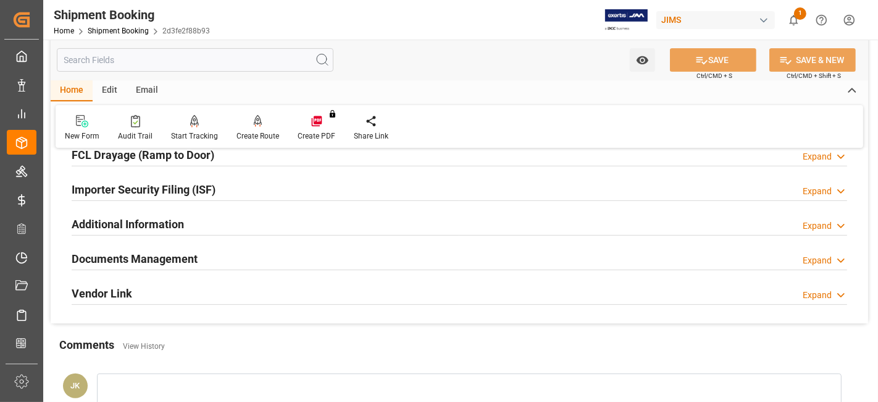
scroll to position [411, 0]
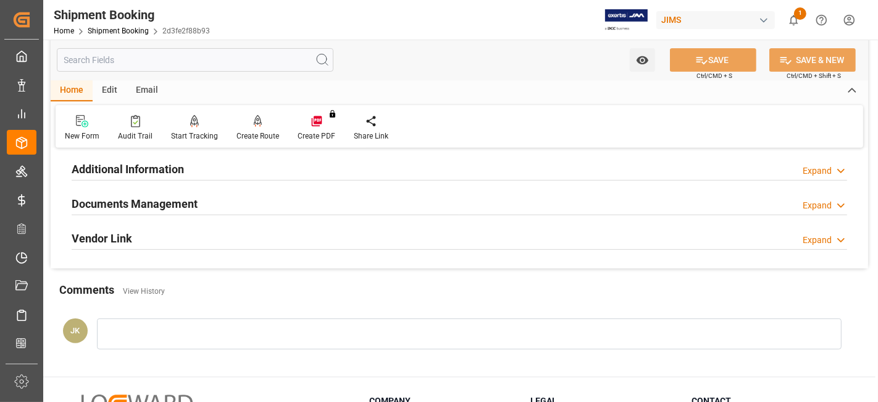
click at [178, 196] on h2 "Documents Management" at bounding box center [135, 203] width 126 height 17
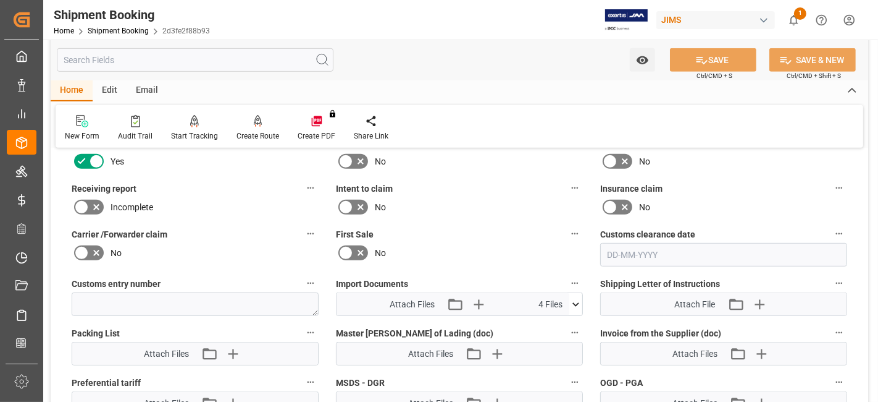
scroll to position [618, 0]
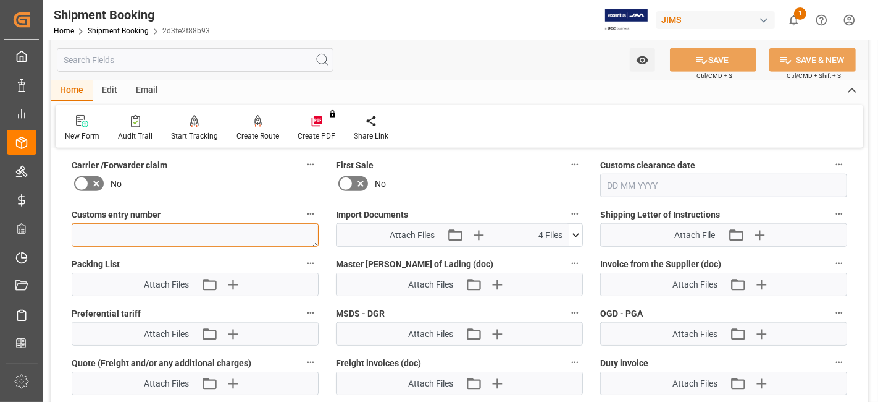
click at [174, 235] on textarea at bounding box center [195, 234] width 247 height 23
paste textarea "13391-69296344-3"
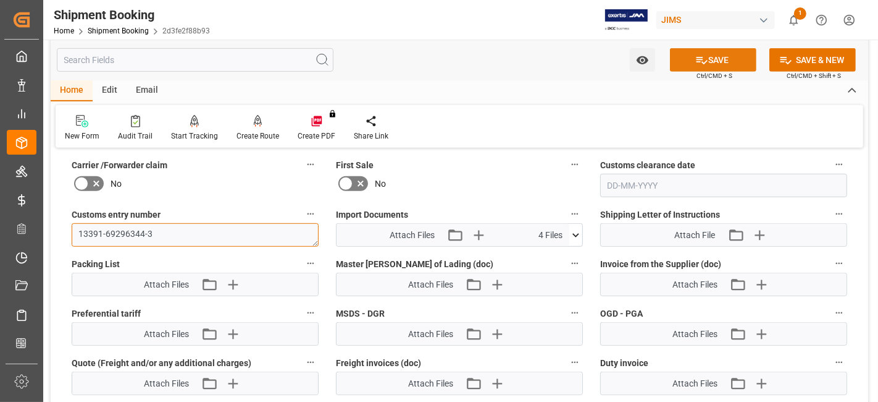
type textarea "13391-69296344-3"
click at [697, 59] on icon at bounding box center [702, 60] width 11 height 7
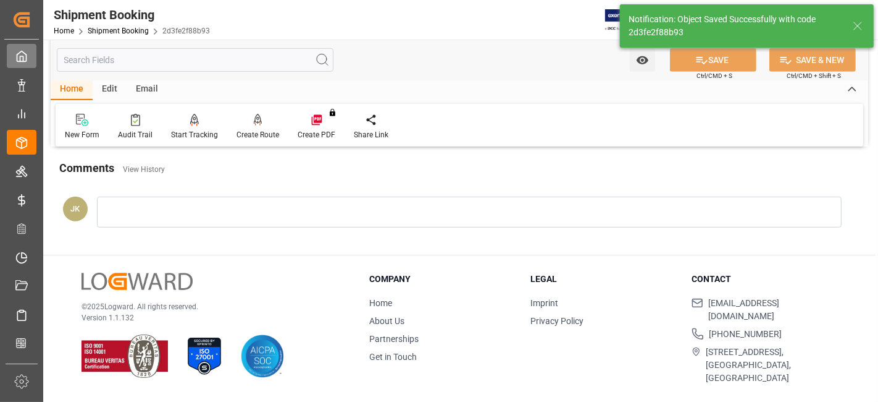
scroll to position [523, 0]
